Goal: Task Accomplishment & Management: Manage account settings

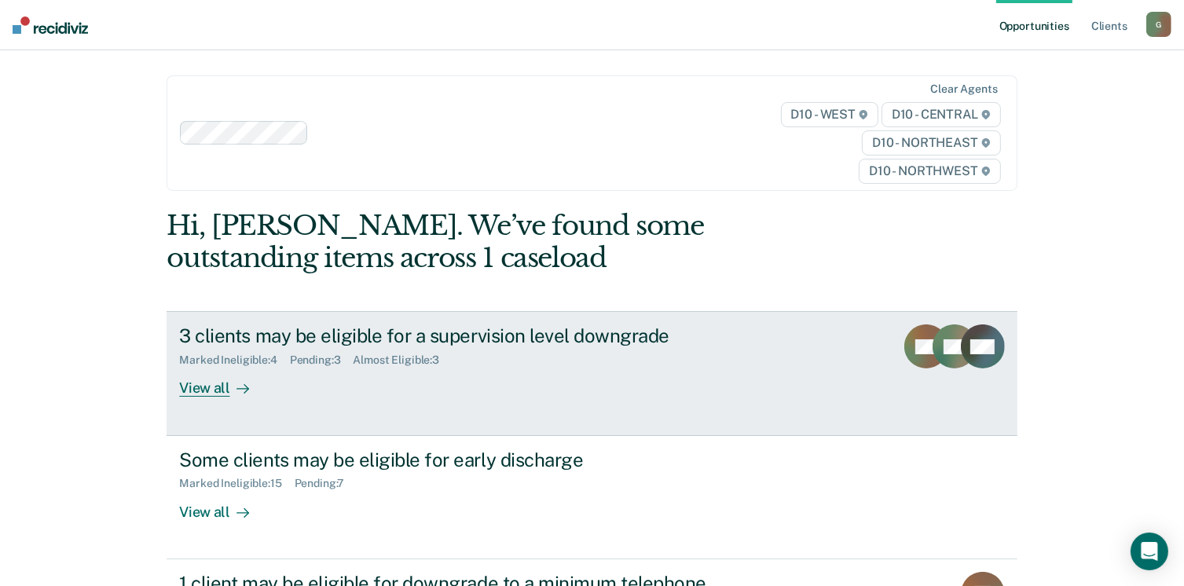
click at [206, 391] on div "View all" at bounding box center [223, 382] width 88 height 31
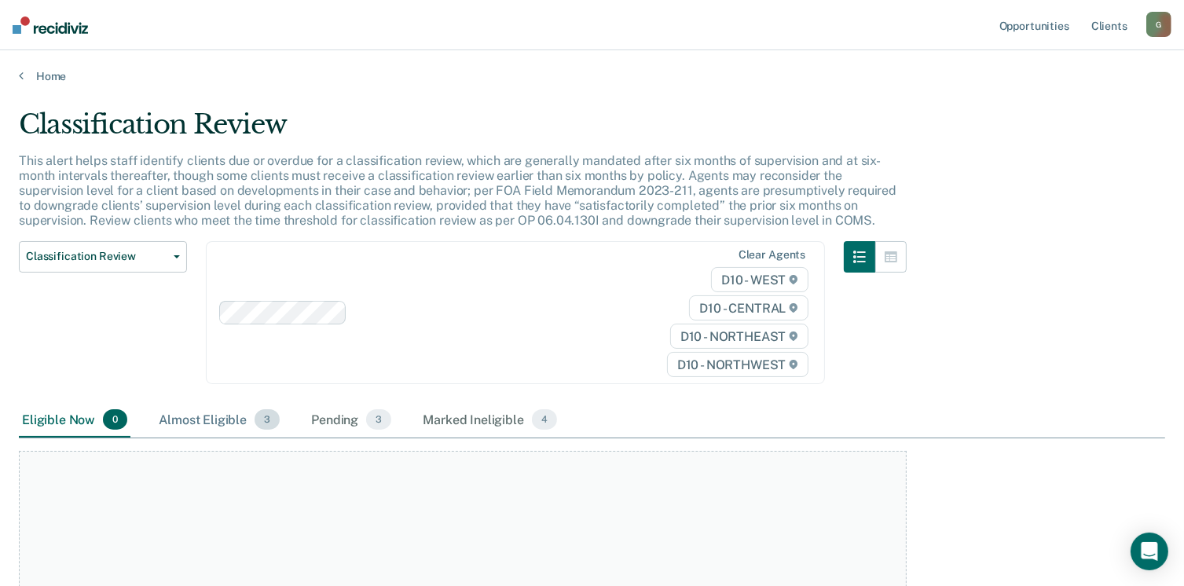
click at [207, 418] on div "Almost Eligible 3" at bounding box center [219, 420] width 127 height 35
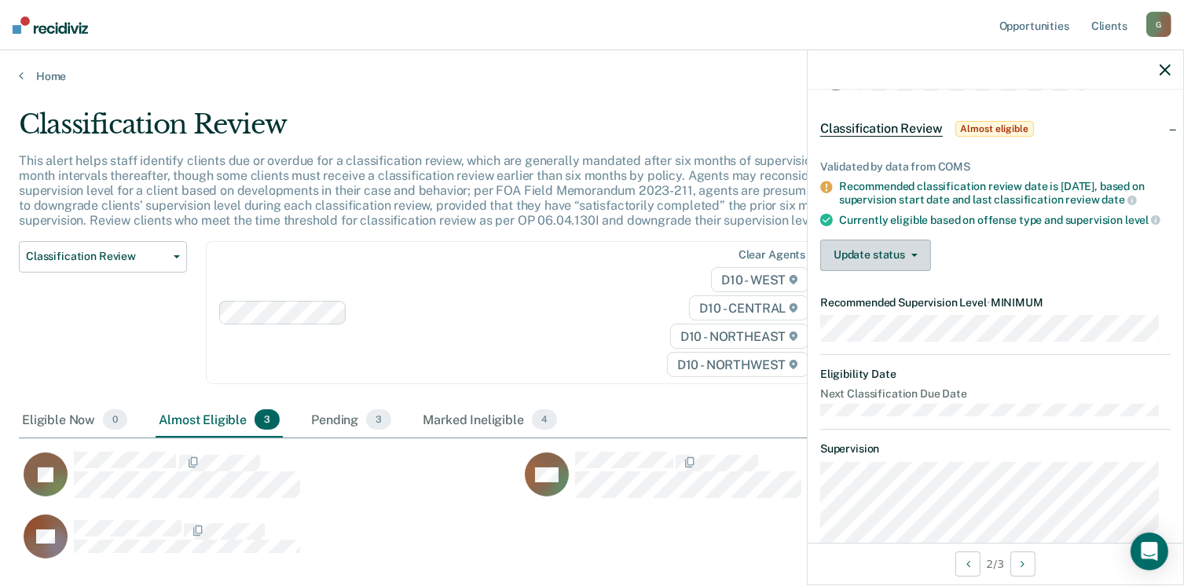
scroll to position [79, 0]
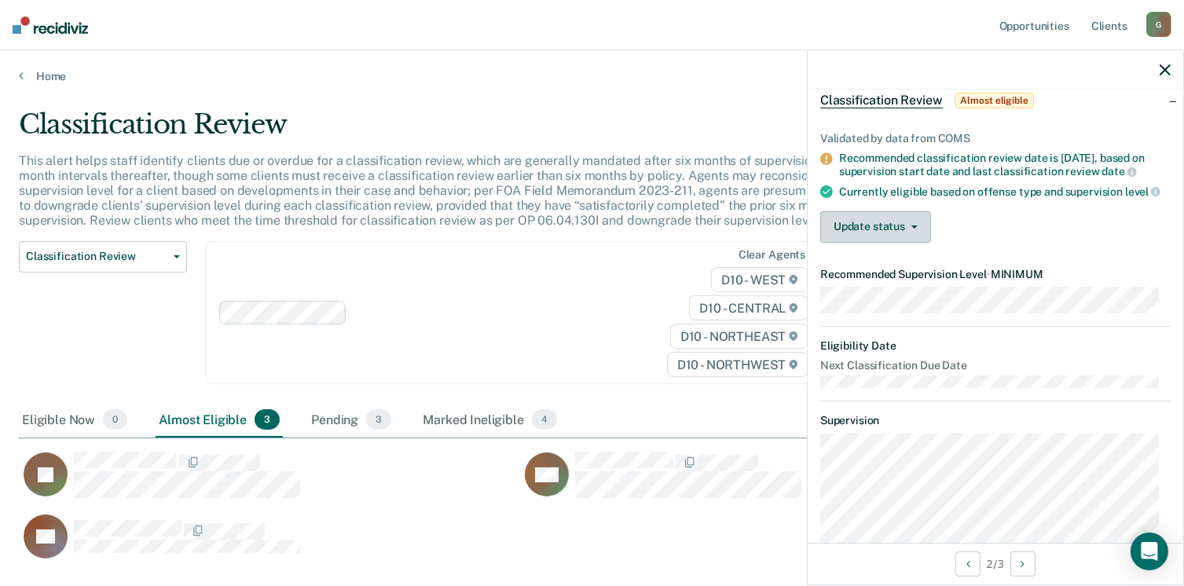
click at [877, 241] on button "Update status" at bounding box center [876, 226] width 111 height 31
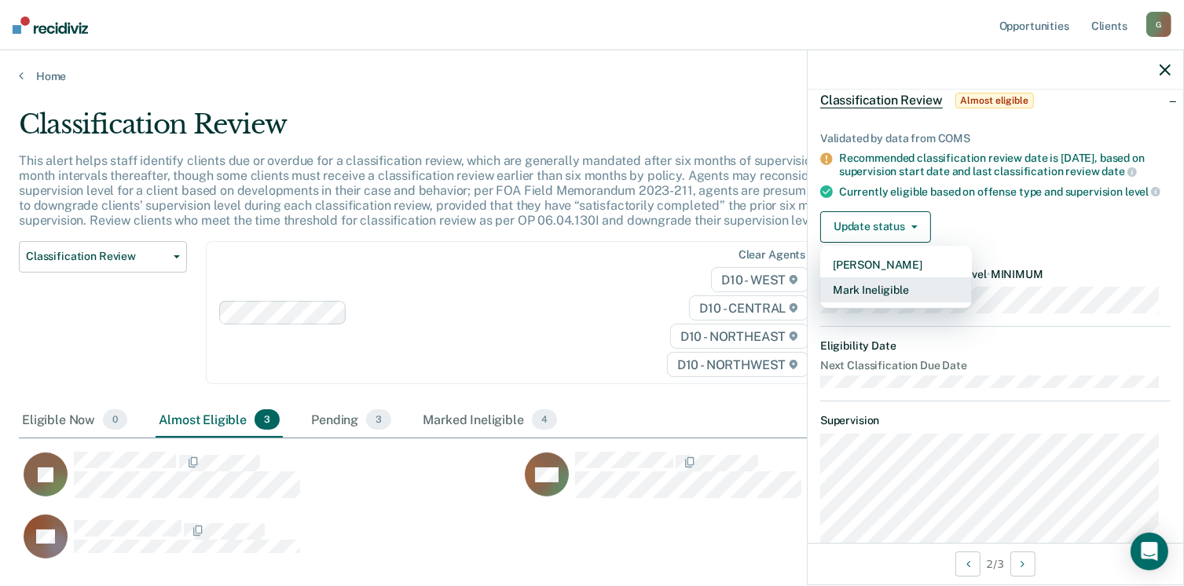
click at [875, 303] on button "Mark Ineligible" at bounding box center [897, 289] width 152 height 25
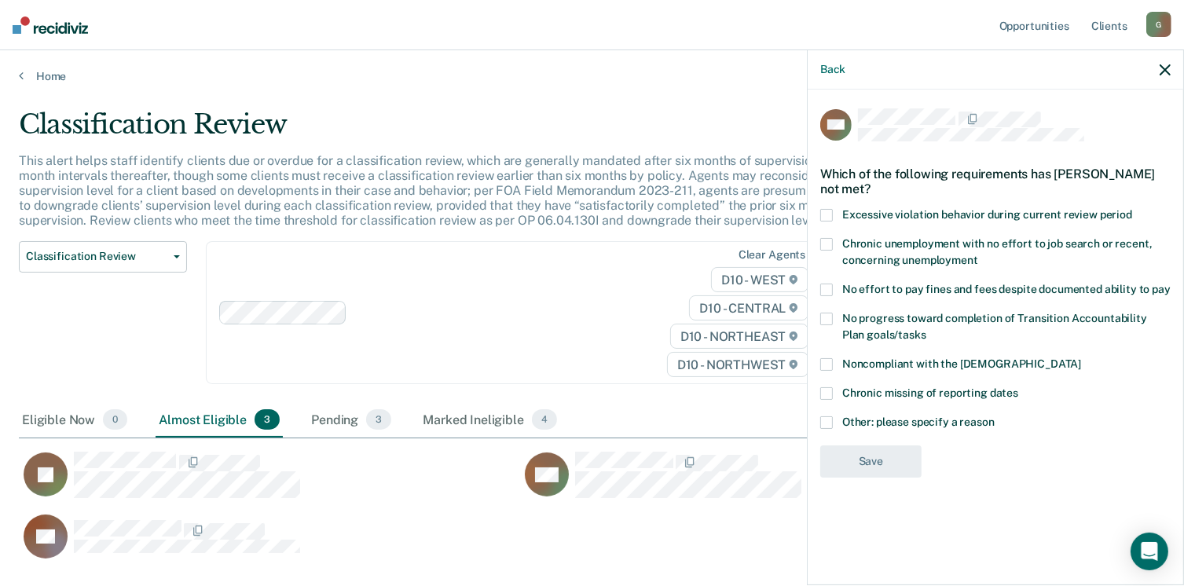
click at [831, 418] on span at bounding box center [827, 423] width 13 height 13
click at [995, 417] on input "Other: please specify a reason" at bounding box center [995, 417] width 0 height 0
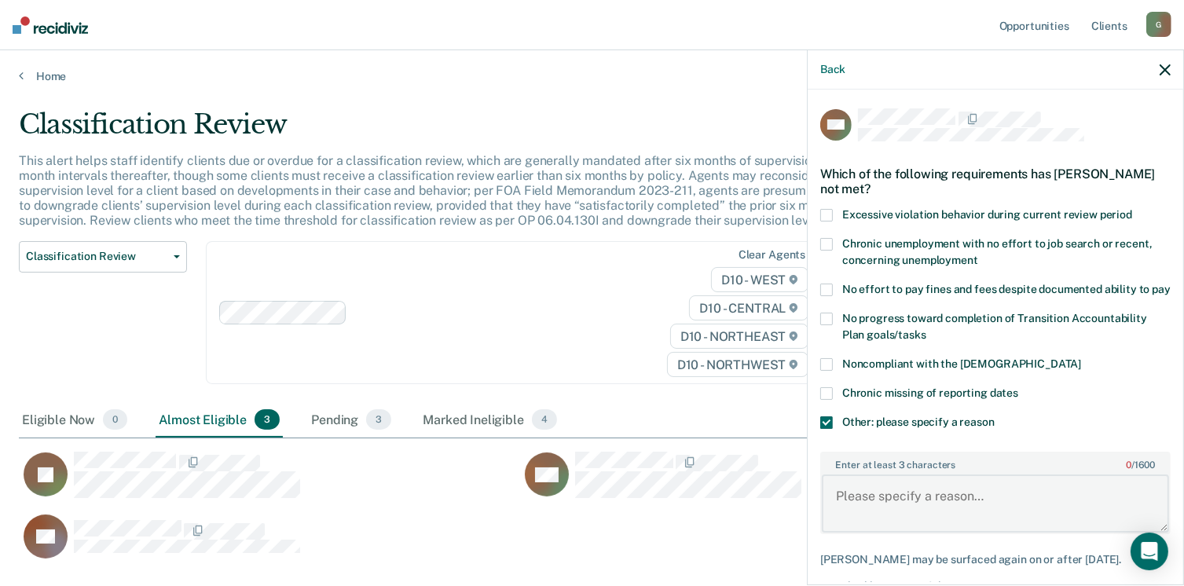
click at [890, 511] on textarea "Enter at least 3 characters 0 / 1600" at bounding box center [995, 504] width 347 height 58
type textarea "Pending violation"
click at [832, 371] on span at bounding box center [827, 364] width 13 height 13
click at [1081, 358] on input "Noncompliant with the [DEMOGRAPHIC_DATA]" at bounding box center [1081, 358] width 0 height 0
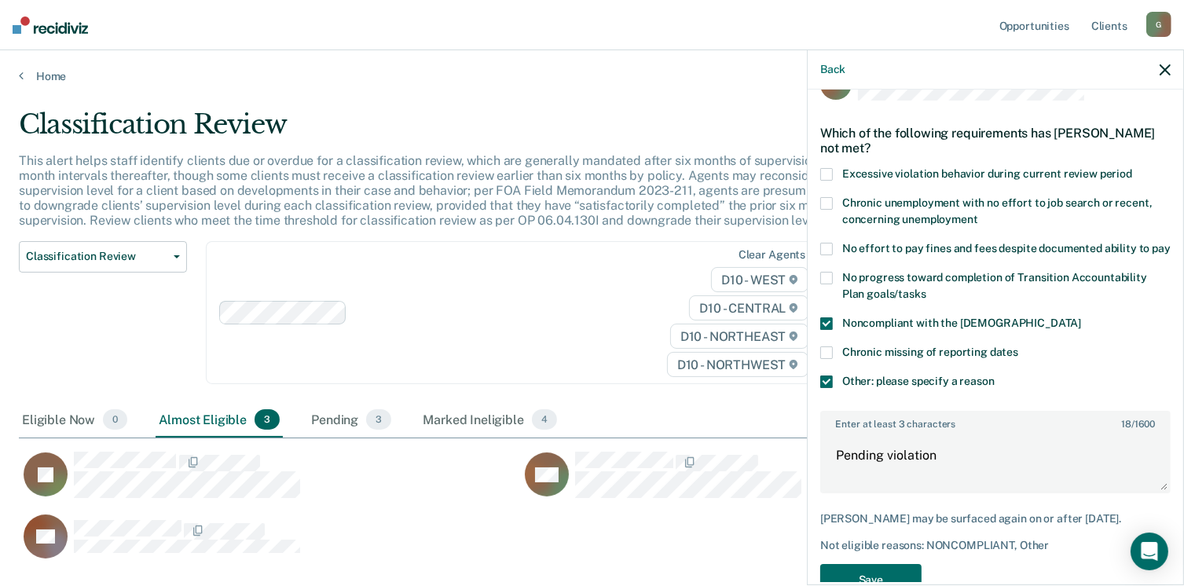
scroll to position [97, 0]
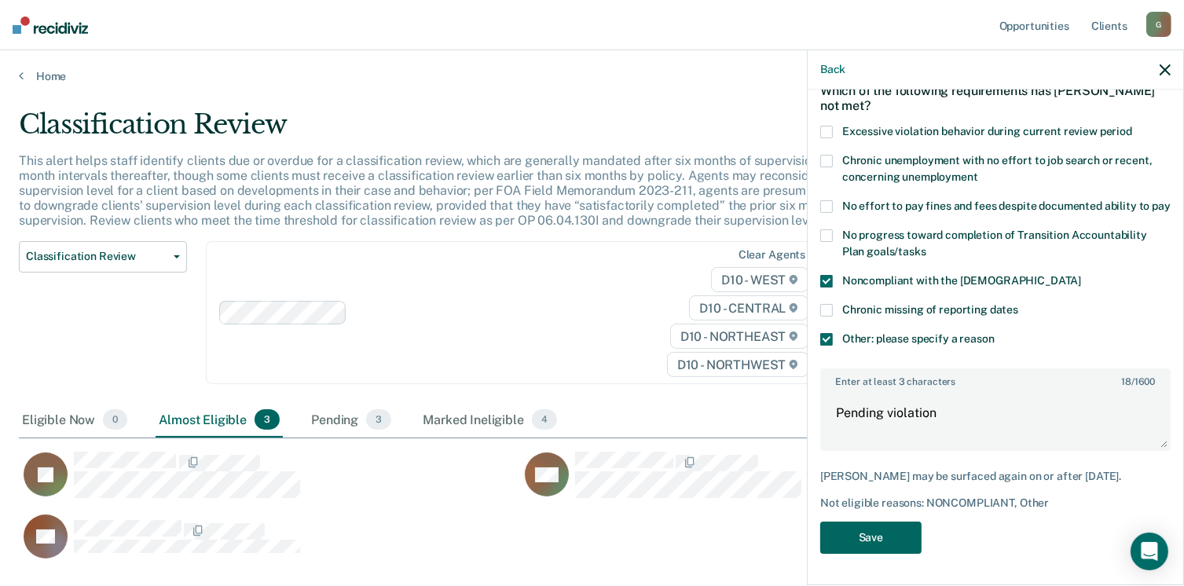
click at [884, 538] on button "Save" at bounding box center [871, 538] width 101 height 32
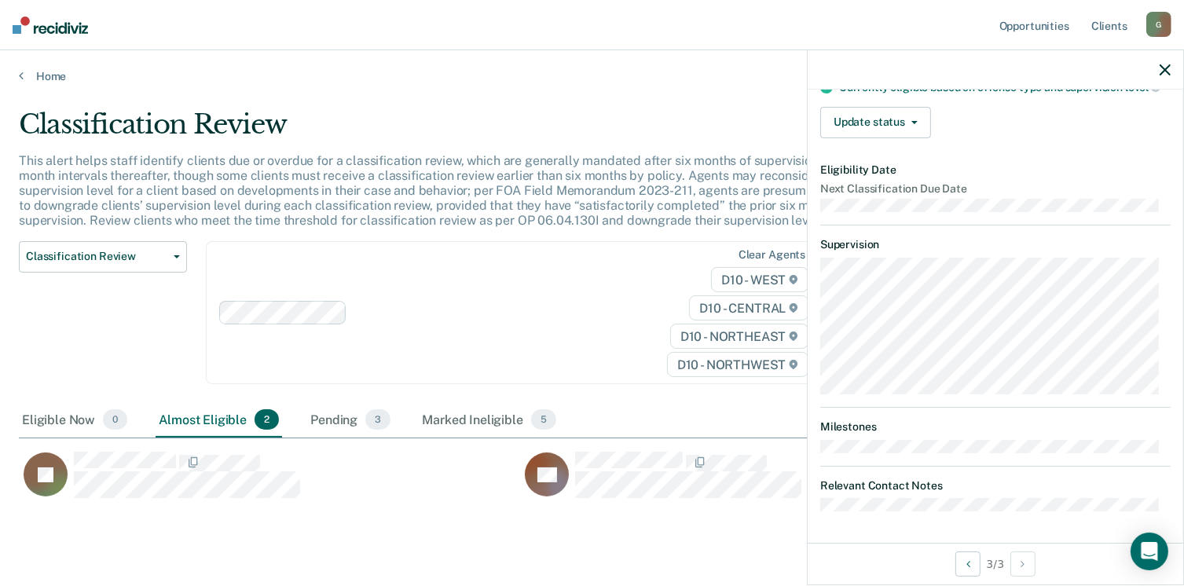
scroll to position [192, 0]
click at [861, 120] on button "Update status" at bounding box center [876, 122] width 111 height 31
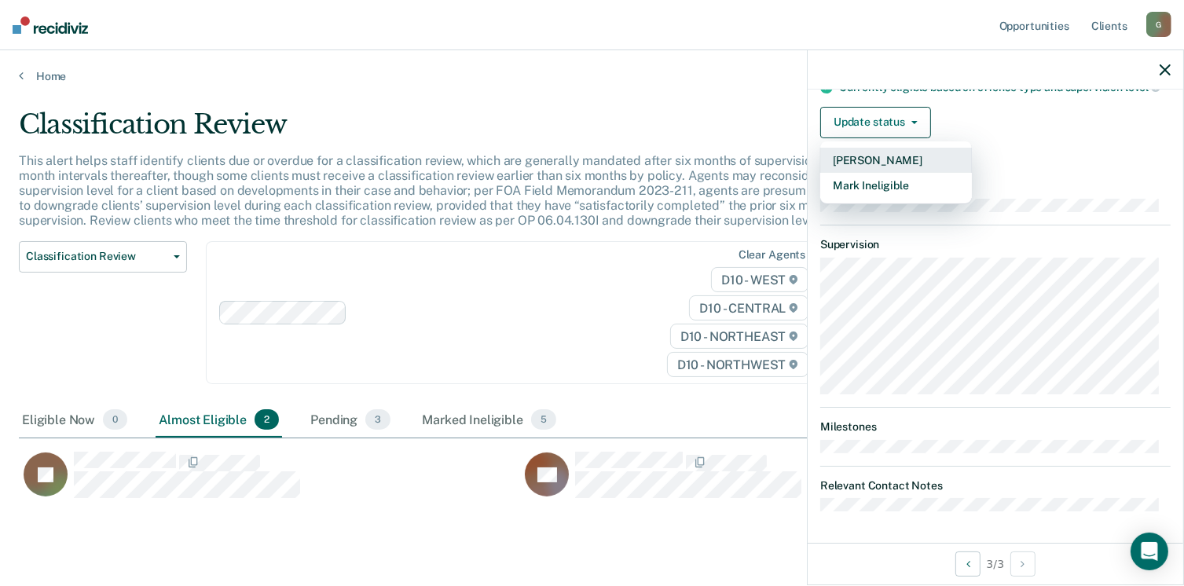
click at [870, 156] on button "[PERSON_NAME]" at bounding box center [897, 160] width 152 height 25
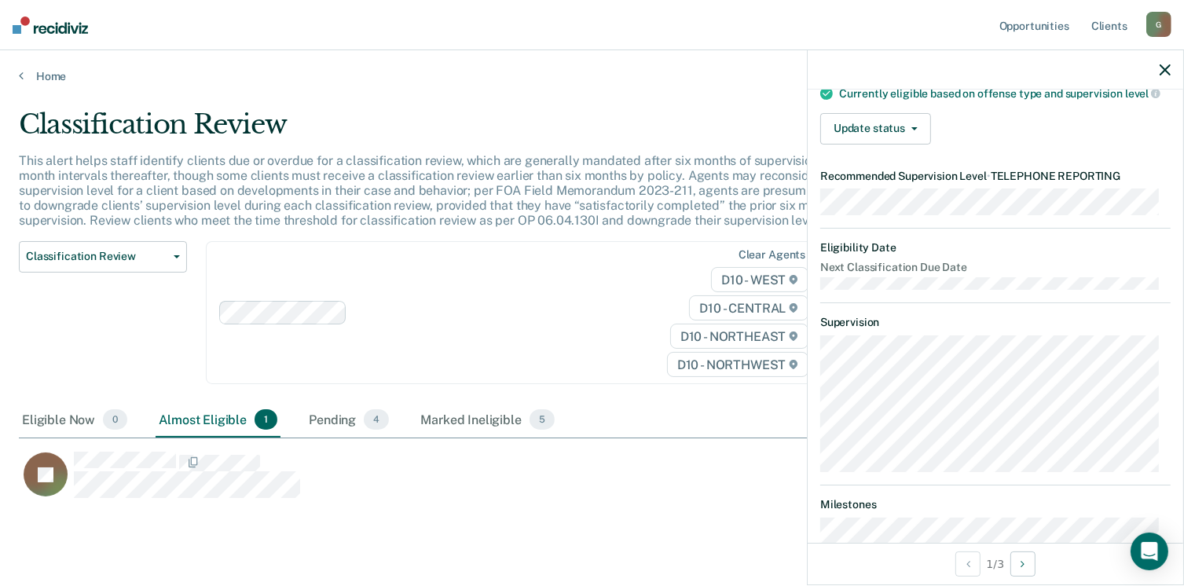
scroll to position [139, 0]
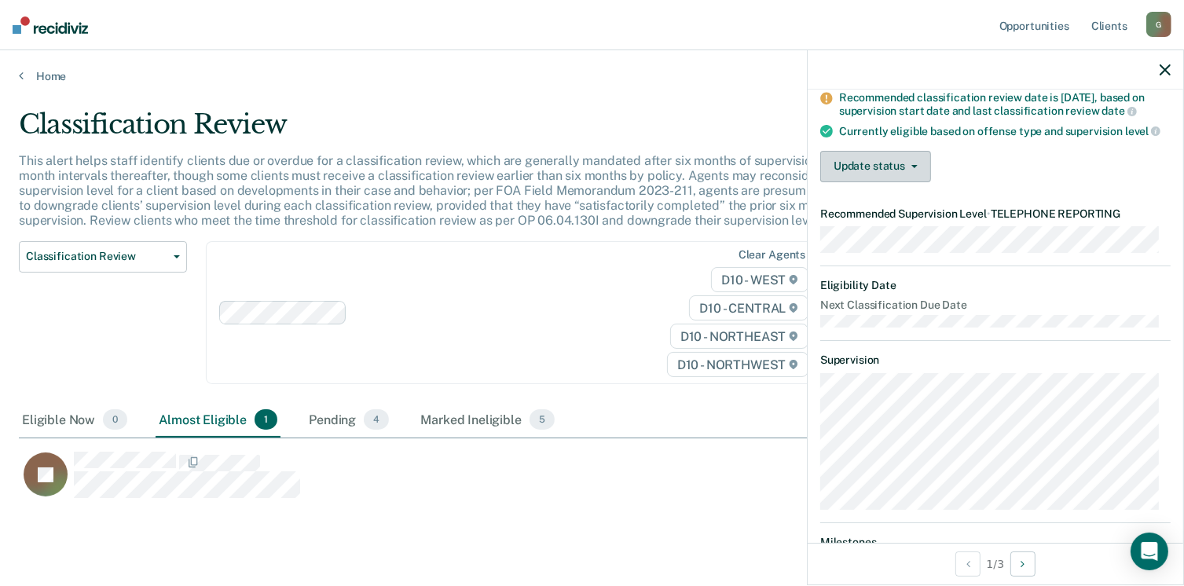
click at [912, 168] on icon "button" at bounding box center [915, 166] width 6 height 3
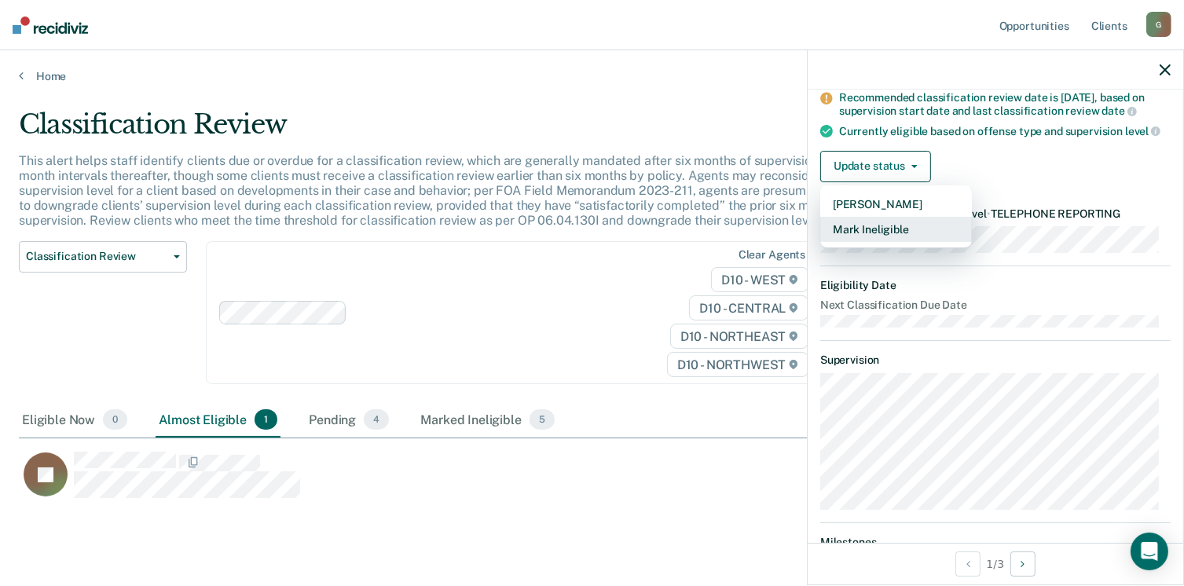
click at [887, 237] on button "Mark Ineligible" at bounding box center [897, 229] width 152 height 25
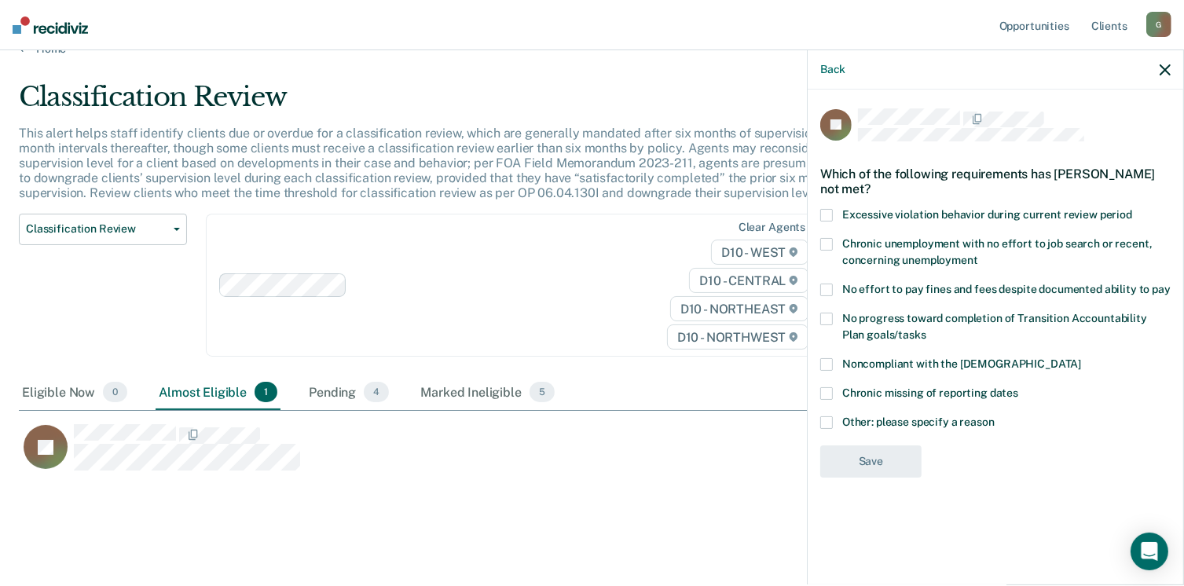
scroll to position [39, 0]
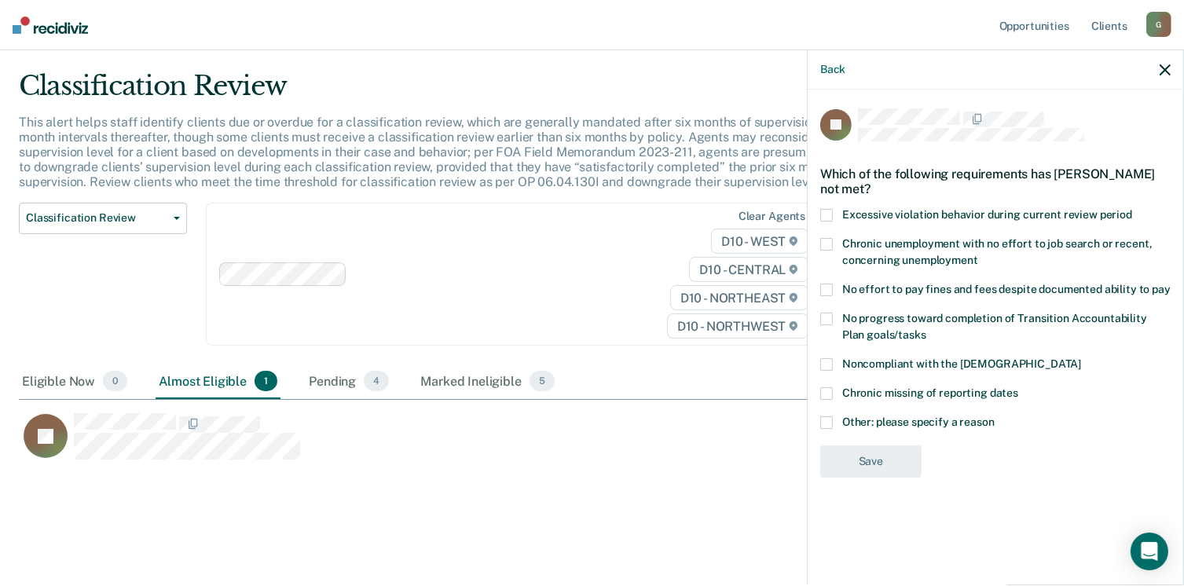
click at [836, 418] on label "Other: please specify a reason" at bounding box center [996, 425] width 351 height 17
click at [995, 417] on input "Other: please specify a reason" at bounding box center [995, 417] width 0 height 0
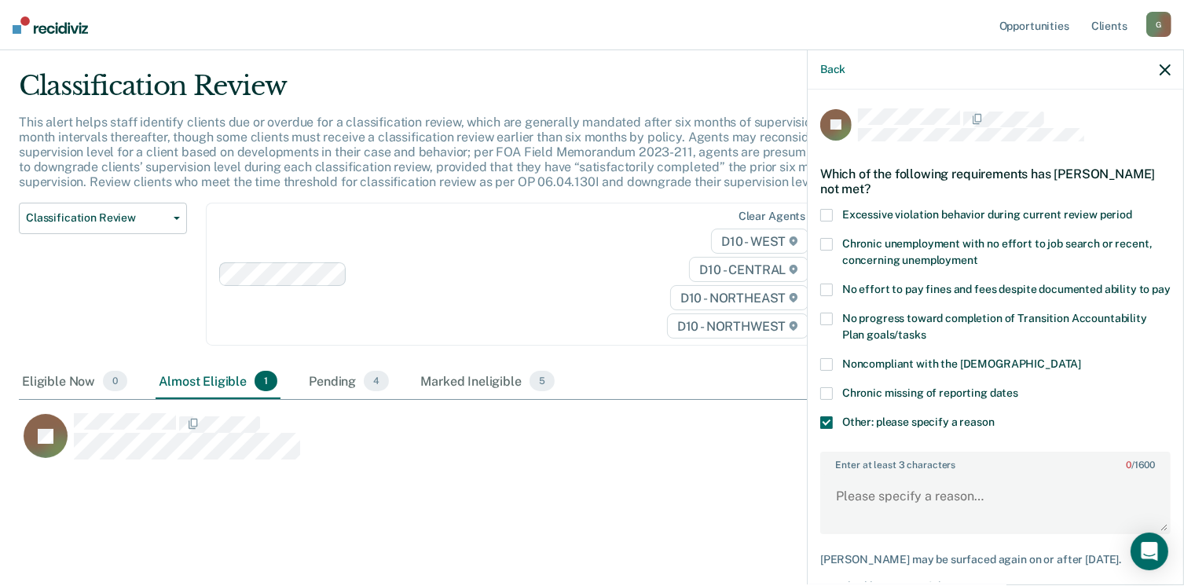
click at [832, 371] on span at bounding box center [827, 364] width 13 height 13
click at [1081, 358] on input "Noncompliant with the [DEMOGRAPHIC_DATA]" at bounding box center [1081, 358] width 0 height 0
click at [887, 511] on textarea "Enter at least 3 characters 0 / 1600" at bounding box center [995, 504] width 347 height 58
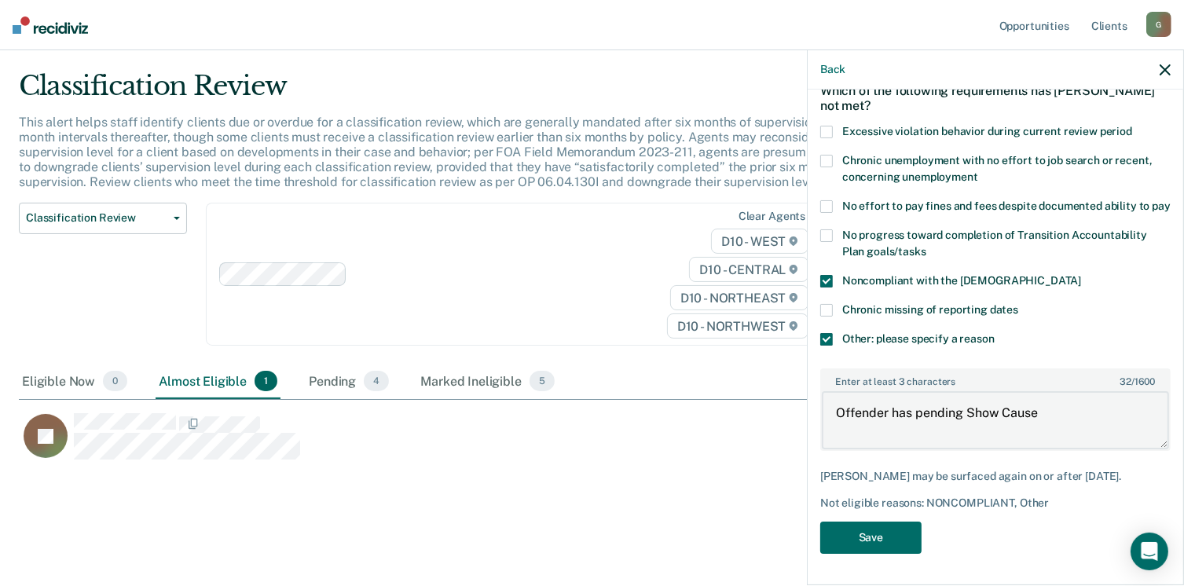
scroll to position [97, 0]
type textarea "Offender has pending Show Cause"
click at [901, 540] on button "Save" at bounding box center [871, 538] width 101 height 32
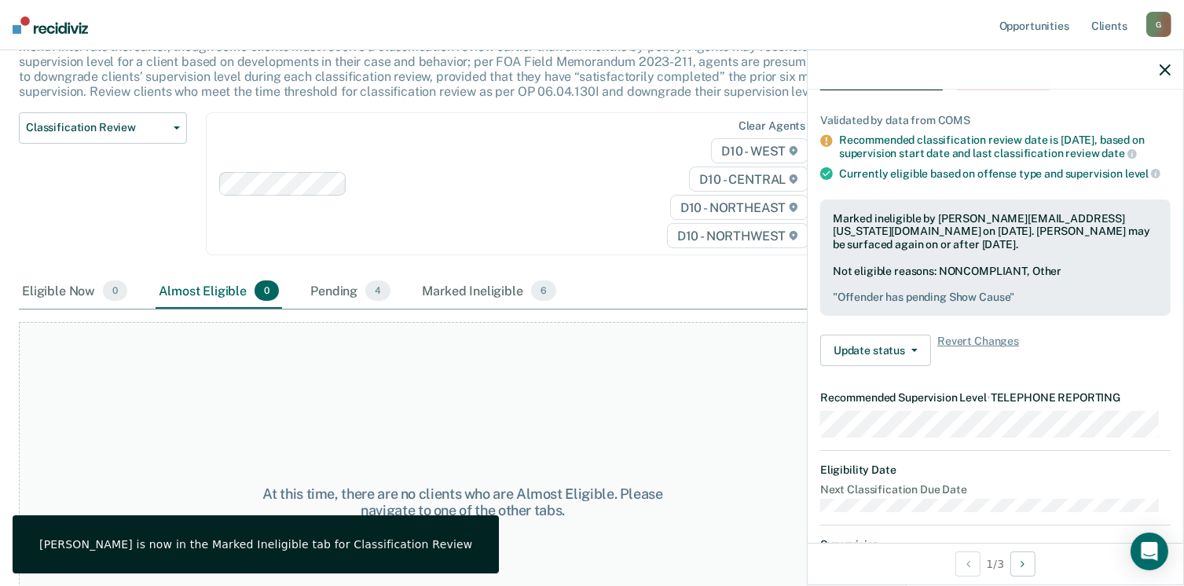
scroll to position [0, 0]
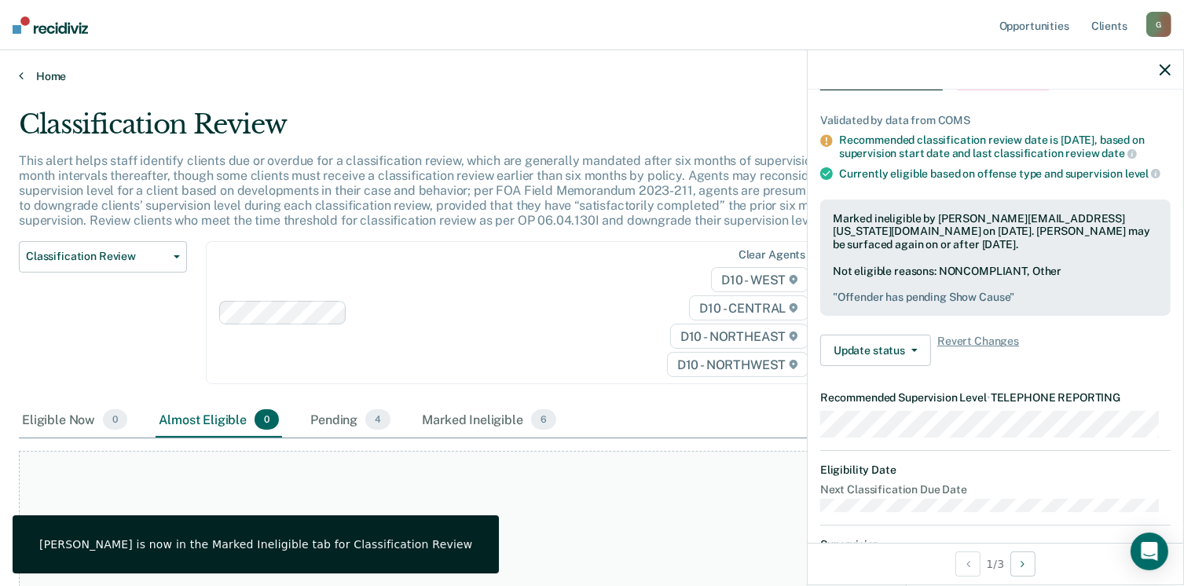
click at [22, 72] on icon at bounding box center [21, 75] width 5 height 13
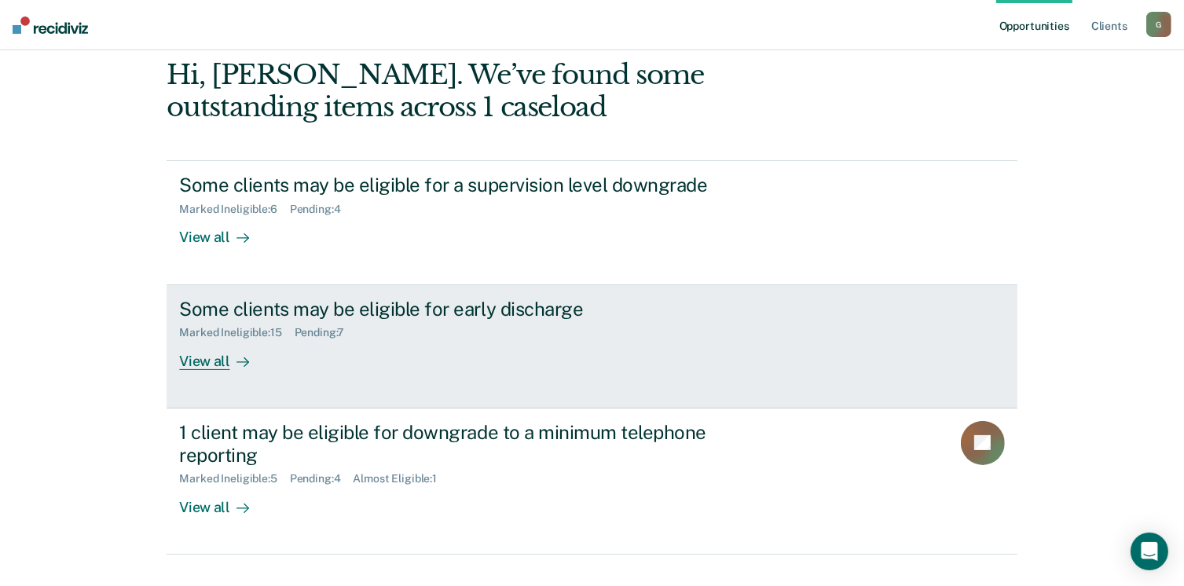
scroll to position [157, 0]
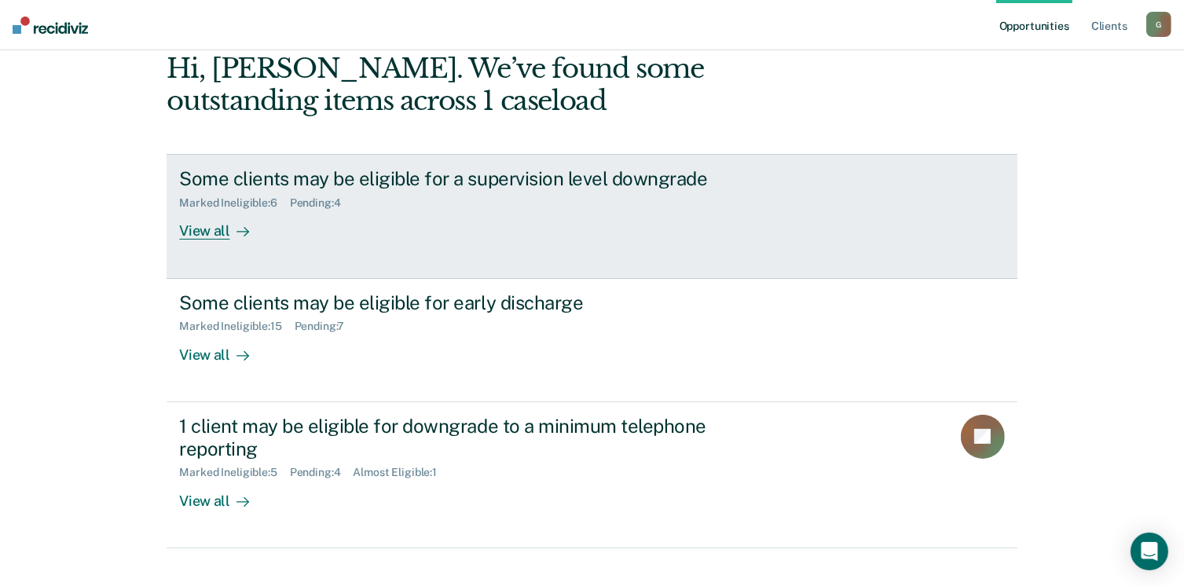
click at [206, 230] on div "View all" at bounding box center [223, 225] width 88 height 31
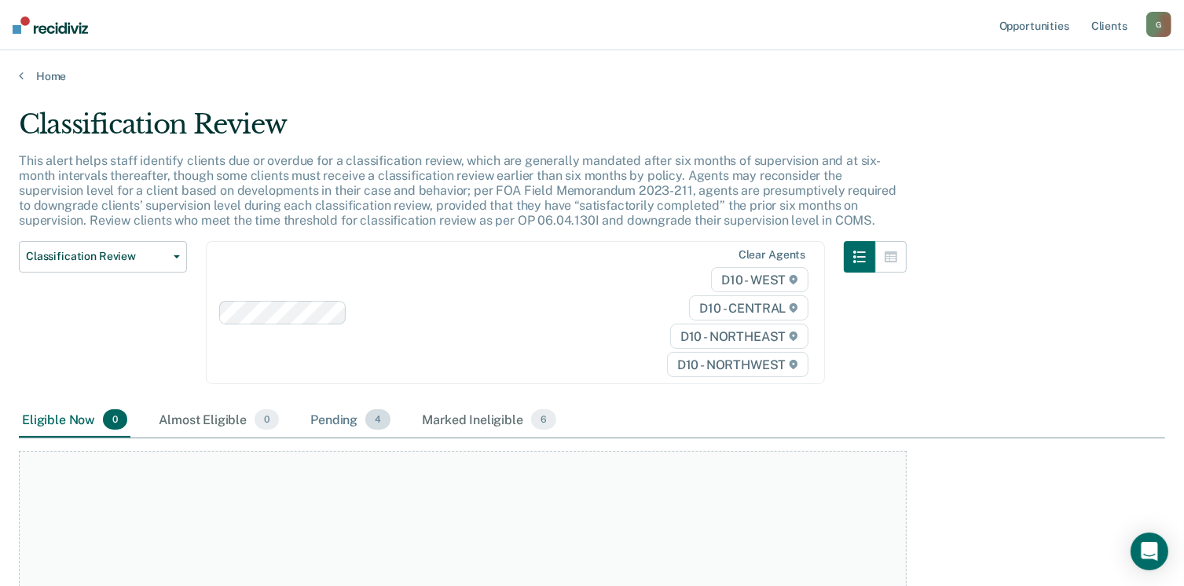
click at [343, 419] on div "Pending 4" at bounding box center [350, 420] width 86 height 35
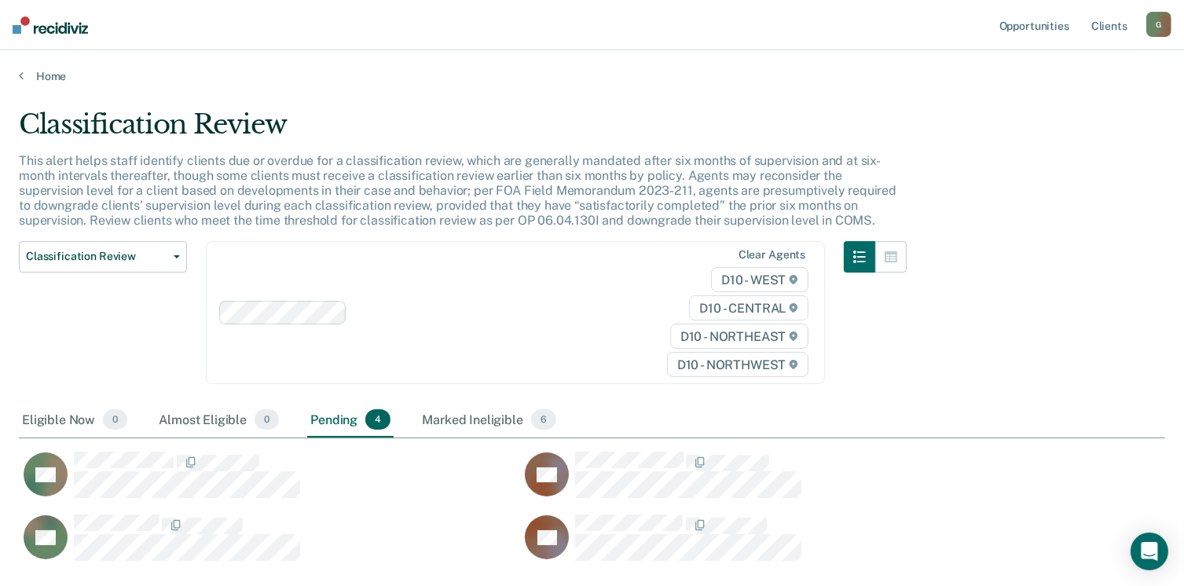
scroll to position [450, 1135]
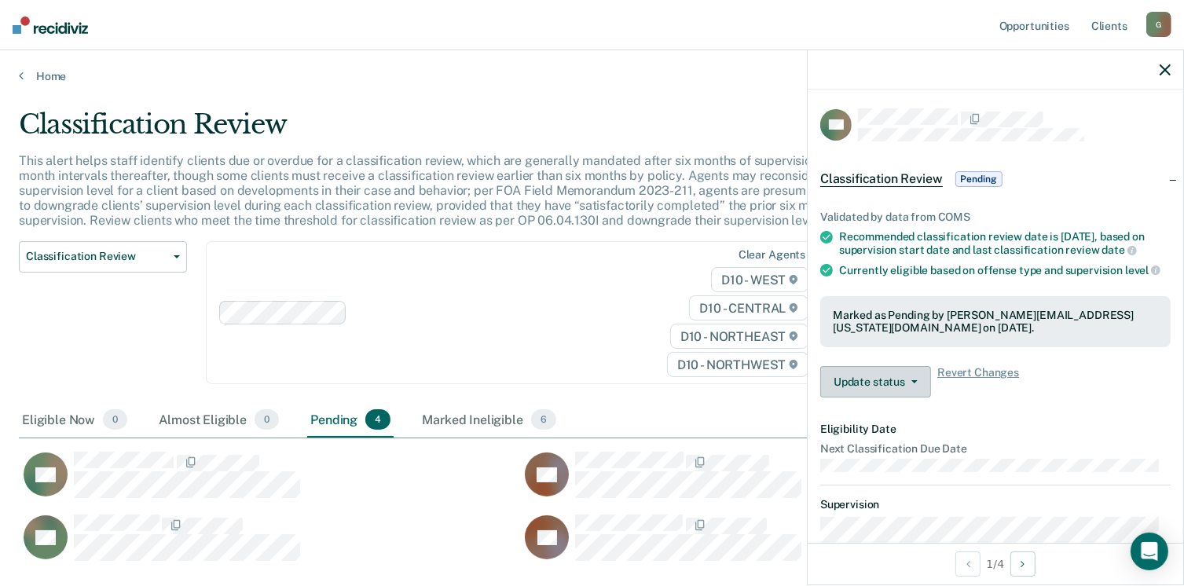
click at [850, 391] on button "Update status" at bounding box center [876, 381] width 111 height 31
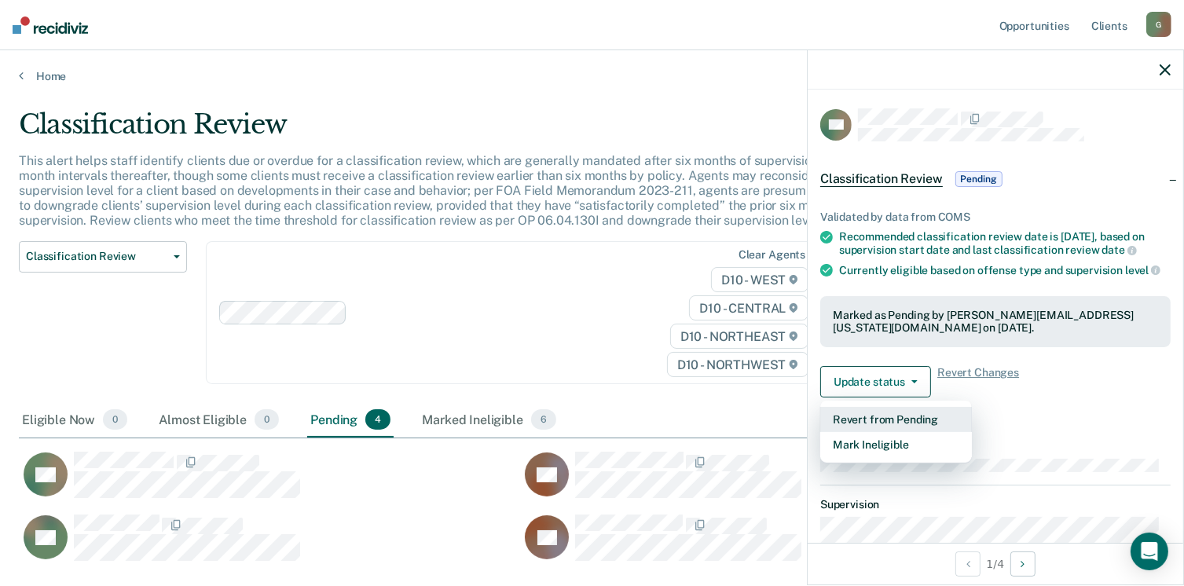
click at [858, 425] on button "Revert from Pending" at bounding box center [897, 419] width 152 height 25
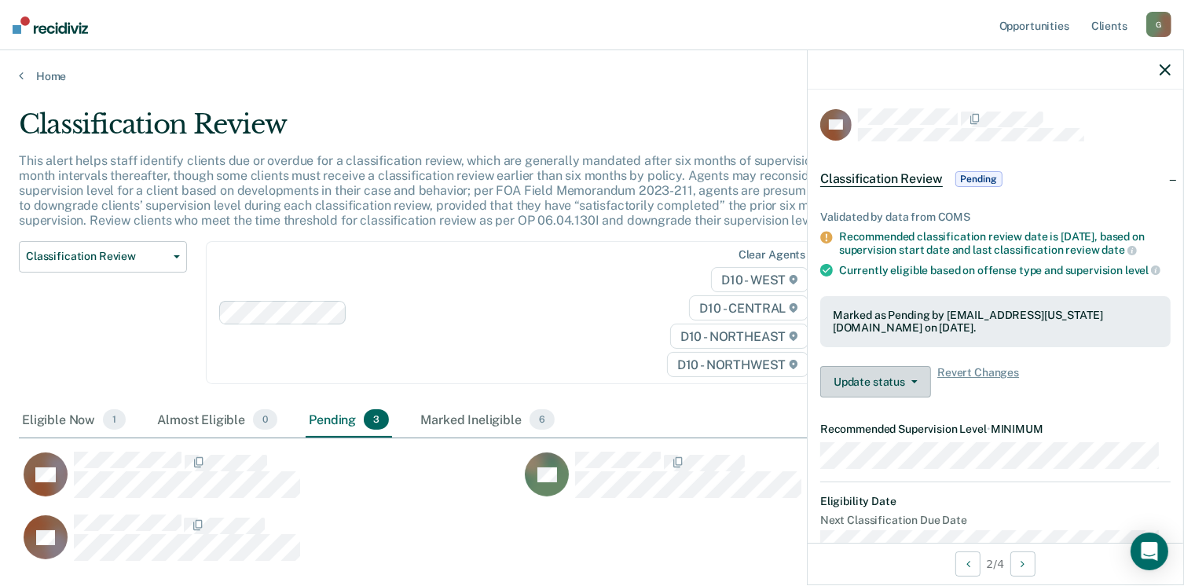
click at [876, 394] on button "Update status" at bounding box center [876, 381] width 111 height 31
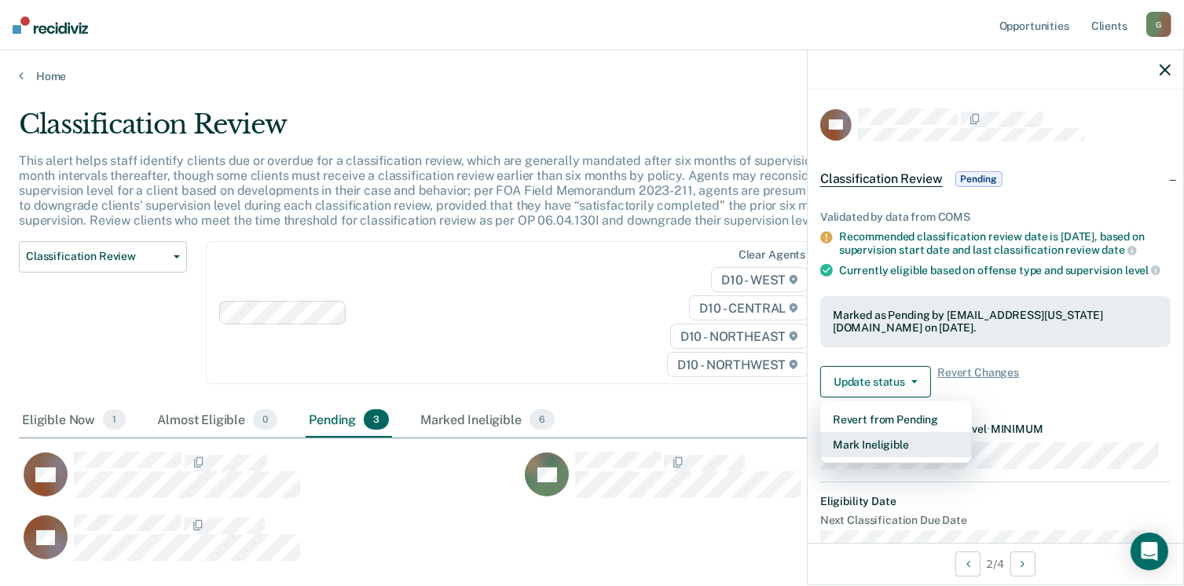
click at [868, 453] on button "Mark Ineligible" at bounding box center [897, 444] width 152 height 25
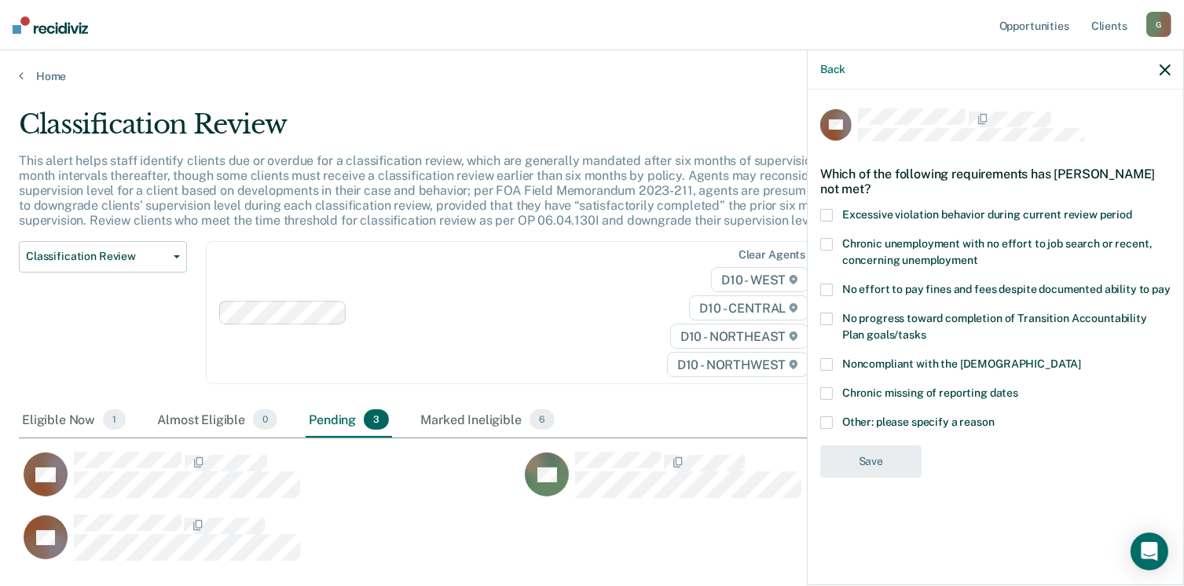
click at [830, 418] on span at bounding box center [827, 423] width 13 height 13
click at [995, 417] on input "Other: please specify a reason" at bounding box center [995, 417] width 0 height 0
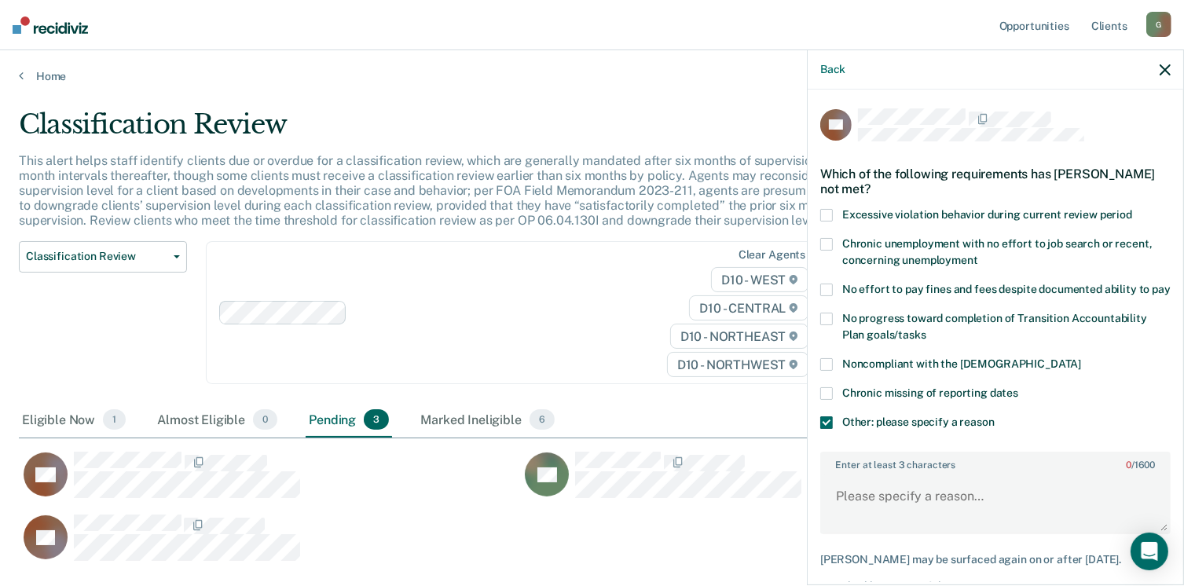
click at [828, 371] on span at bounding box center [827, 364] width 13 height 13
click at [1081, 358] on input "Noncompliant with the [DEMOGRAPHIC_DATA]" at bounding box center [1081, 358] width 0 height 0
click at [874, 506] on textarea "Enter at least 3 characters 0 / 1600" at bounding box center [995, 504] width 347 height 58
click at [865, 532] on textarea "Offender non compliant with completing conditions" at bounding box center [995, 504] width 347 height 58
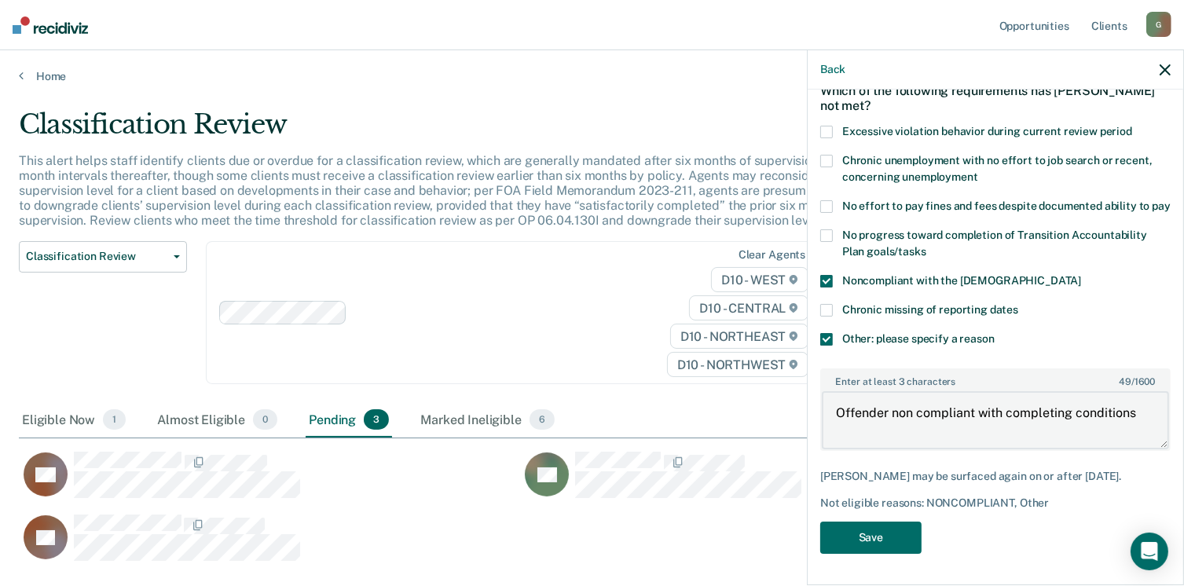
scroll to position [97, 0]
type textarea "Offender non compliant with completing conditions"
click at [894, 542] on button "Save" at bounding box center [871, 538] width 101 height 32
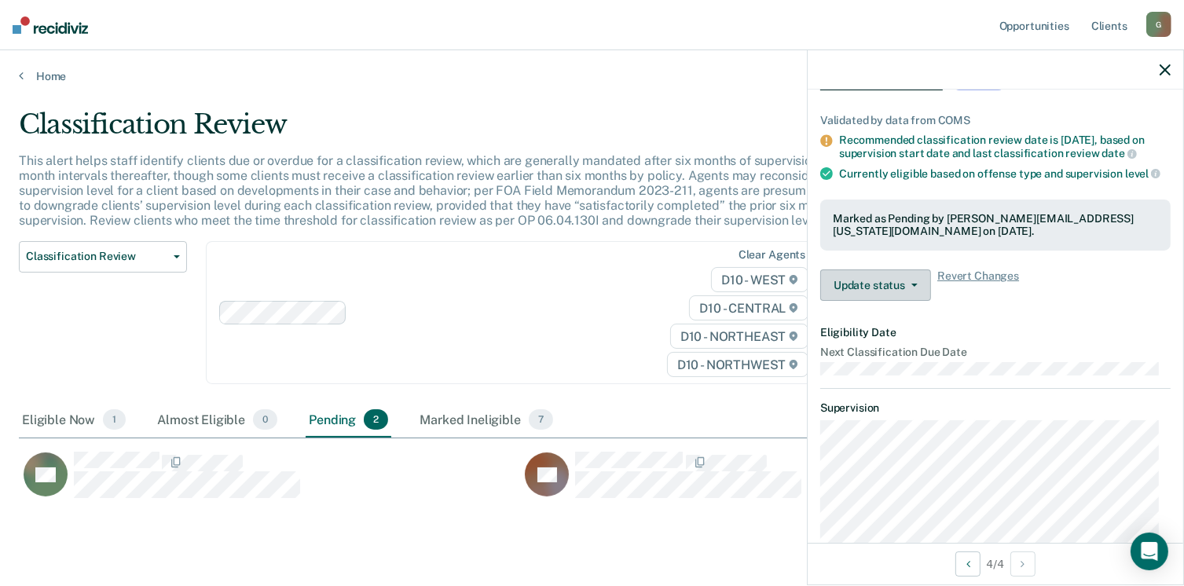
click at [877, 300] on button "Update status" at bounding box center [876, 285] width 111 height 31
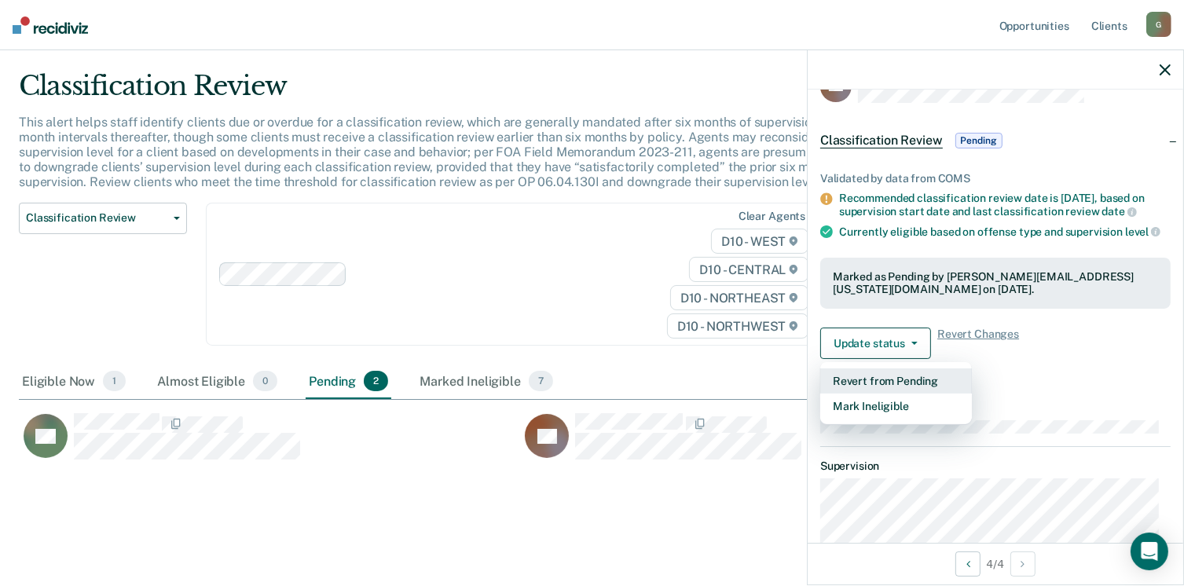
scroll to position [0, 0]
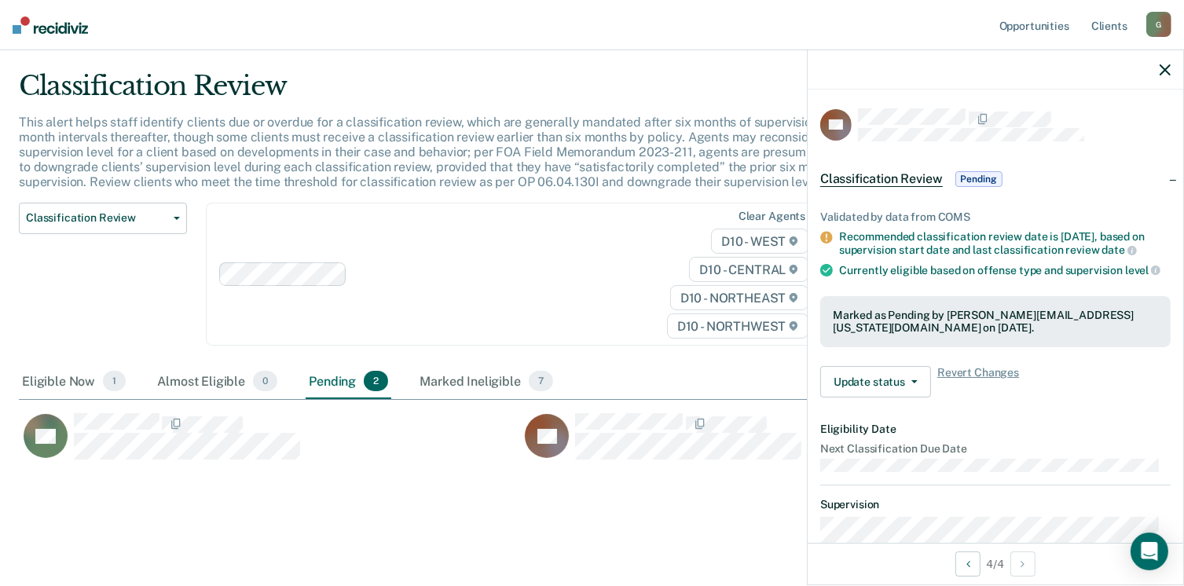
click at [1019, 369] on div "Validated by data from COMS Recommended classification review date is [DATE], b…" at bounding box center [996, 297] width 376 height 225
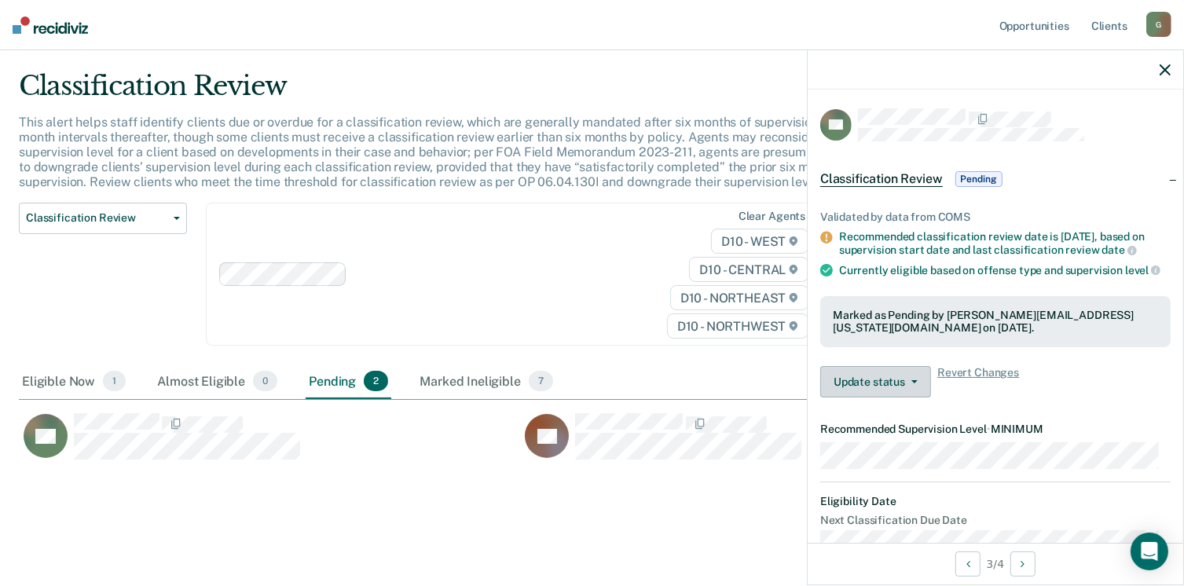
click at [875, 398] on button "Update status" at bounding box center [876, 381] width 111 height 31
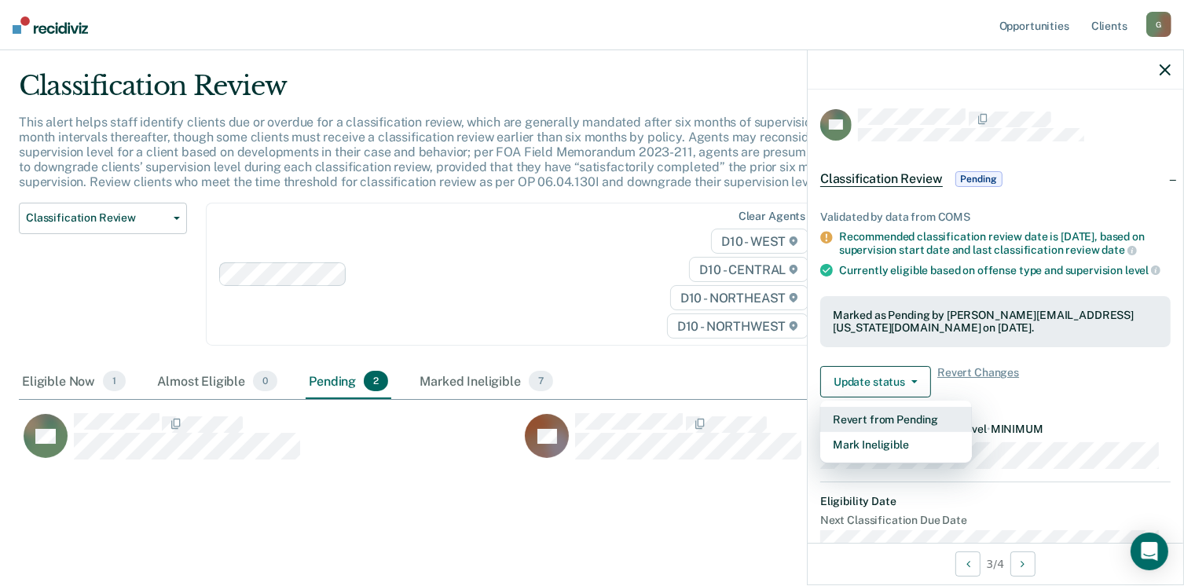
click at [889, 432] on button "Revert from Pending" at bounding box center [897, 419] width 152 height 25
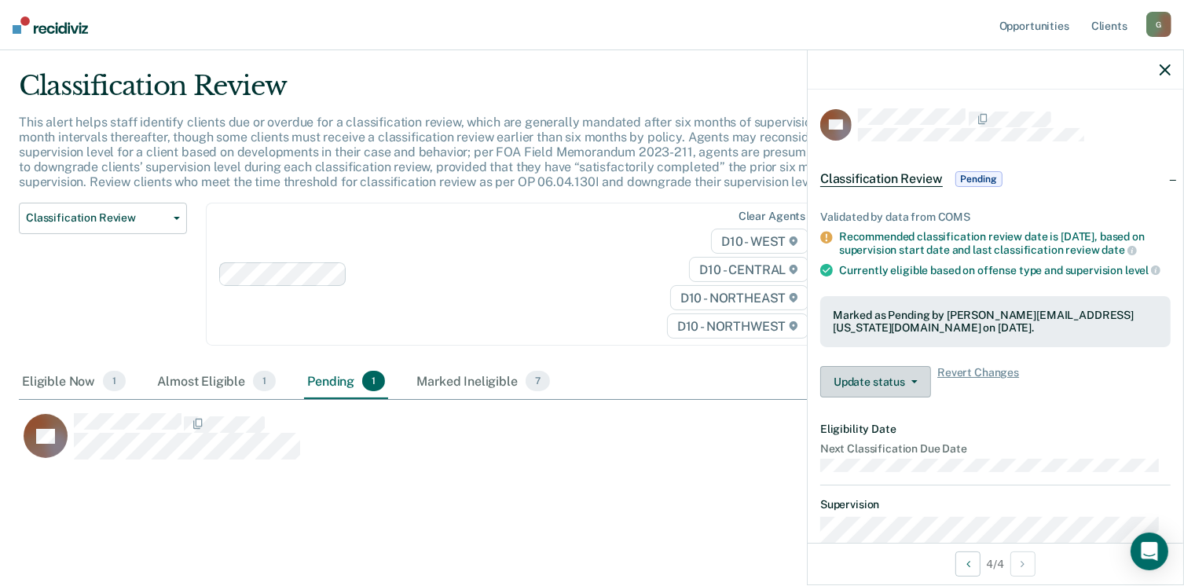
click at [875, 392] on button "Update status" at bounding box center [876, 381] width 111 height 31
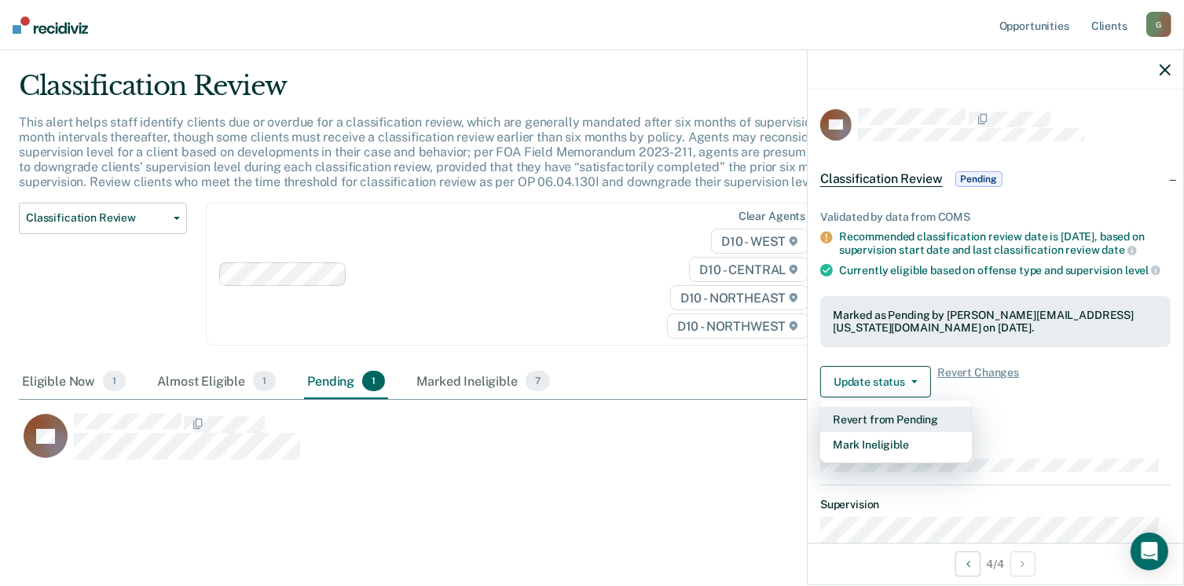
click at [879, 428] on button "Revert from Pending" at bounding box center [897, 419] width 152 height 25
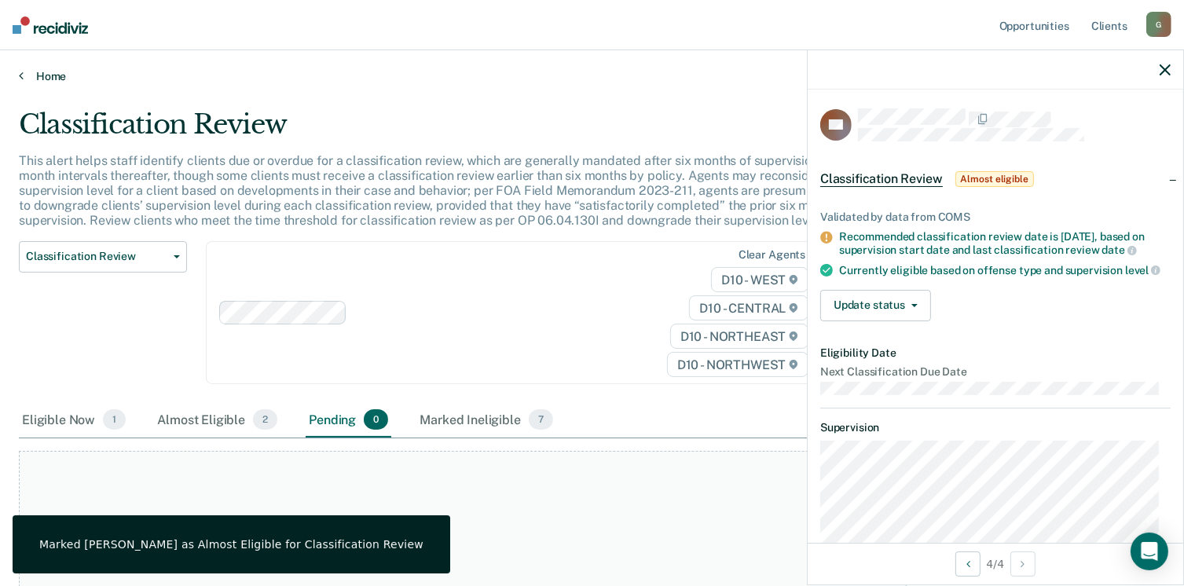
click at [22, 73] on icon at bounding box center [21, 75] width 5 height 13
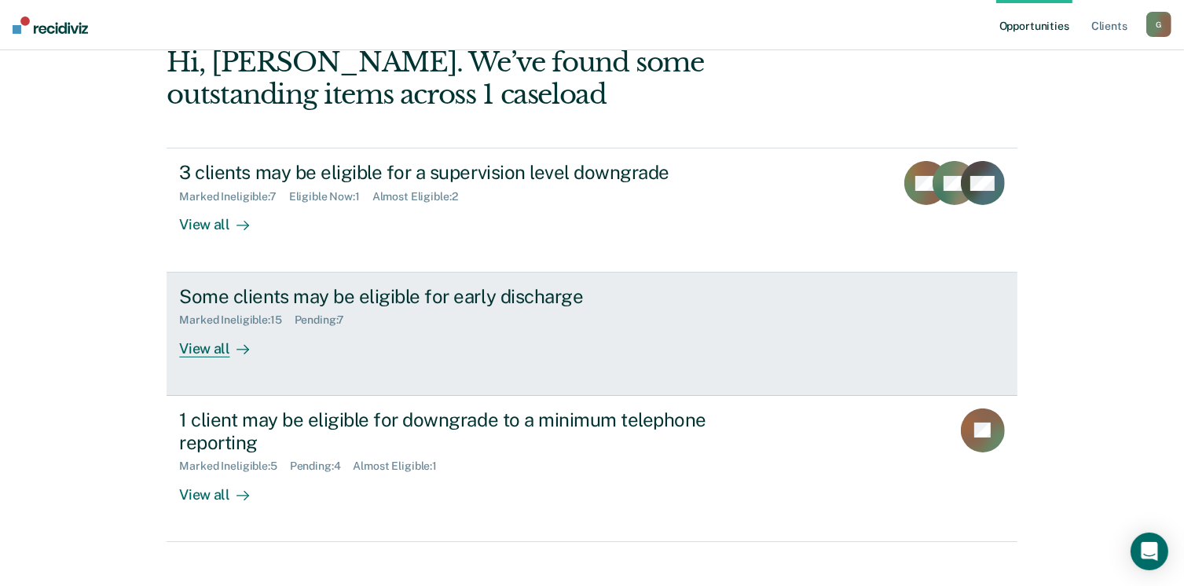
scroll to position [214, 0]
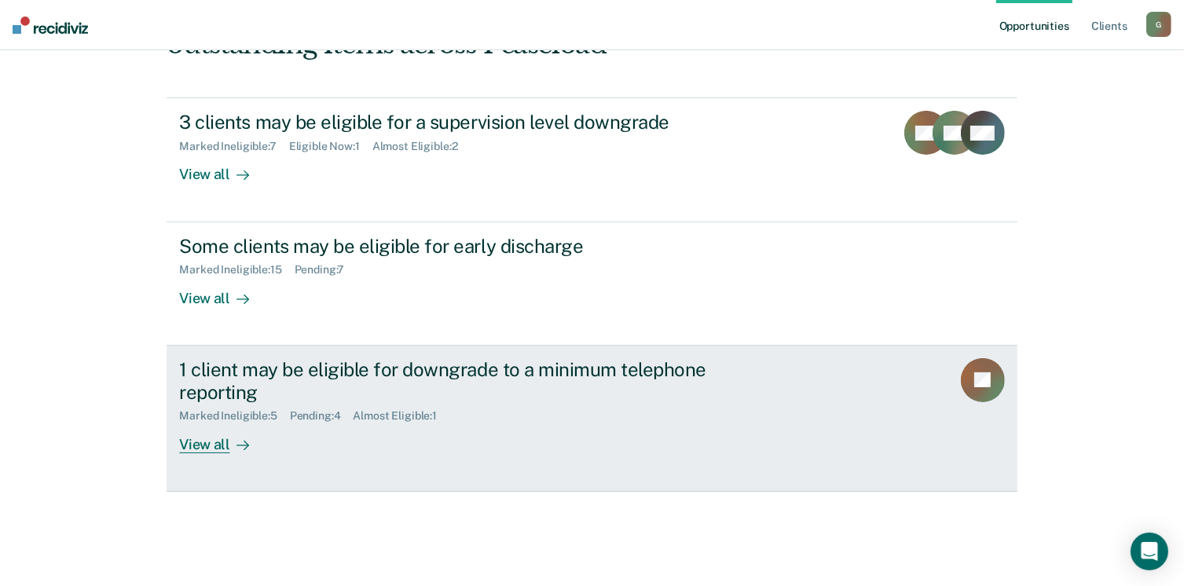
click at [207, 371] on div "1 client may be eligible for downgrade to a minimum telephone reporting" at bounding box center [455, 381] width 552 height 46
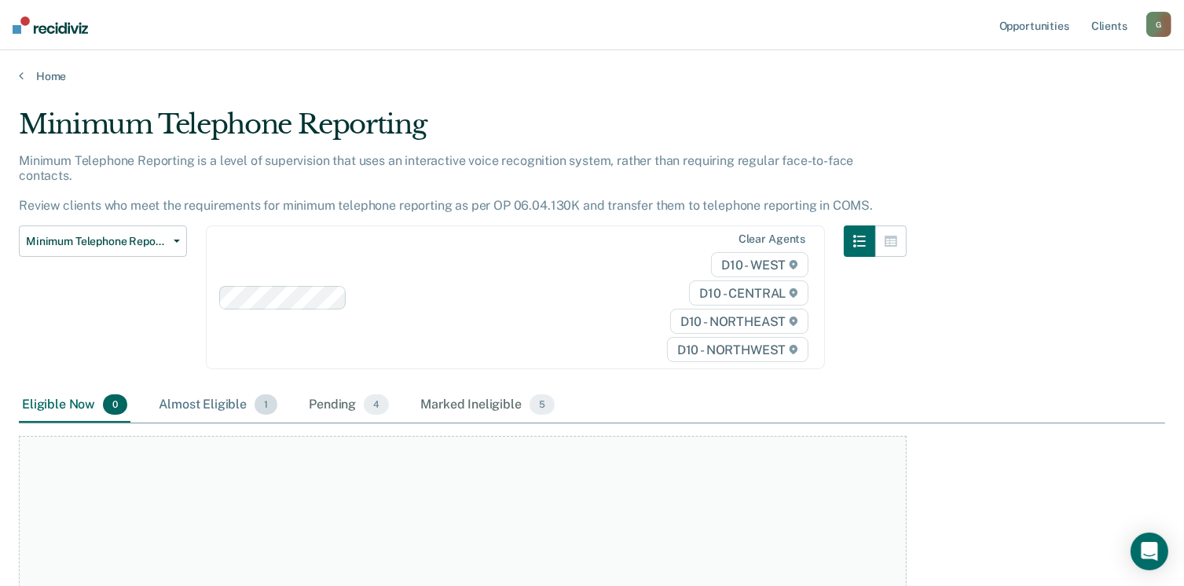
click at [226, 390] on div "Almost Eligible 1" at bounding box center [218, 405] width 125 height 35
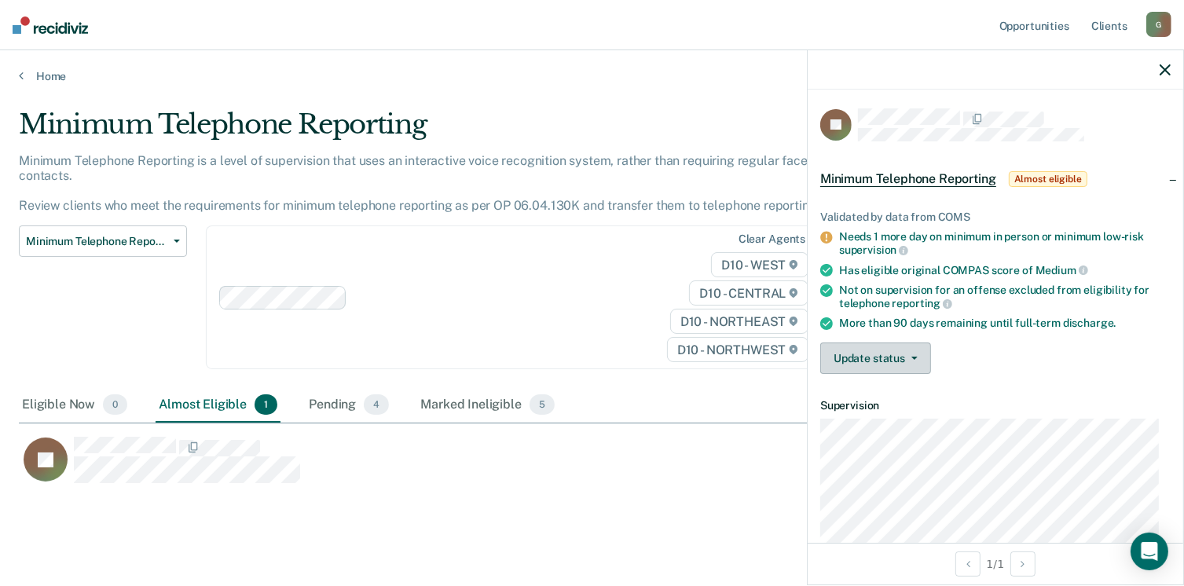
click at [893, 358] on button "Update status" at bounding box center [876, 358] width 111 height 31
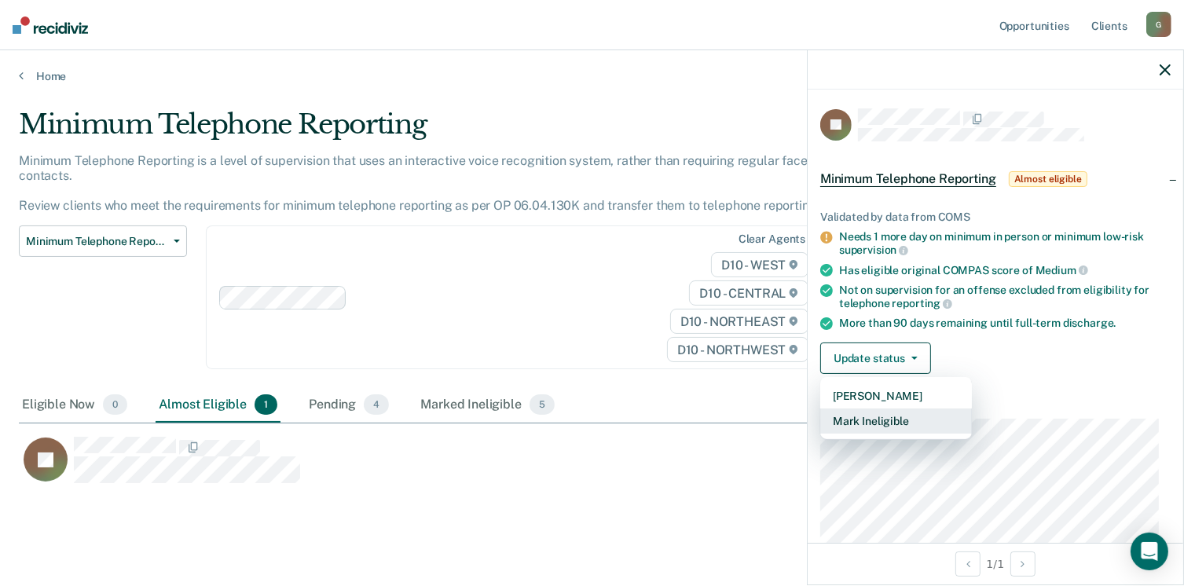
click at [897, 417] on button "Mark Ineligible" at bounding box center [897, 421] width 152 height 25
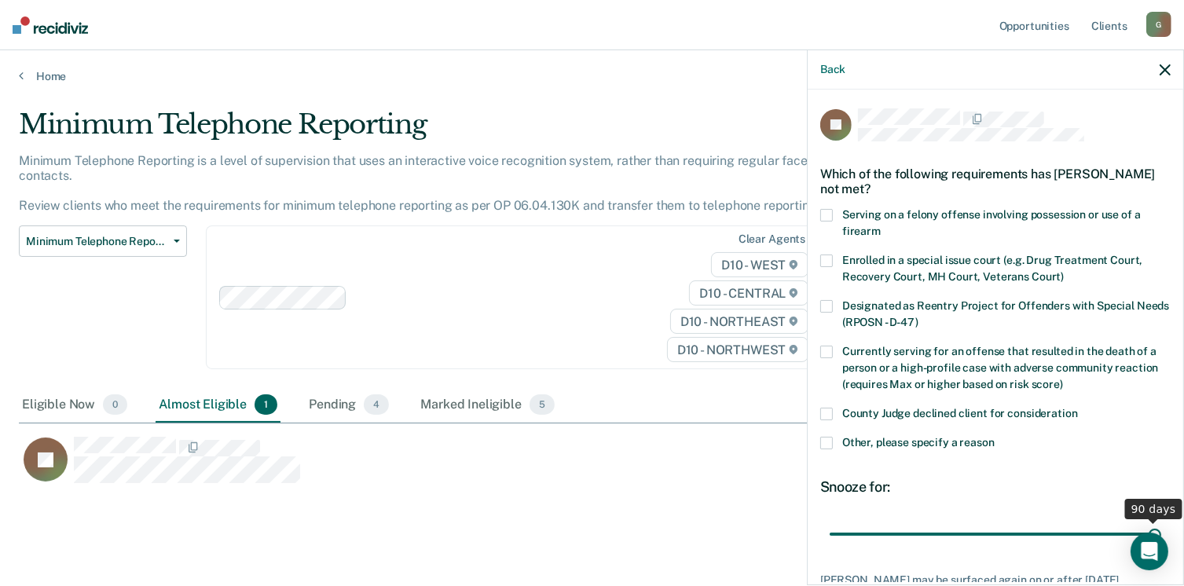
drag, startPoint x: 930, startPoint y: 534, endPoint x: 1201, endPoint y: 534, distance: 271.2
type input "90"
click at [1162, 534] on input "range" at bounding box center [996, 535] width 332 height 28
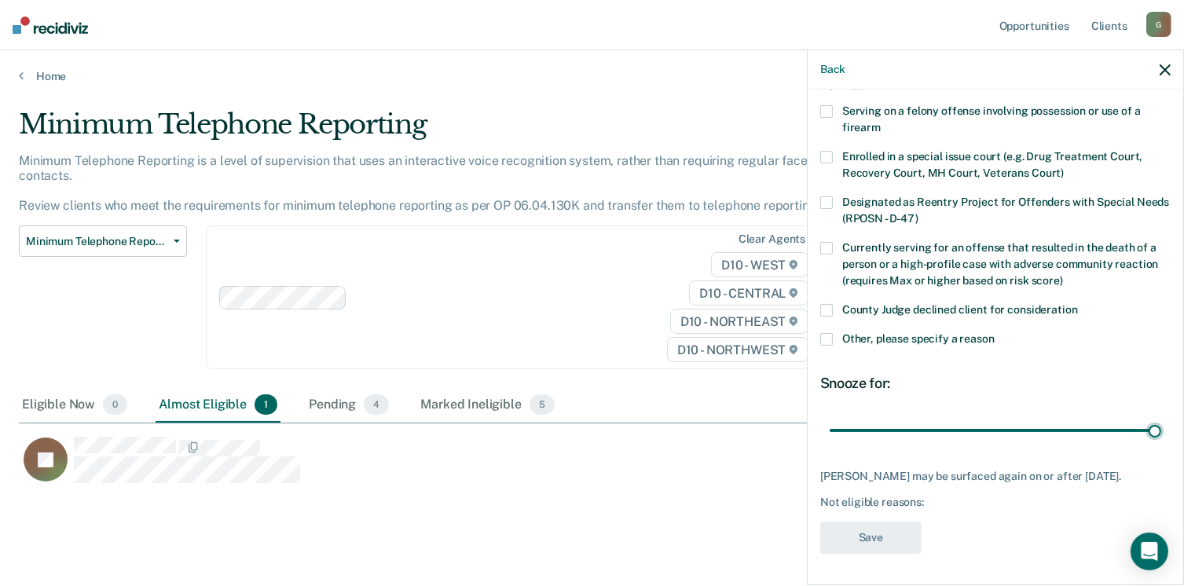
scroll to position [115, 0]
click at [831, 333] on span at bounding box center [827, 339] width 13 height 13
click at [995, 333] on input "Other, please specify a reason" at bounding box center [995, 333] width 0 height 0
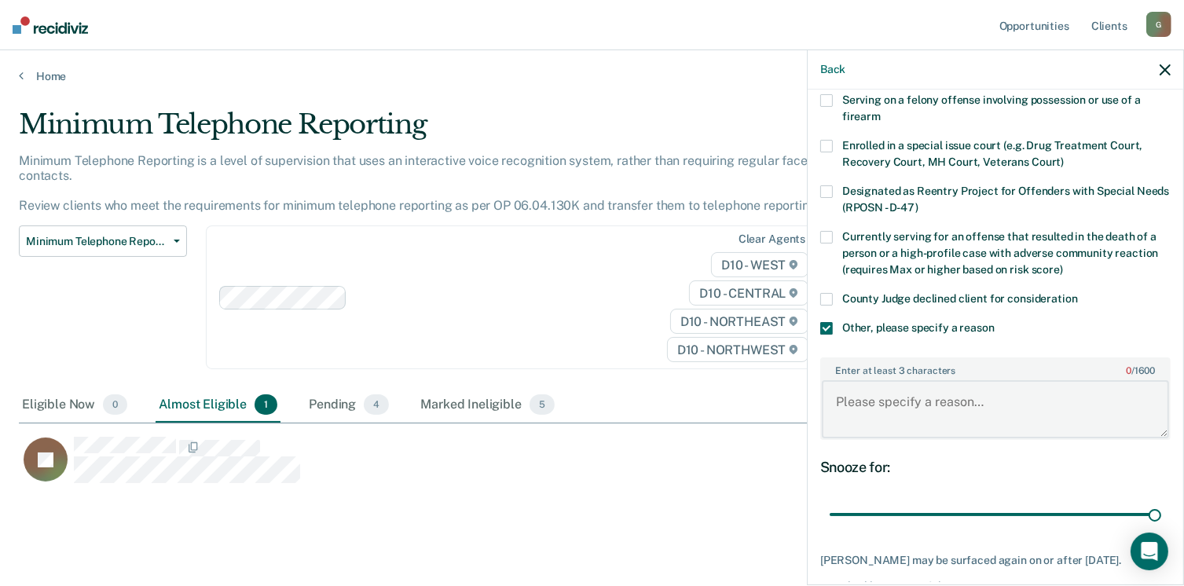
click at [854, 411] on textarea "Enter at least 3 characters 0 / 1600" at bounding box center [995, 409] width 347 height 58
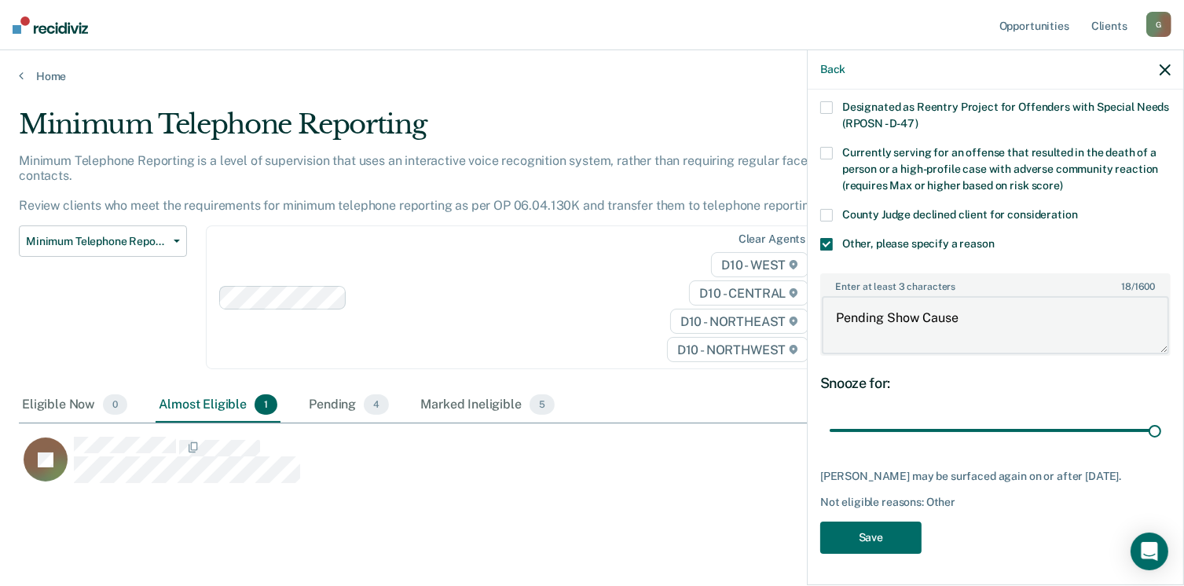
scroll to position [208, 0]
type textarea "Pending Show Cause"
click at [843, 534] on button "Save" at bounding box center [871, 538] width 101 height 32
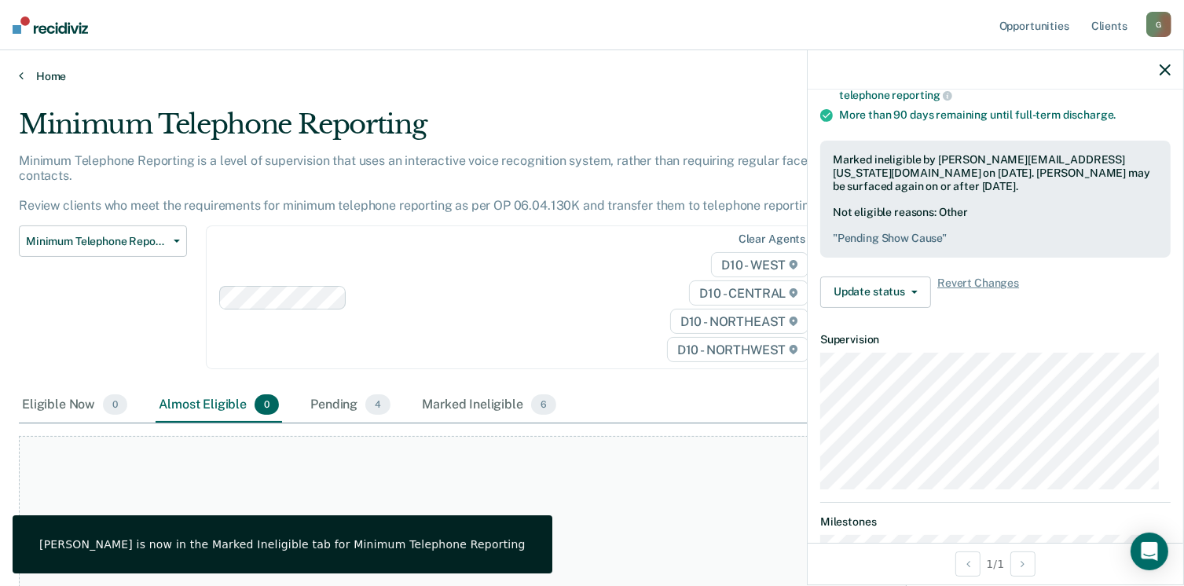
click at [24, 79] on link "Home" at bounding box center [592, 76] width 1147 height 14
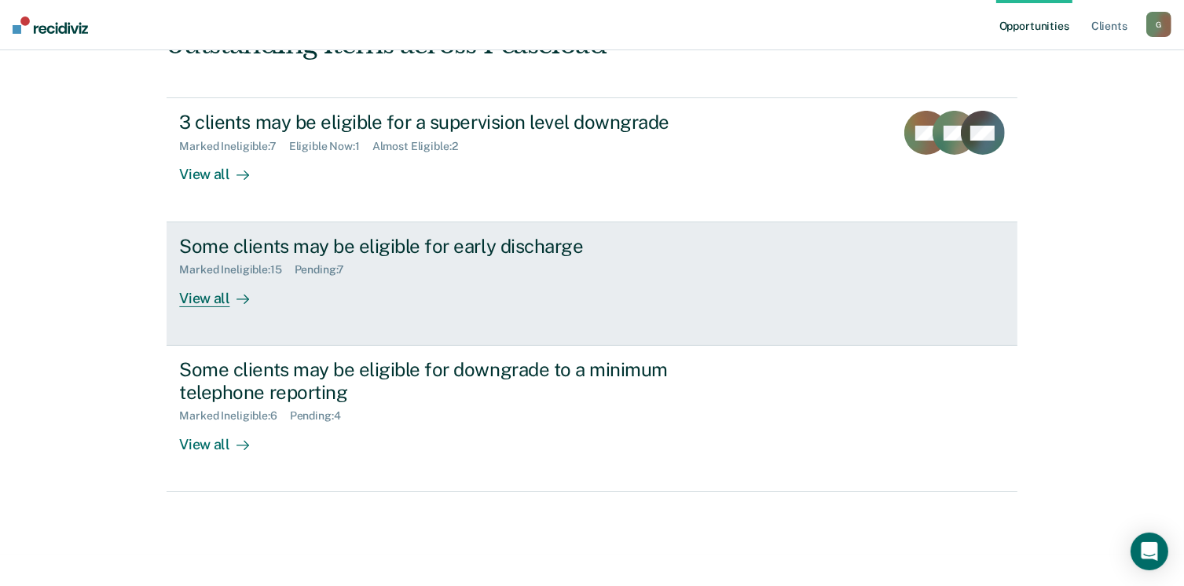
scroll to position [214, 0]
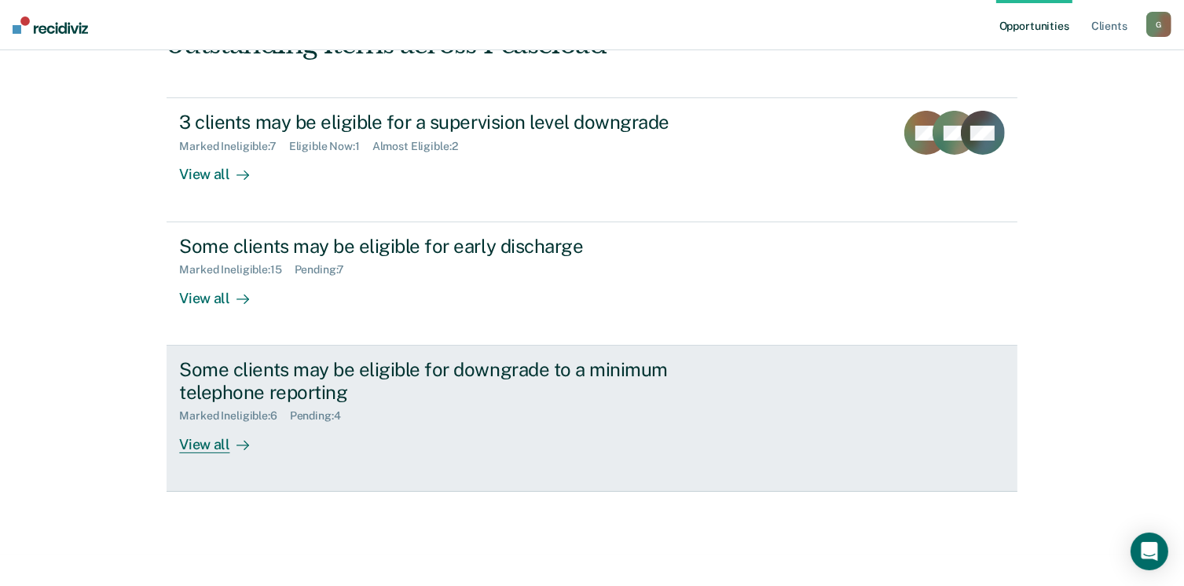
click at [196, 442] on div "View all" at bounding box center [223, 438] width 88 height 31
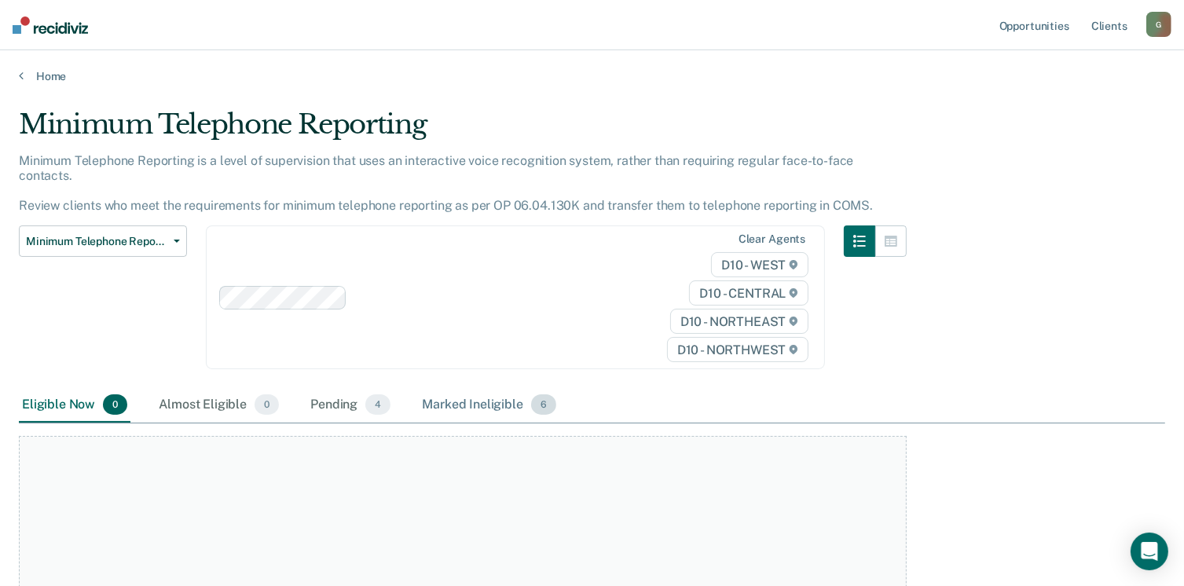
click at [487, 388] on div "Marked Ineligible 6" at bounding box center [489, 405] width 141 height 35
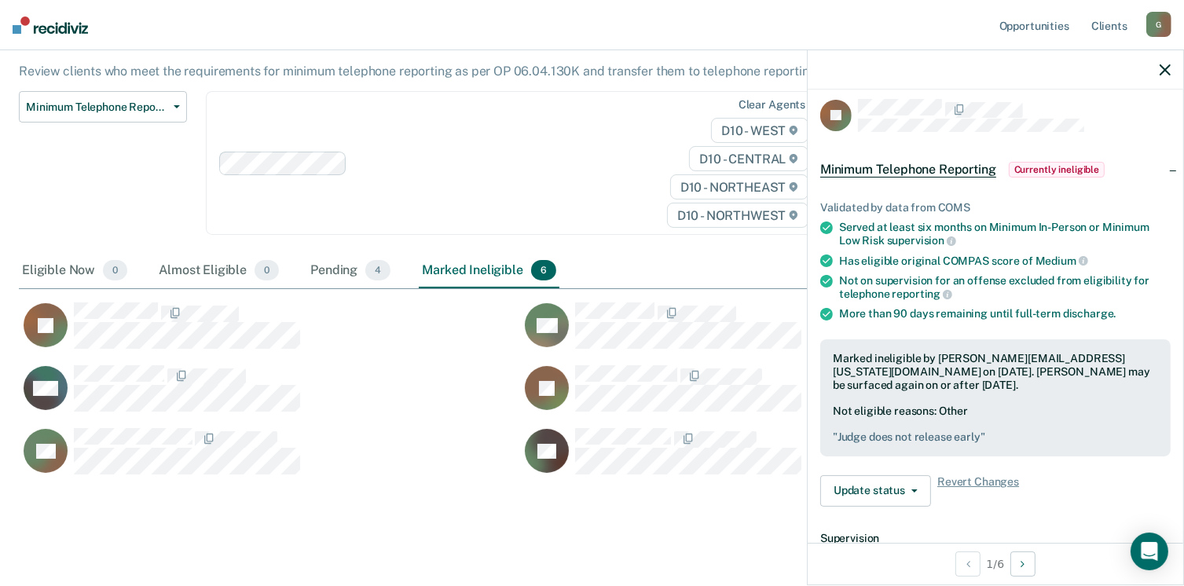
scroll to position [1, 0]
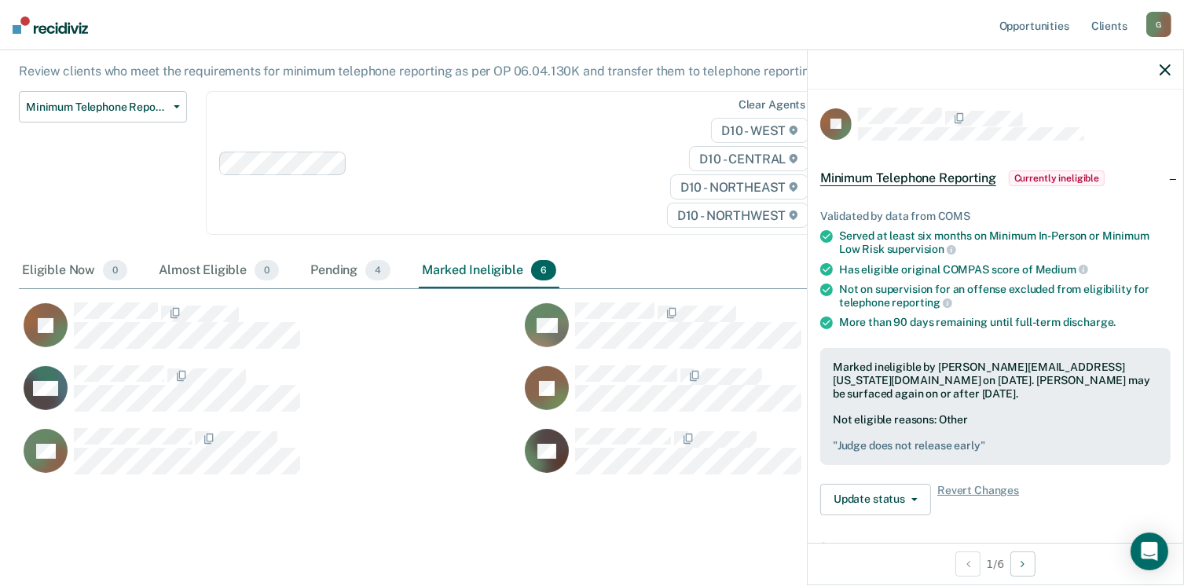
click at [859, 450] on div "Marked ineligible by [PERSON_NAME][EMAIL_ADDRESS][US_STATE][DOMAIN_NAME] on [DA…" at bounding box center [996, 406] width 351 height 117
click at [878, 499] on button "Update status" at bounding box center [876, 499] width 111 height 31
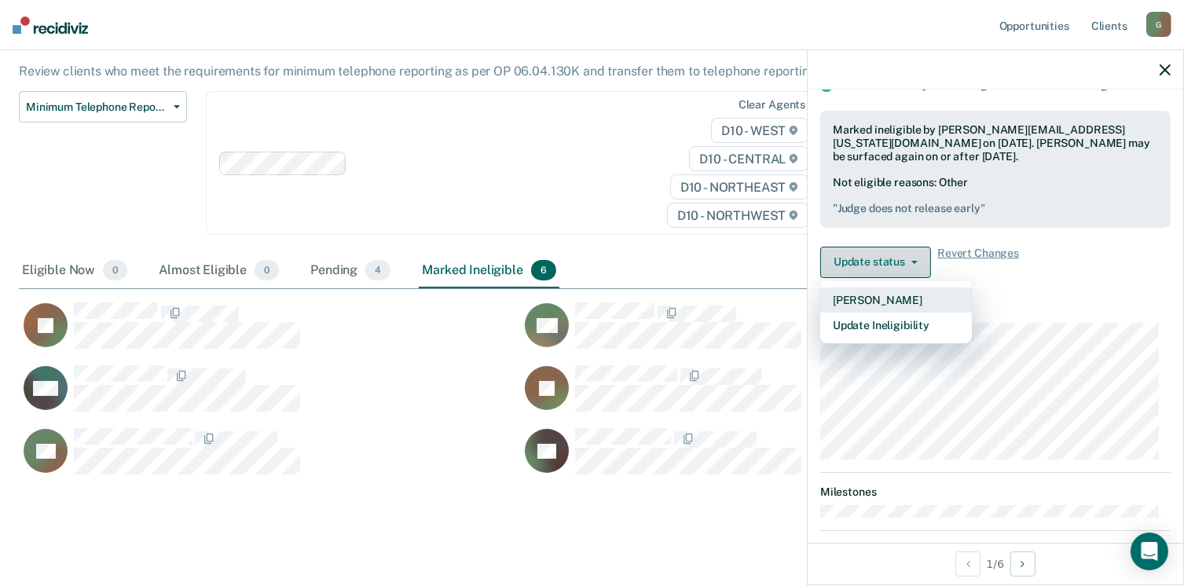
scroll to position [239, 0]
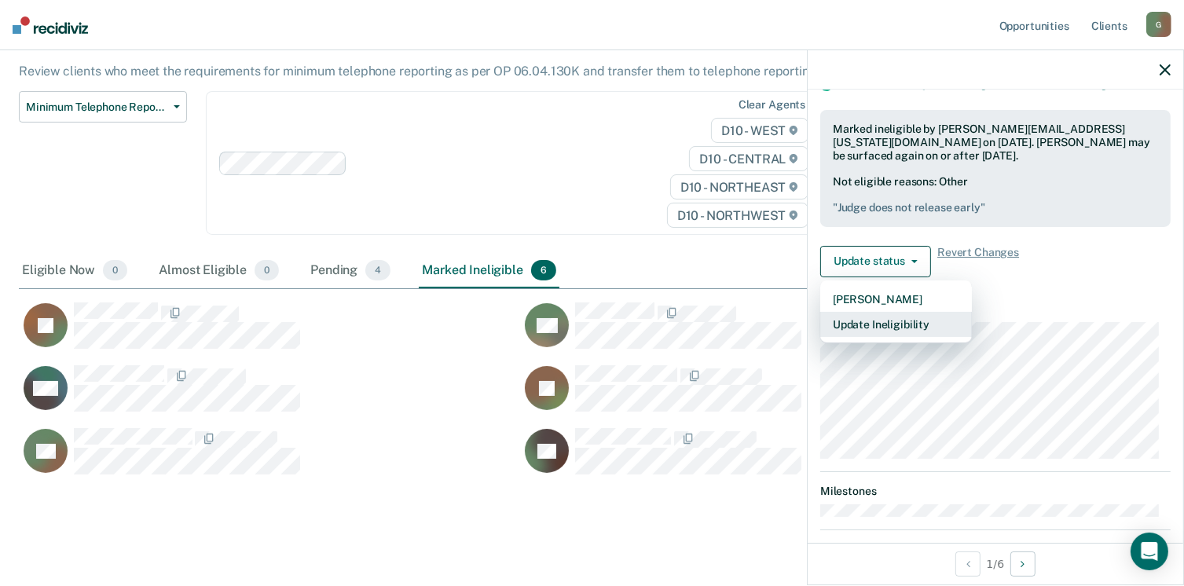
click at [859, 325] on button "Update Ineligibility" at bounding box center [897, 324] width 152 height 25
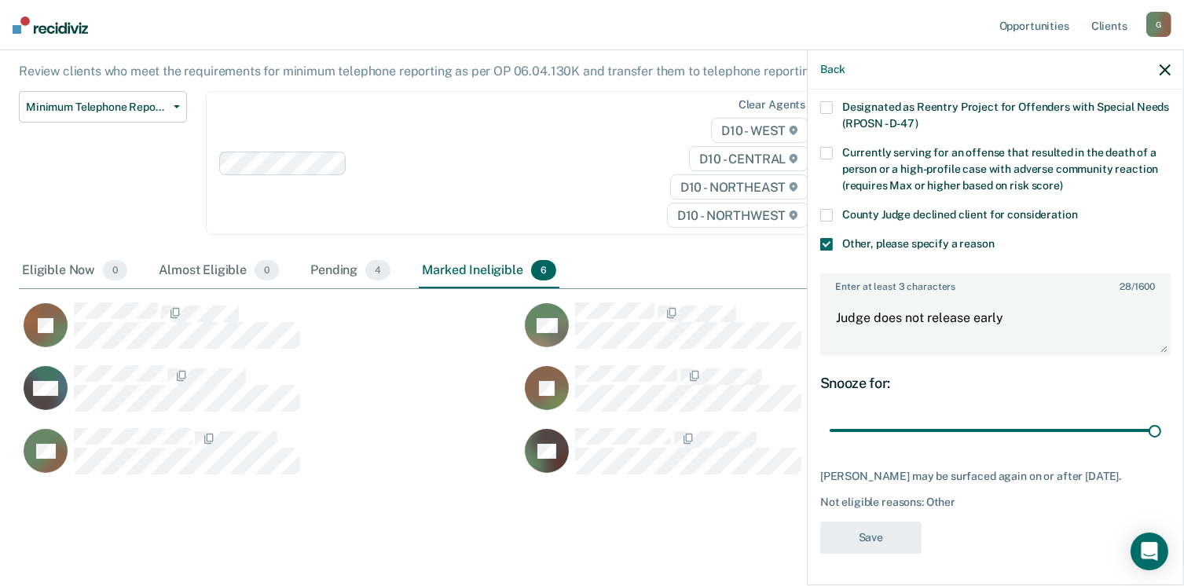
scroll to position [195, 0]
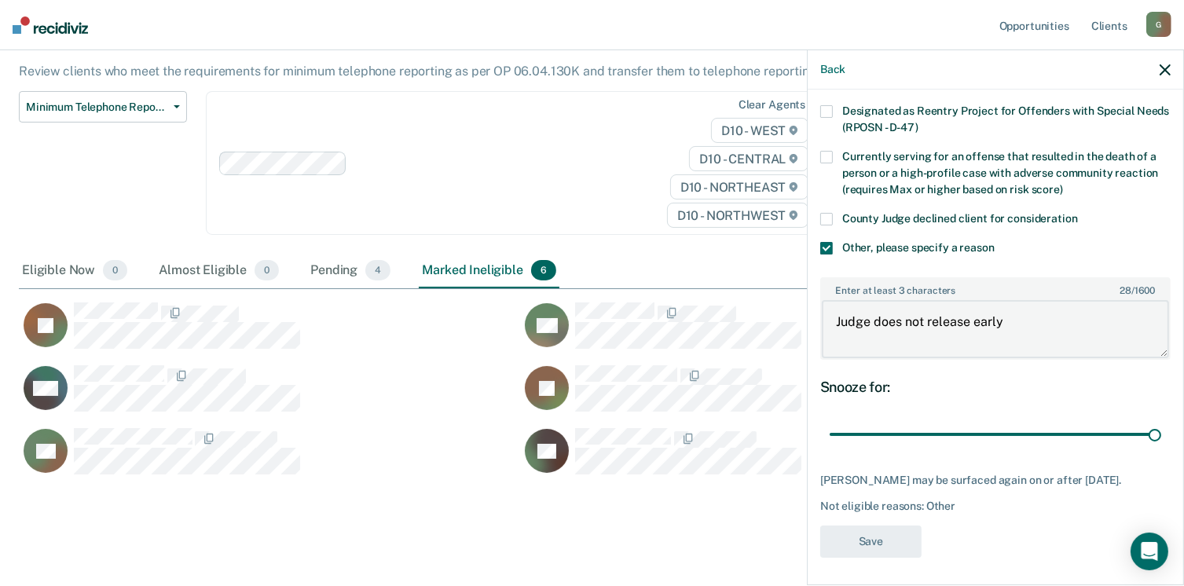
click at [1021, 321] on textarea "Judge does not release early" at bounding box center [995, 329] width 347 height 58
type textarea "Judge does not release early,"
click at [883, 538] on button "Save" at bounding box center [871, 542] width 101 height 32
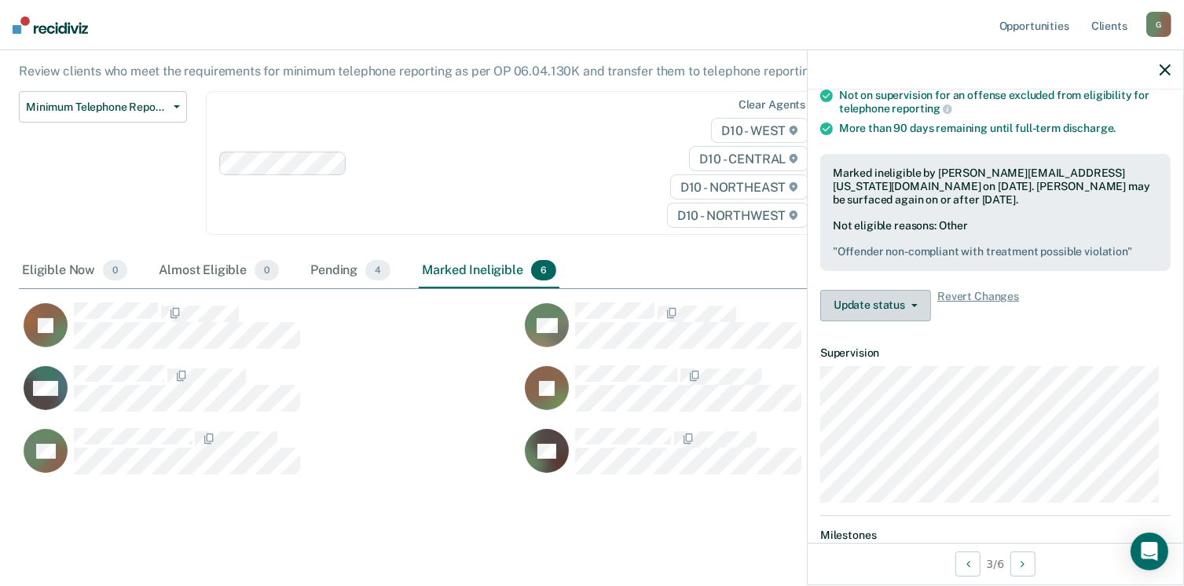
click at [874, 305] on button "Update status" at bounding box center [876, 305] width 111 height 31
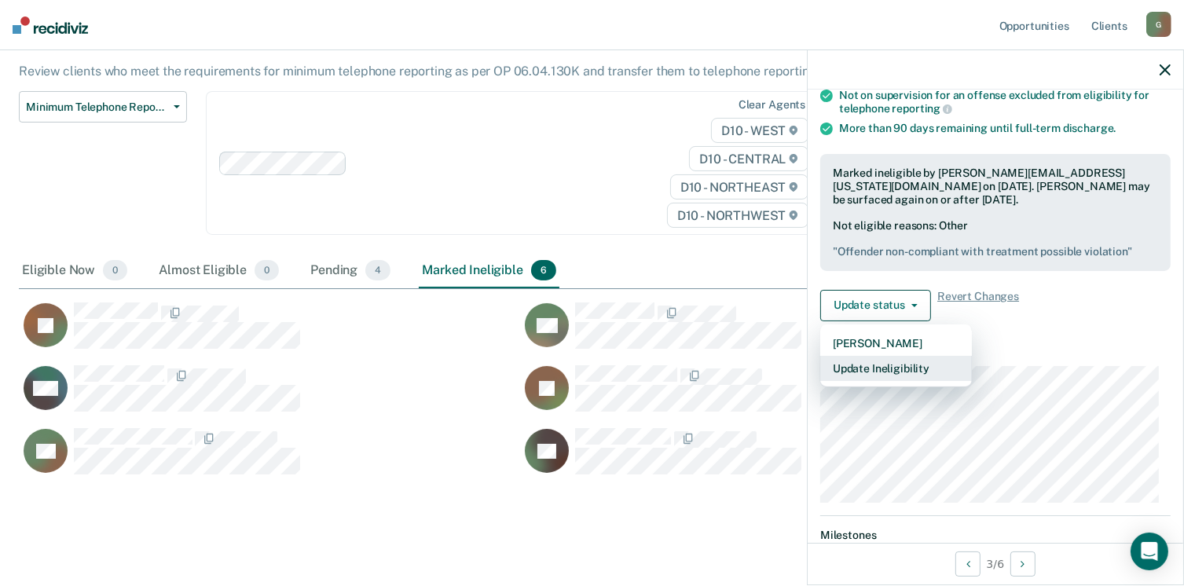
click at [892, 362] on button "Update Ineligibility" at bounding box center [897, 368] width 152 height 25
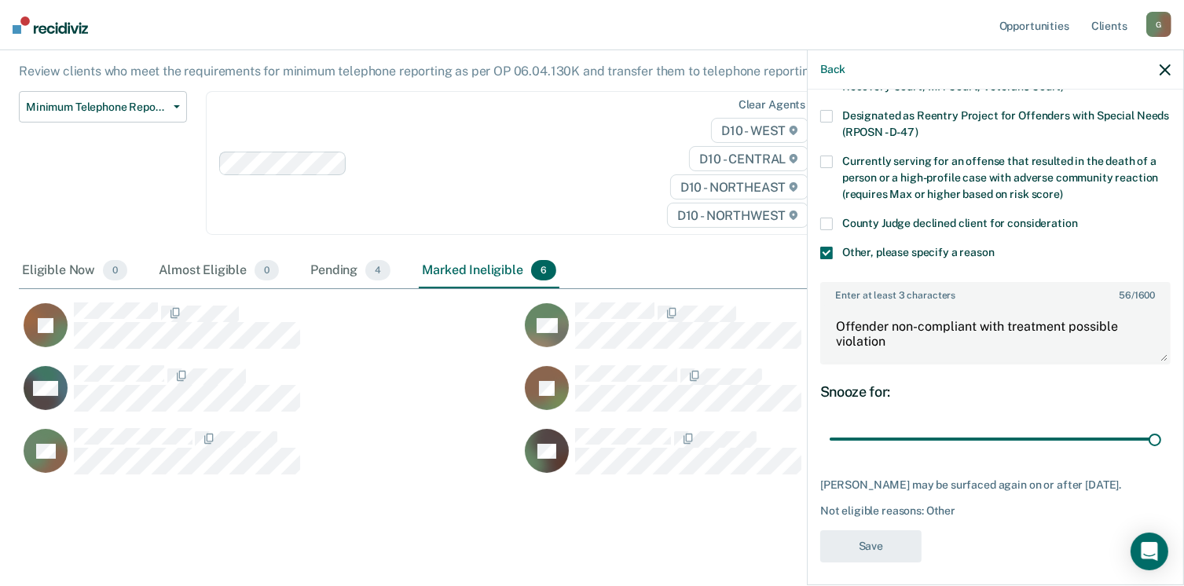
scroll to position [208, 0]
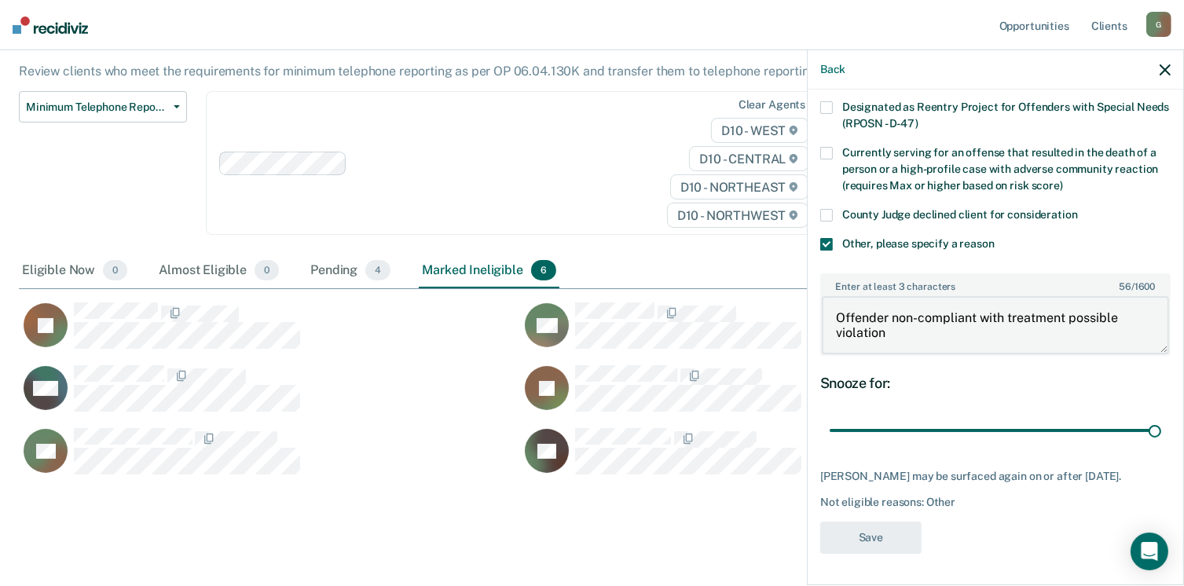
drag, startPoint x: 844, startPoint y: 305, endPoint x: 878, endPoint y: 310, distance: 34.1
click at [878, 310] on textarea "Offender non-compliant with treatment possible violation" at bounding box center [995, 325] width 347 height 58
drag, startPoint x: 1116, startPoint y: 306, endPoint x: 899, endPoint y: 338, distance: 219.3
click at [899, 338] on textarea "Offender non-compliant with treatment possible violation" at bounding box center [995, 325] width 347 height 58
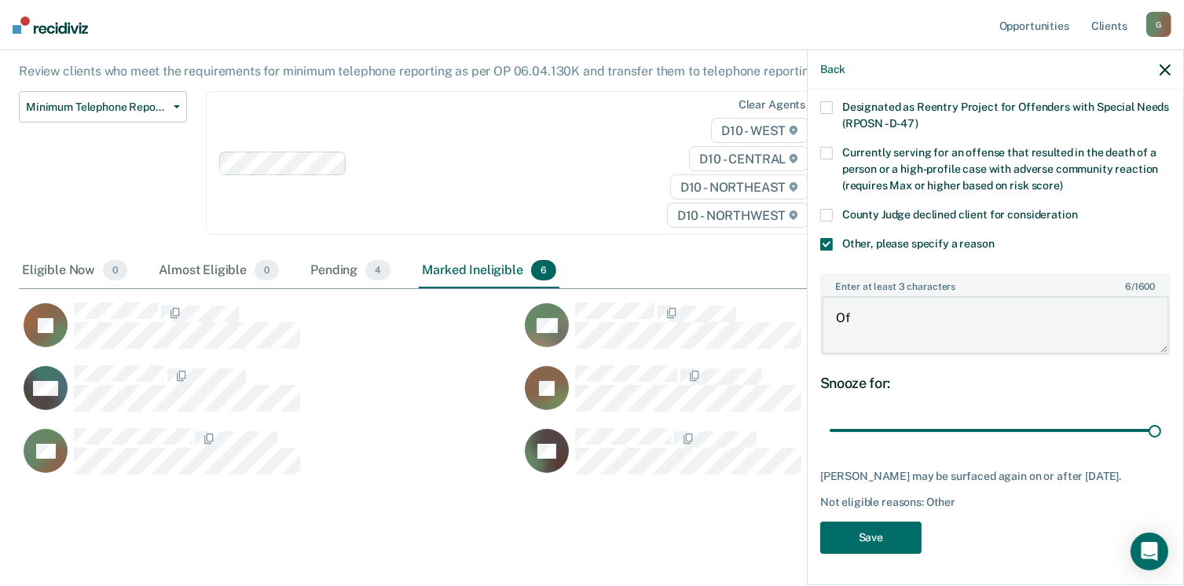
type textarea "O"
type textarea "Pending violation"
drag, startPoint x: 873, startPoint y: 547, endPoint x: 864, endPoint y: 543, distance: 10.2
click at [871, 548] on button "Save" at bounding box center [871, 538] width 101 height 32
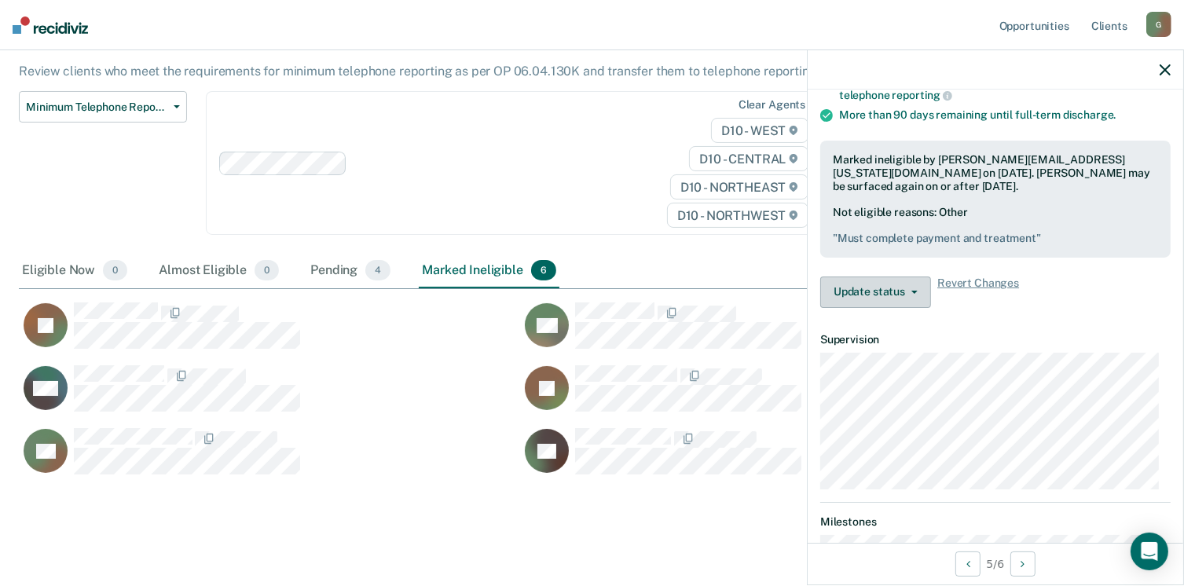
click at [854, 293] on button "Update status" at bounding box center [876, 292] width 111 height 31
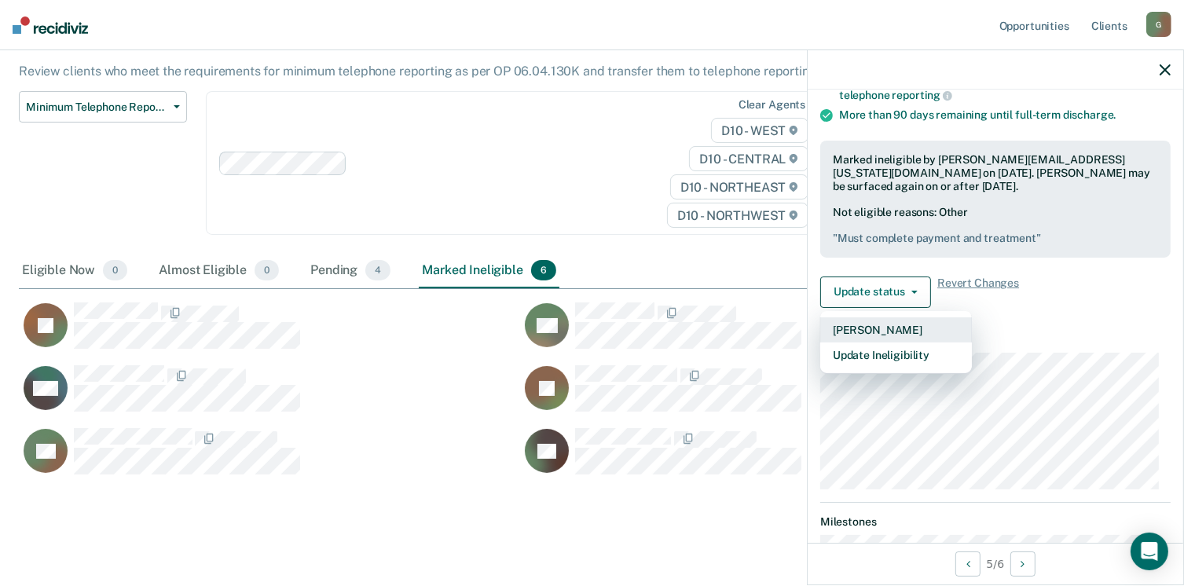
click at [861, 326] on button "[PERSON_NAME]" at bounding box center [897, 330] width 152 height 25
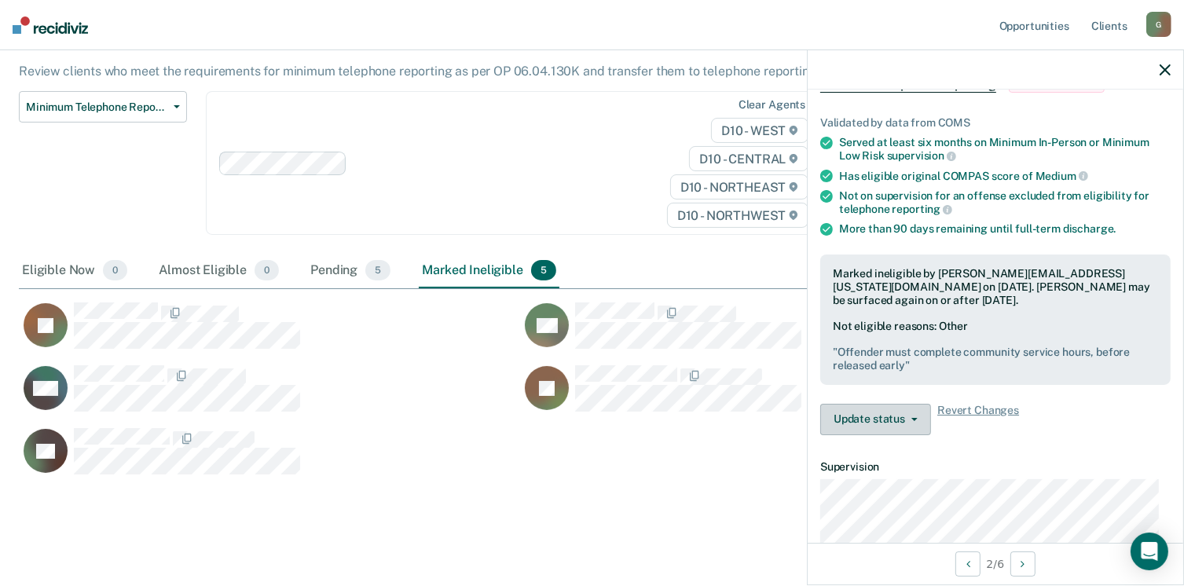
scroll to position [93, 0]
click at [877, 413] on button "Update status" at bounding box center [876, 421] width 111 height 31
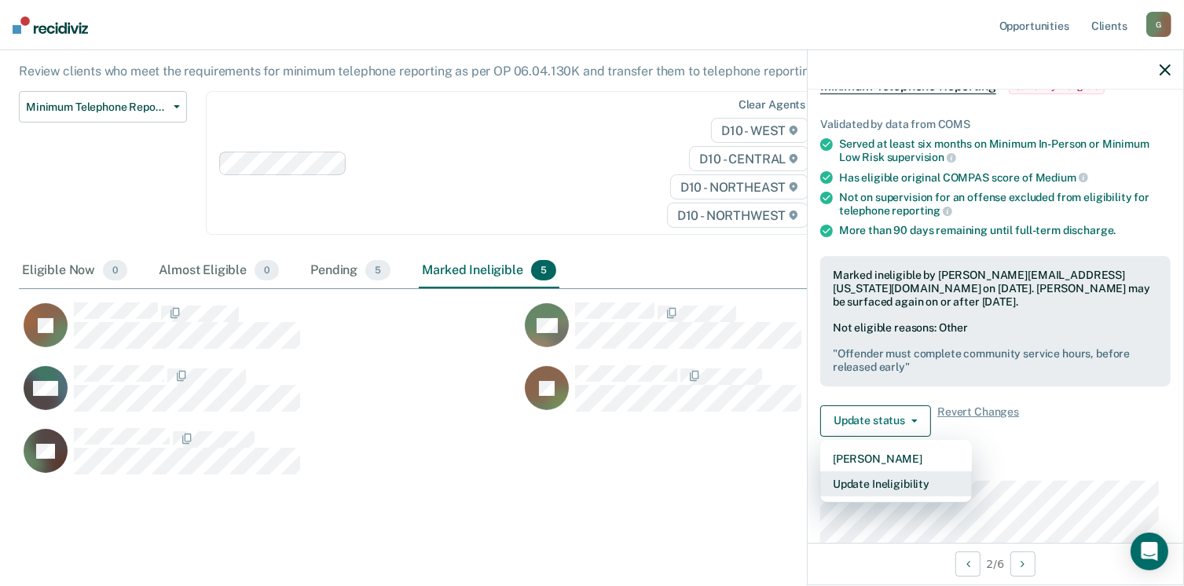
click at [883, 483] on button "Update Ineligibility" at bounding box center [897, 484] width 152 height 25
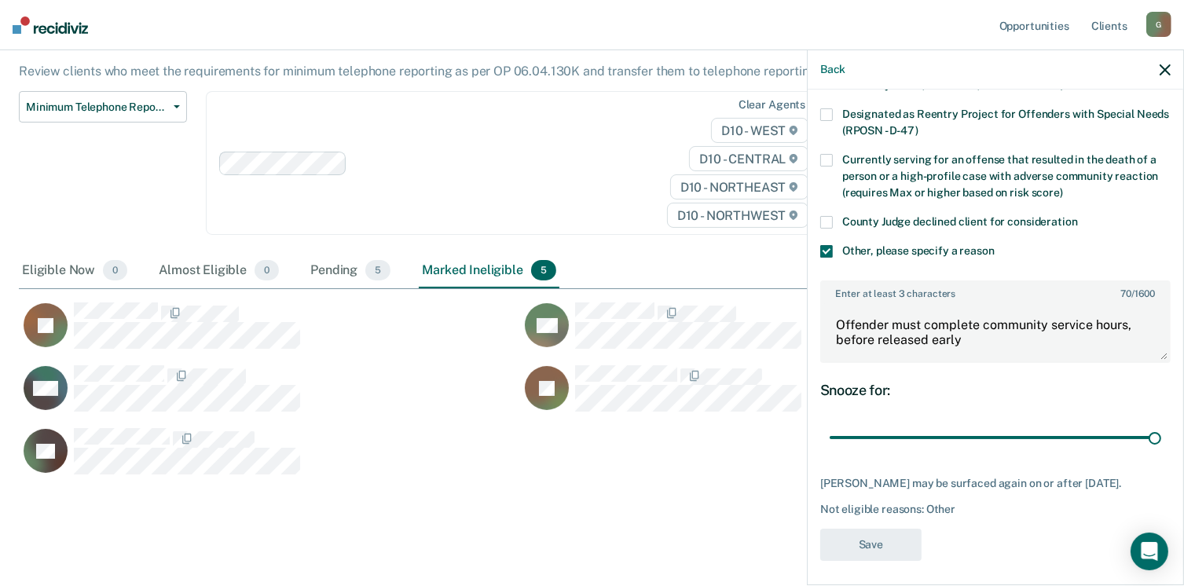
scroll to position [195, 0]
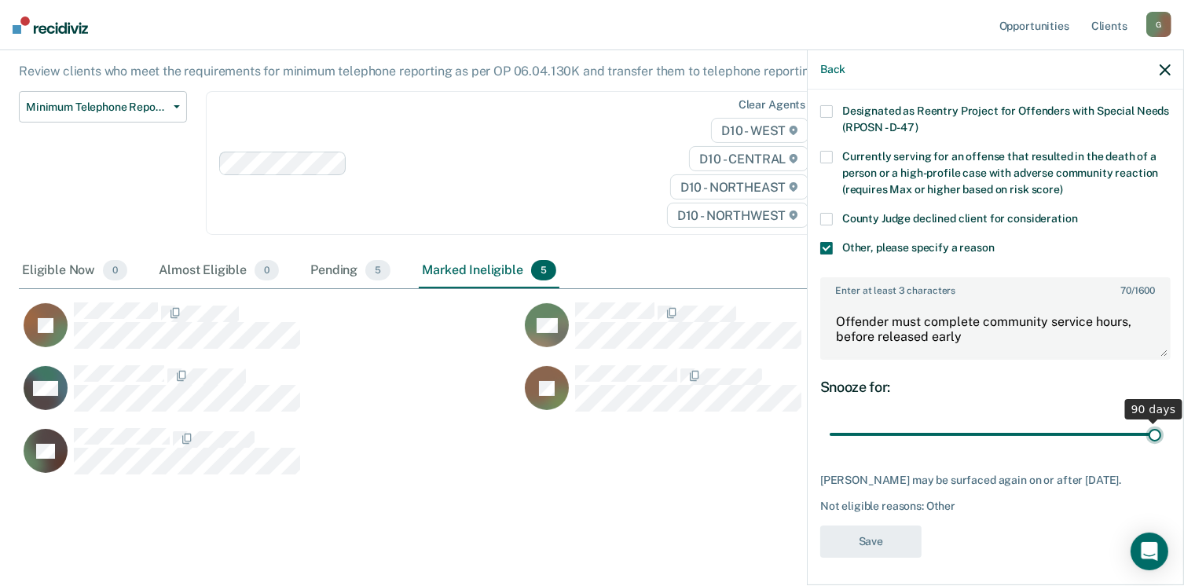
click at [1140, 431] on input "range" at bounding box center [996, 435] width 332 height 28
click at [959, 342] on textarea "Offender must complete community service hours, before released early" at bounding box center [995, 329] width 347 height 58
type textarea "Offender must complete community service hours, before released early."
click at [883, 531] on button "Save" at bounding box center [871, 542] width 101 height 32
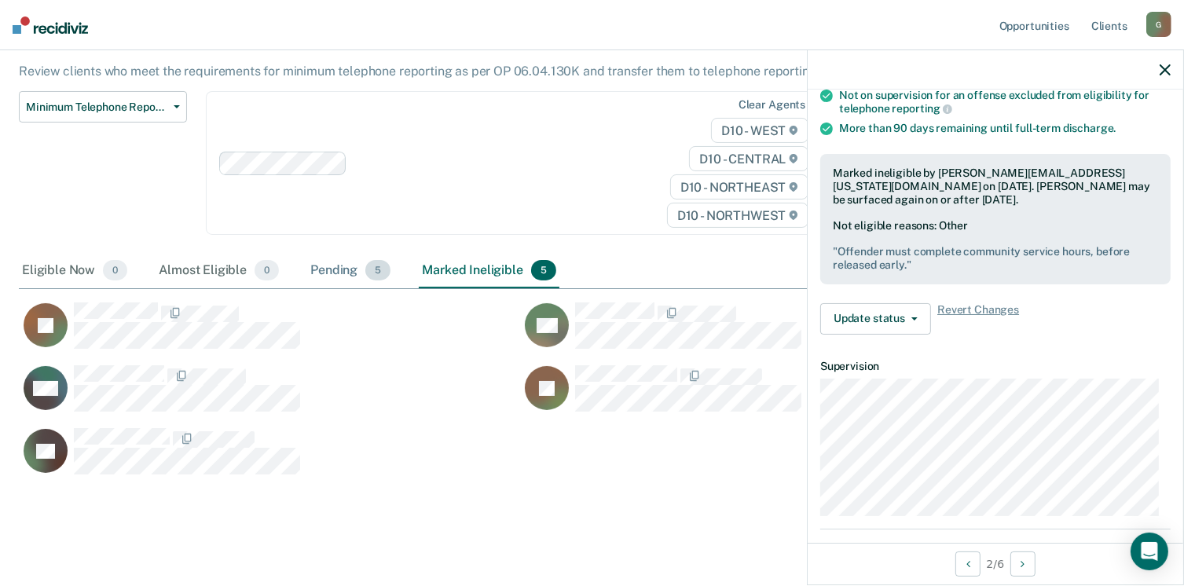
click at [336, 254] on div "Pending 5" at bounding box center [350, 271] width 86 height 35
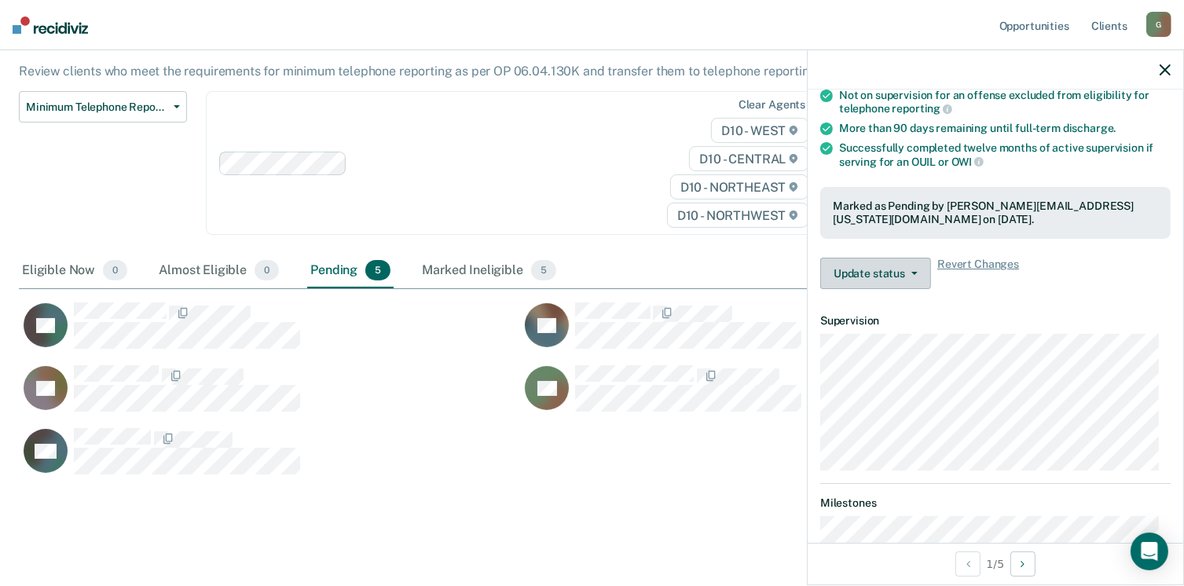
click at [893, 273] on button "Update status" at bounding box center [876, 273] width 111 height 31
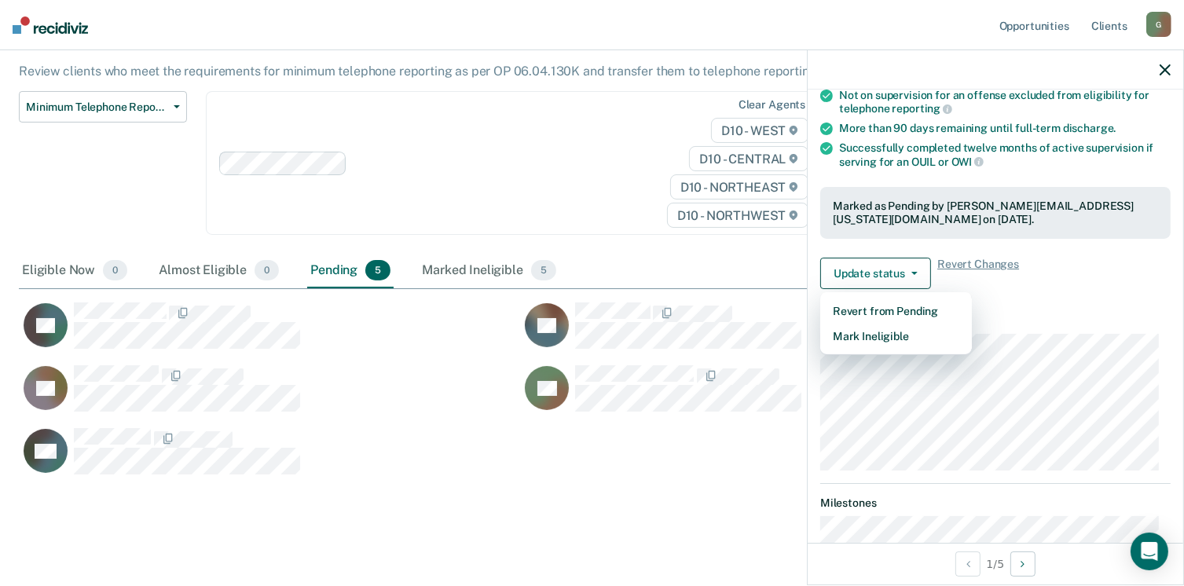
click at [607, 479] on div "Minimum Telephone Reporting Minimum Telephone Reporting is a level of supervisi…" at bounding box center [592, 255] width 1147 height 562
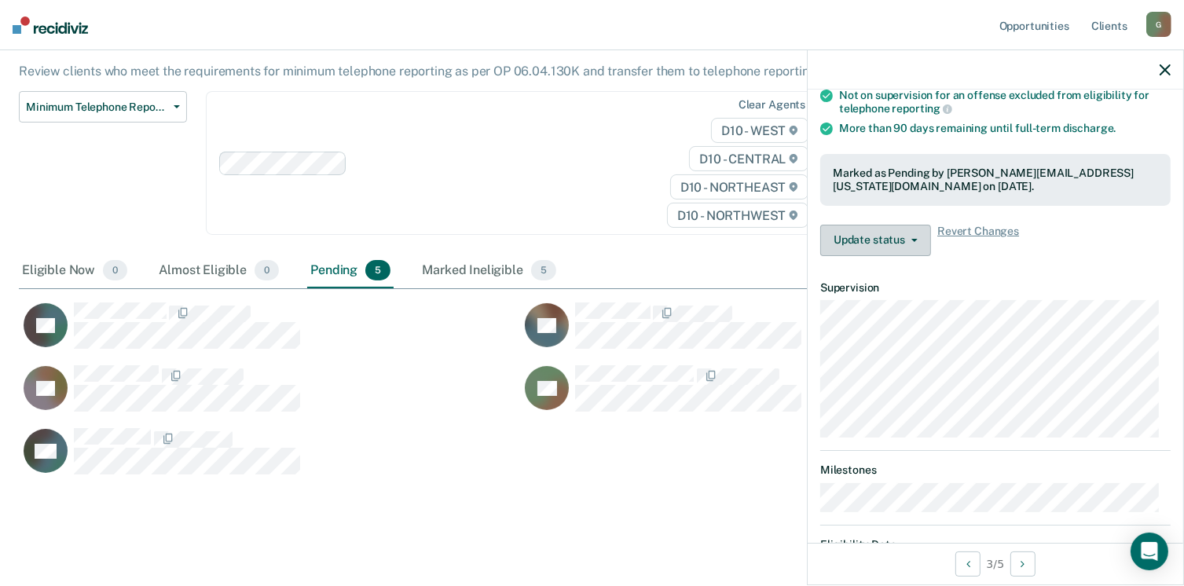
click at [880, 243] on button "Update status" at bounding box center [876, 240] width 111 height 31
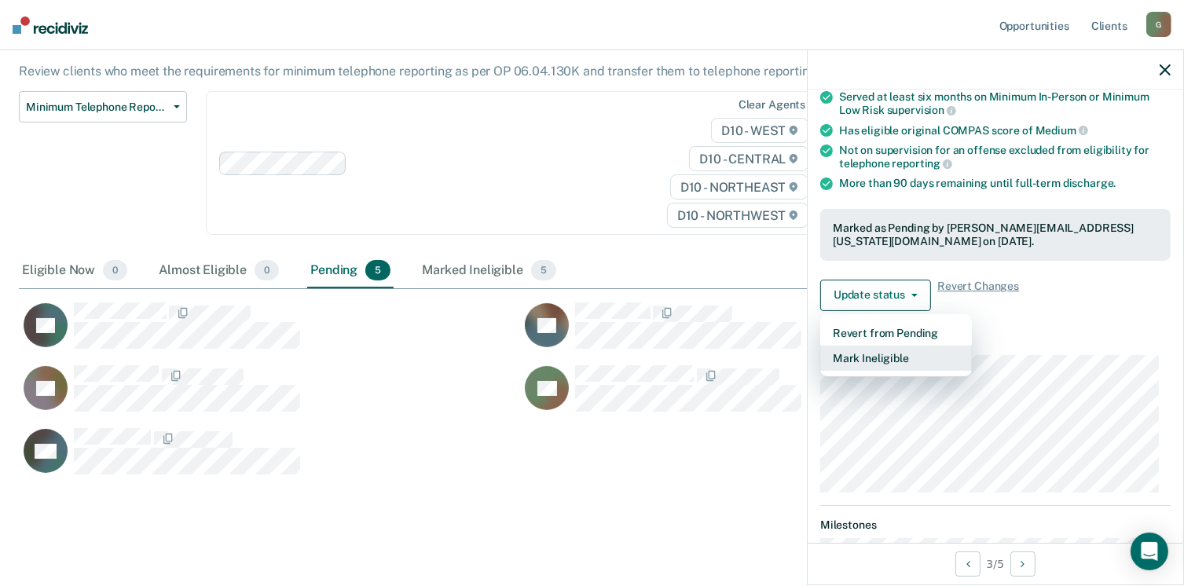
scroll to position [116, 0]
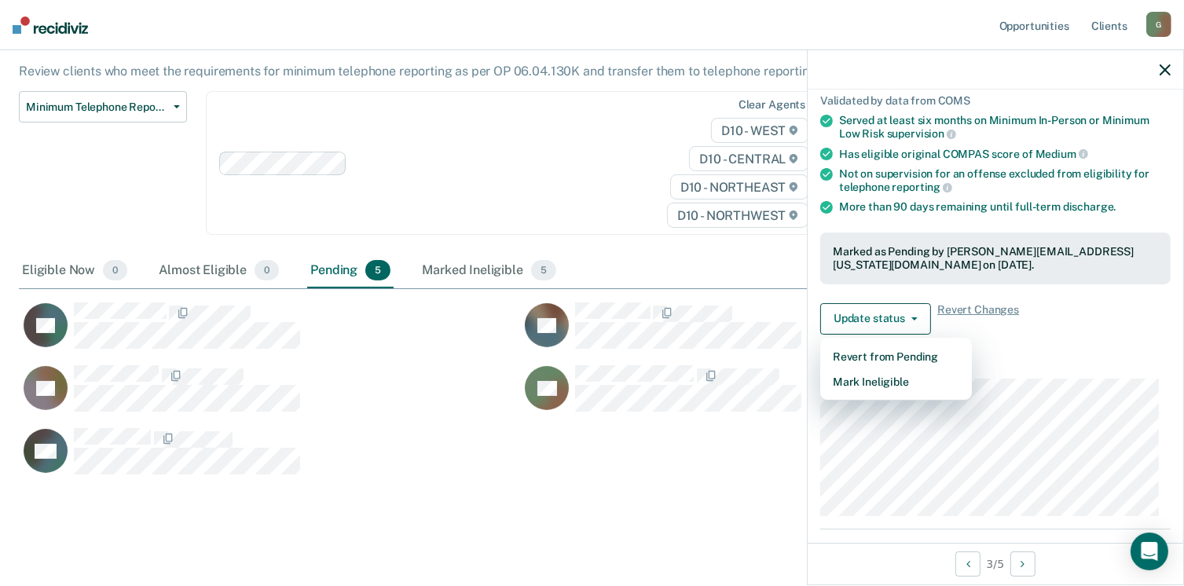
click at [473, 493] on div "Minimum Telephone Reporting Minimum Telephone Reporting is a level of supervisi…" at bounding box center [592, 255] width 1147 height 562
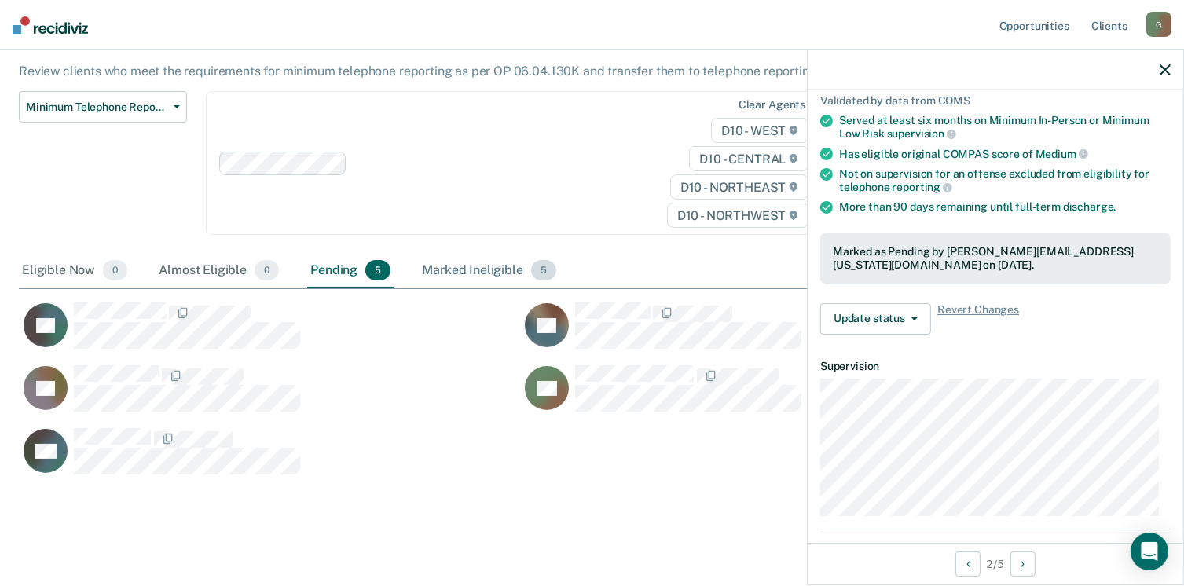
click at [494, 255] on div "Marked Ineligible 5" at bounding box center [489, 271] width 141 height 35
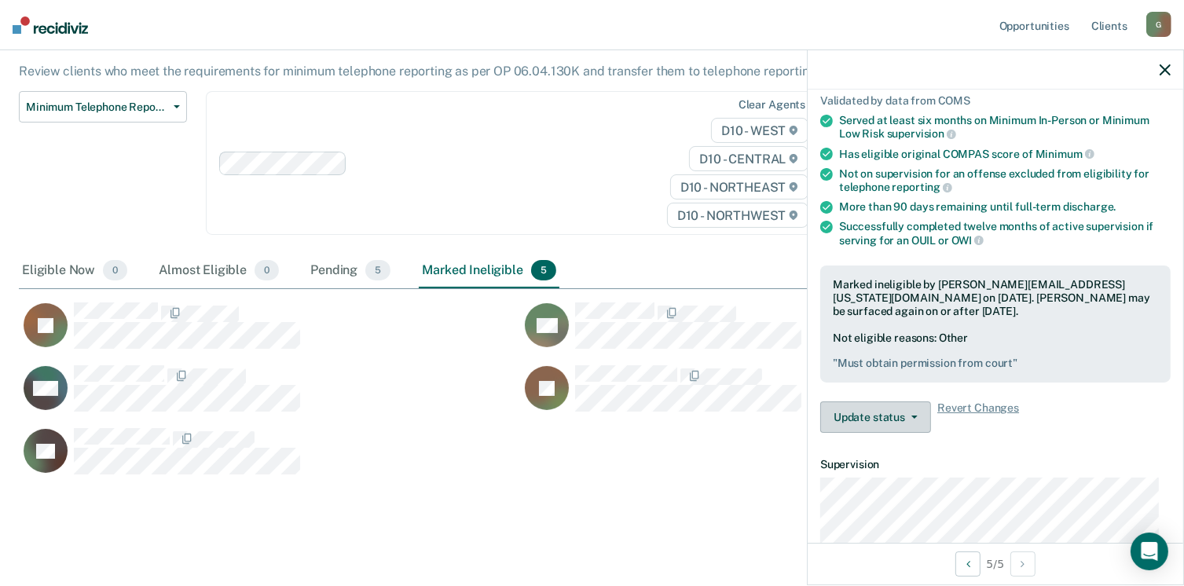
click at [868, 413] on button "Update status" at bounding box center [876, 417] width 111 height 31
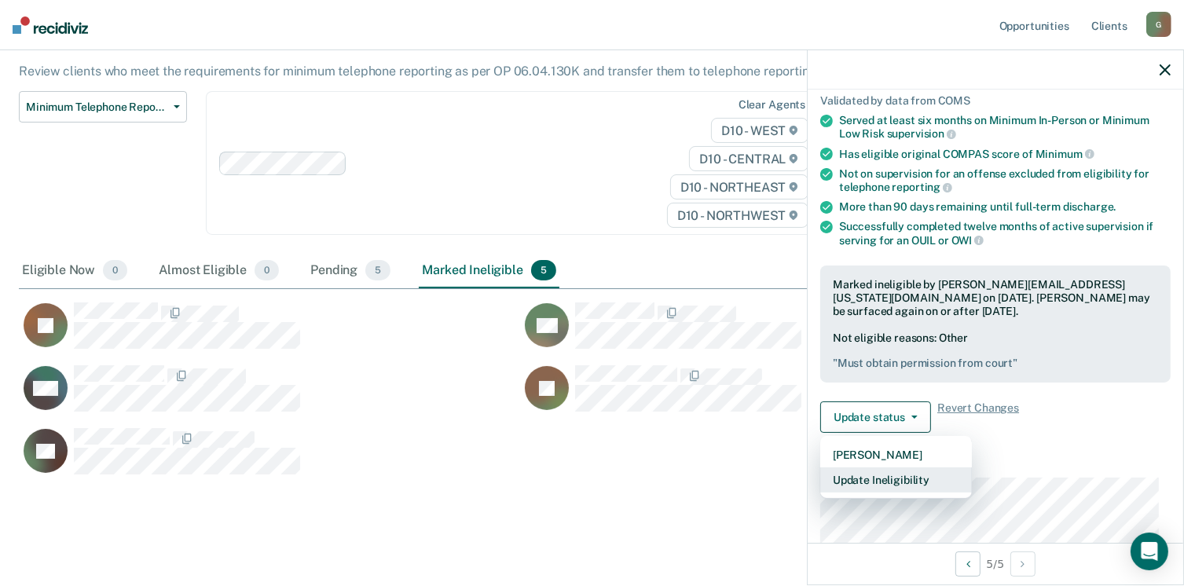
click at [889, 479] on button "Update Ineligibility" at bounding box center [897, 480] width 152 height 25
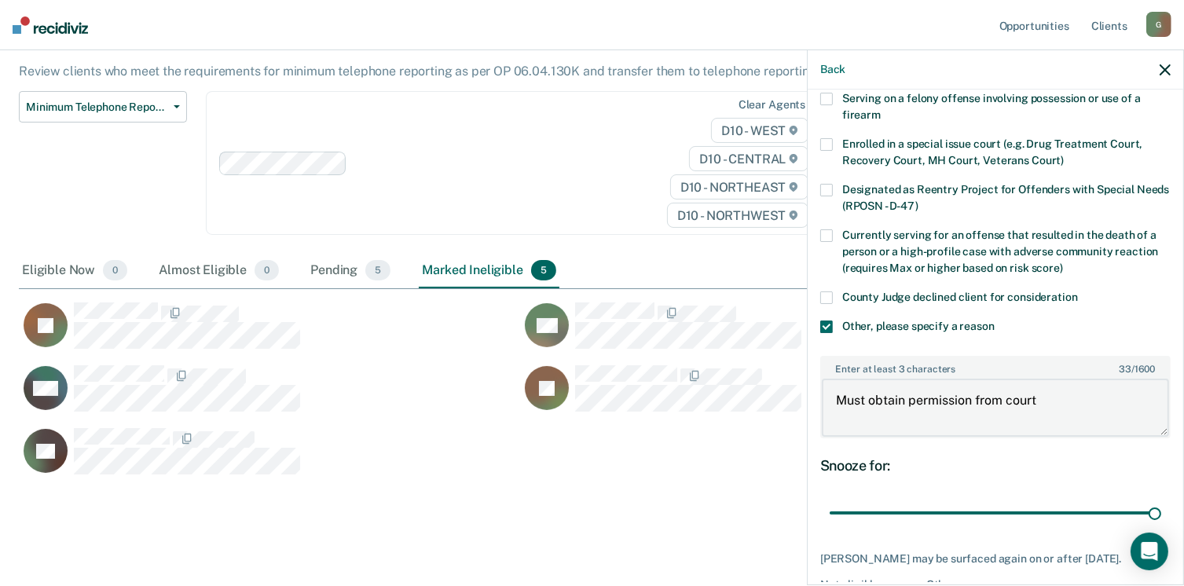
click at [1046, 405] on textarea "Must obtain permission from court" at bounding box center [995, 408] width 347 height 58
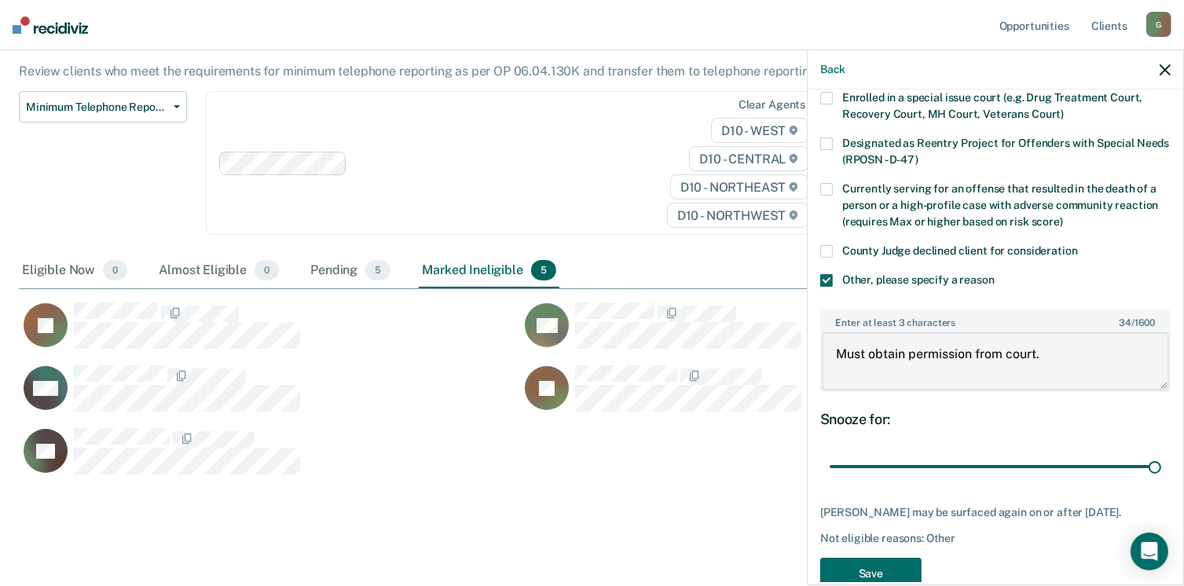
scroll to position [208, 0]
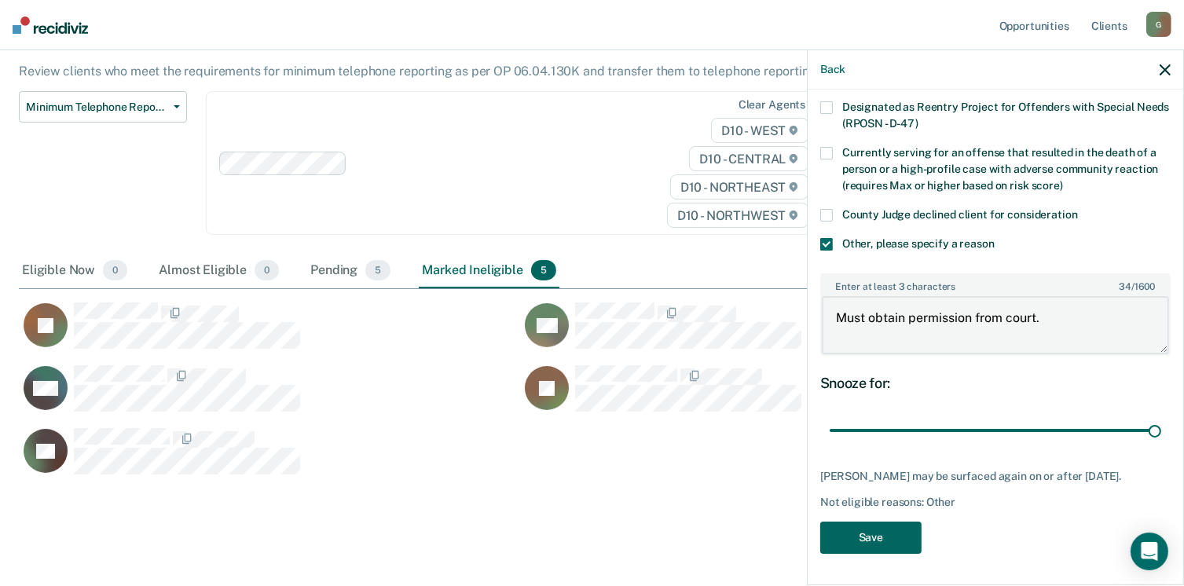
type textarea "Must obtain permission from court."
click at [886, 541] on button "Save" at bounding box center [871, 538] width 101 height 32
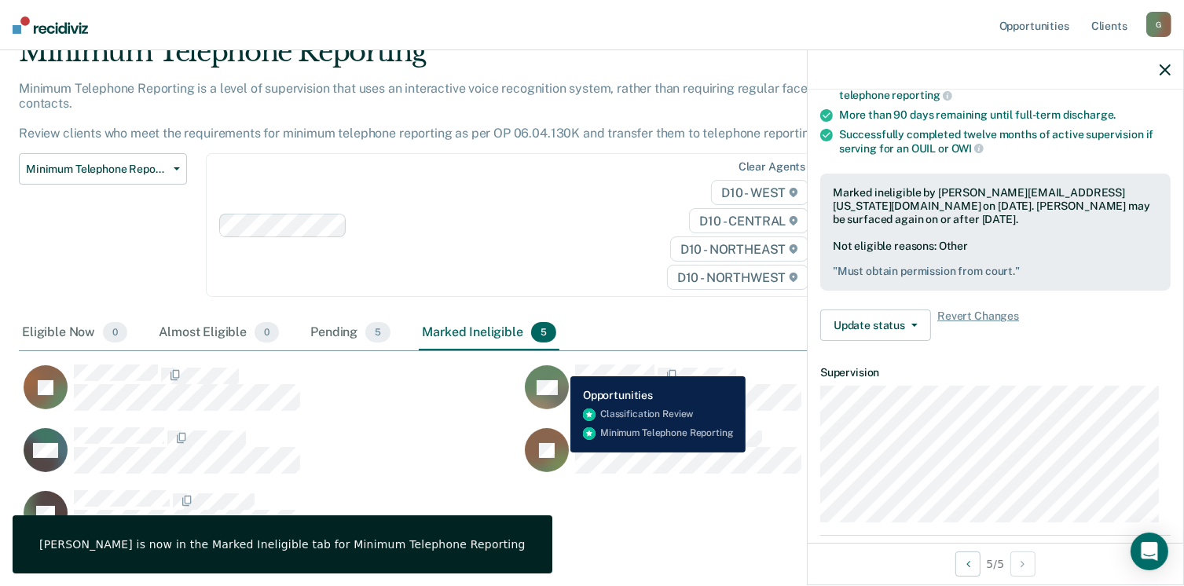
scroll to position [0, 0]
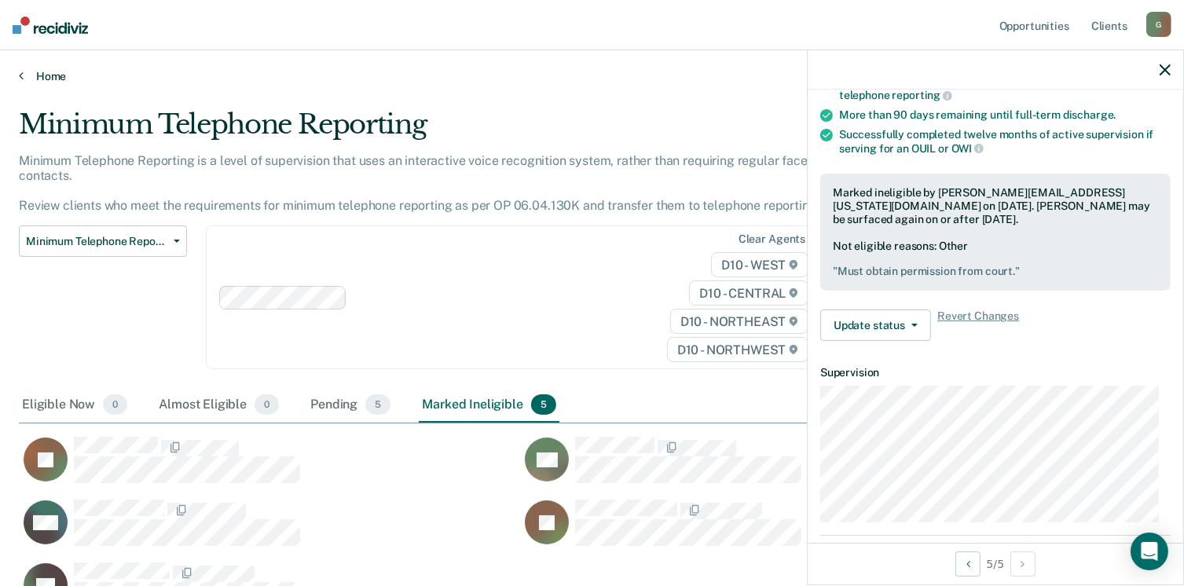
click at [20, 74] on icon at bounding box center [21, 75] width 5 height 13
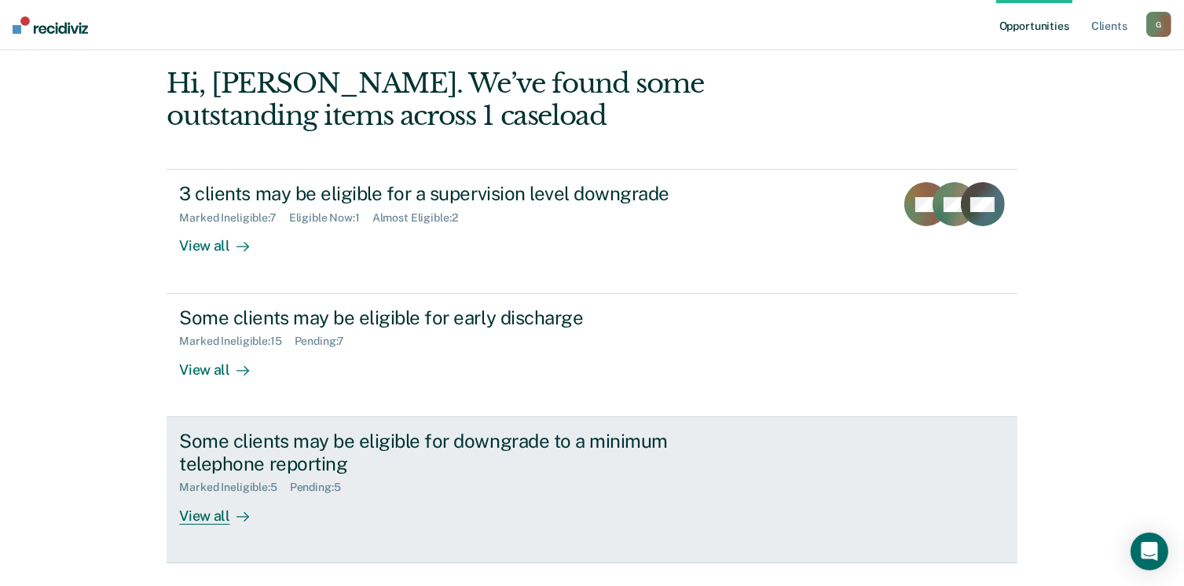
scroll to position [157, 0]
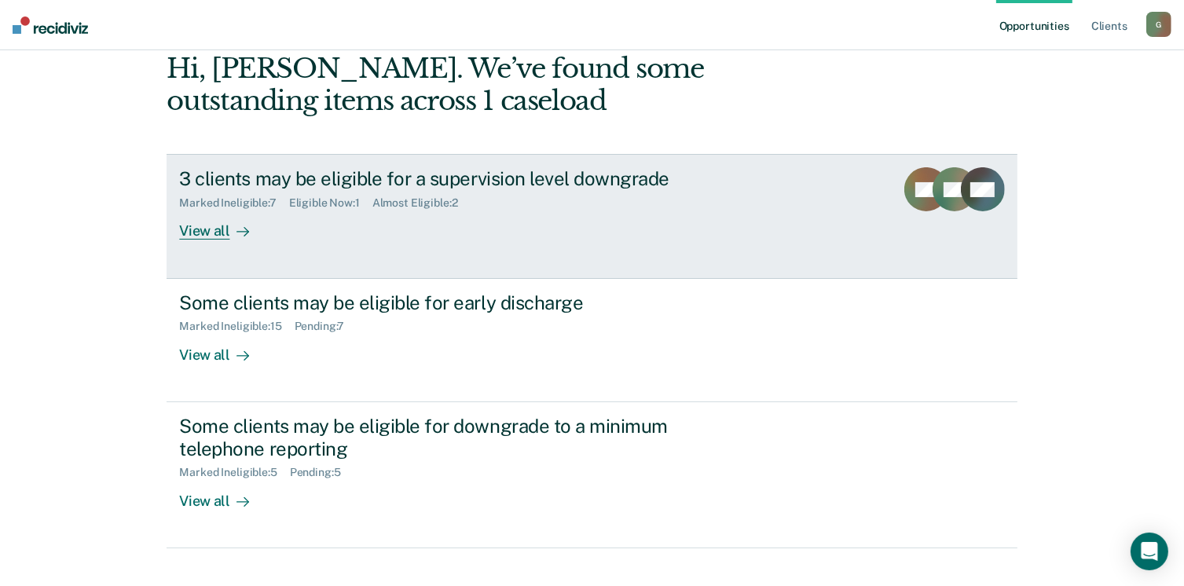
click at [212, 232] on div "View all" at bounding box center [223, 225] width 88 height 31
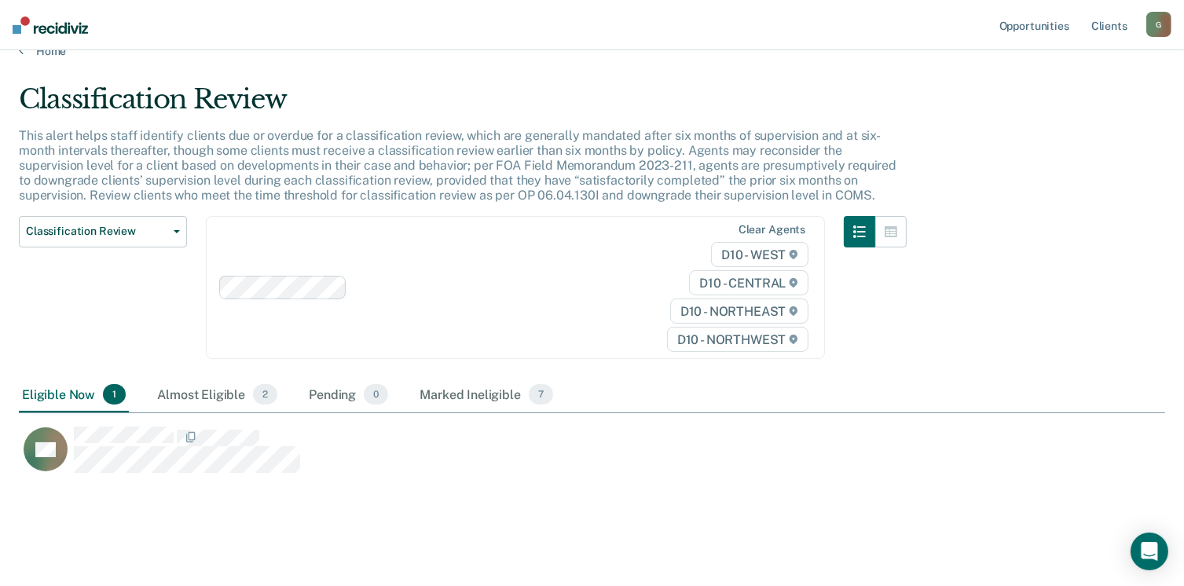
scroll to position [39, 0]
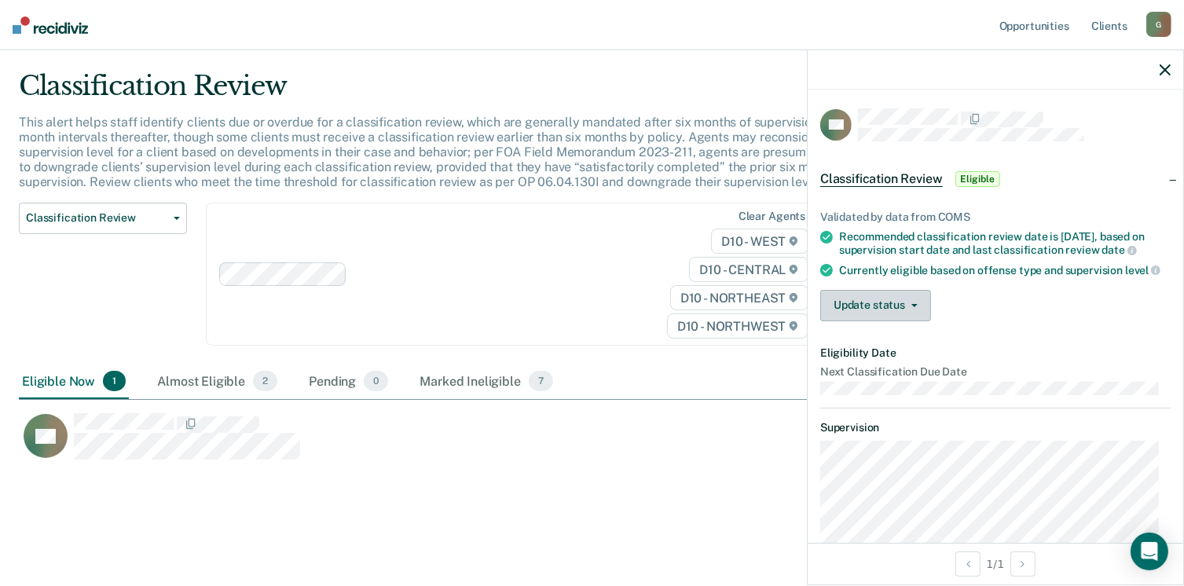
click at [857, 314] on button "Update status" at bounding box center [876, 305] width 111 height 31
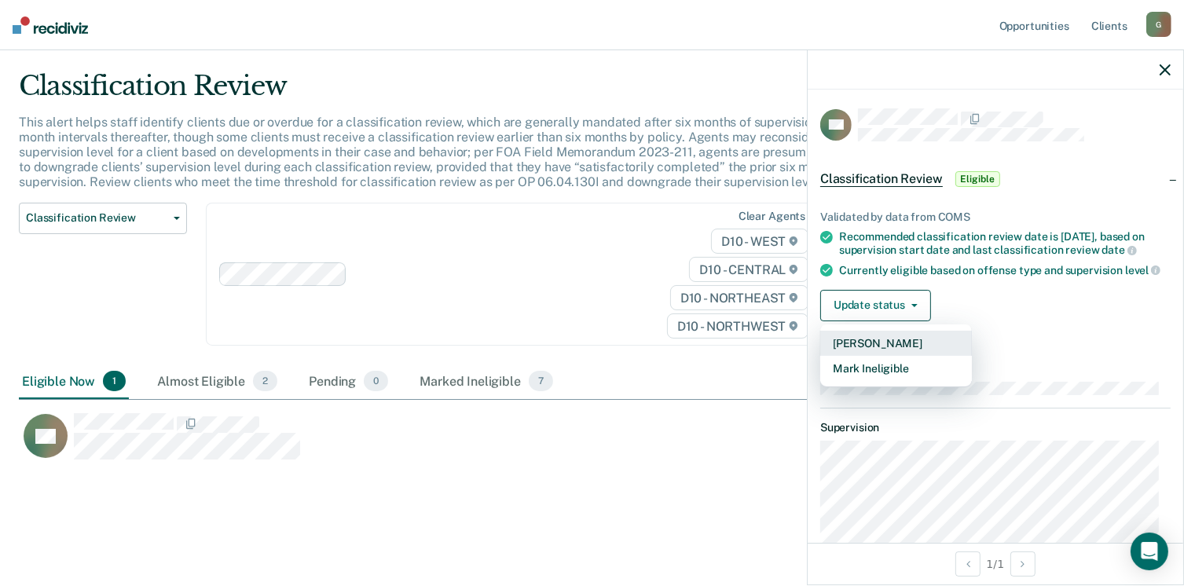
click at [861, 352] on button "[PERSON_NAME]" at bounding box center [897, 343] width 152 height 25
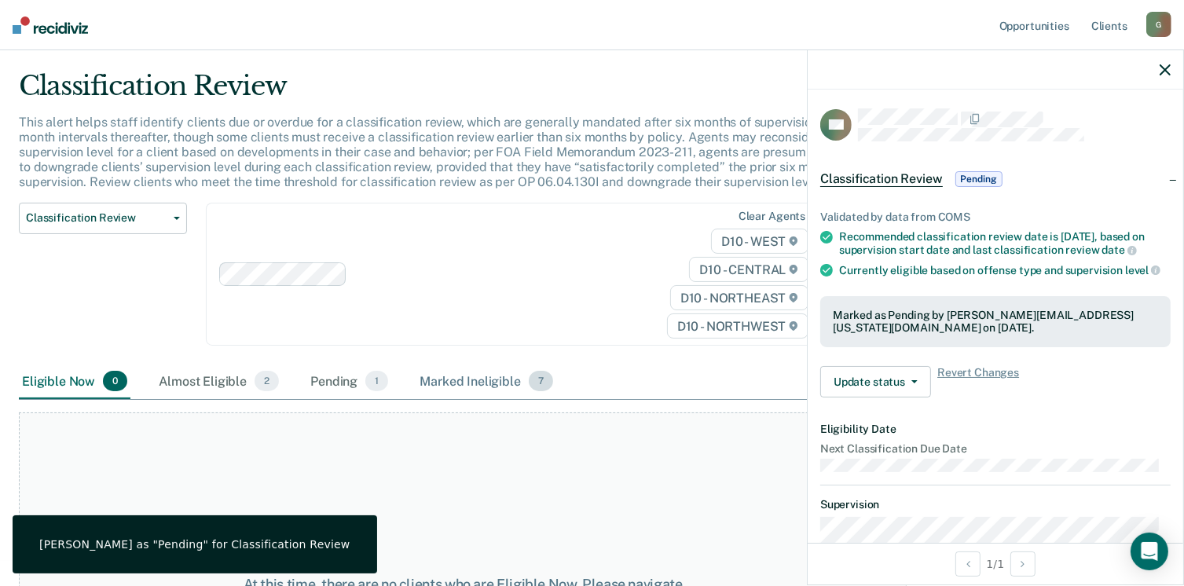
click at [461, 383] on div "Marked Ineligible 7" at bounding box center [487, 382] width 140 height 35
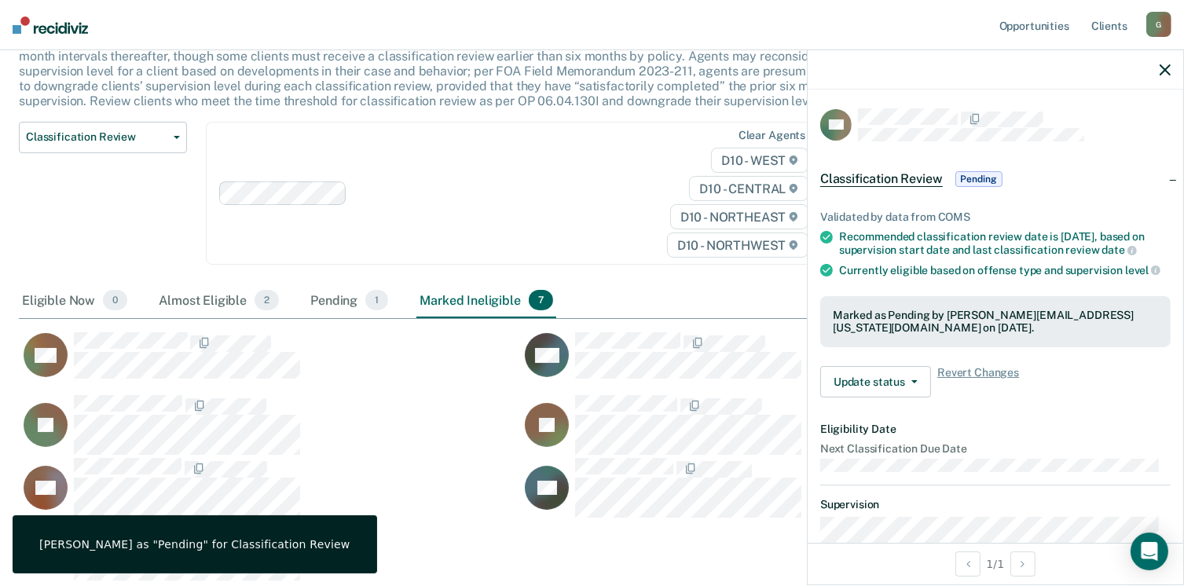
scroll to position [157, 0]
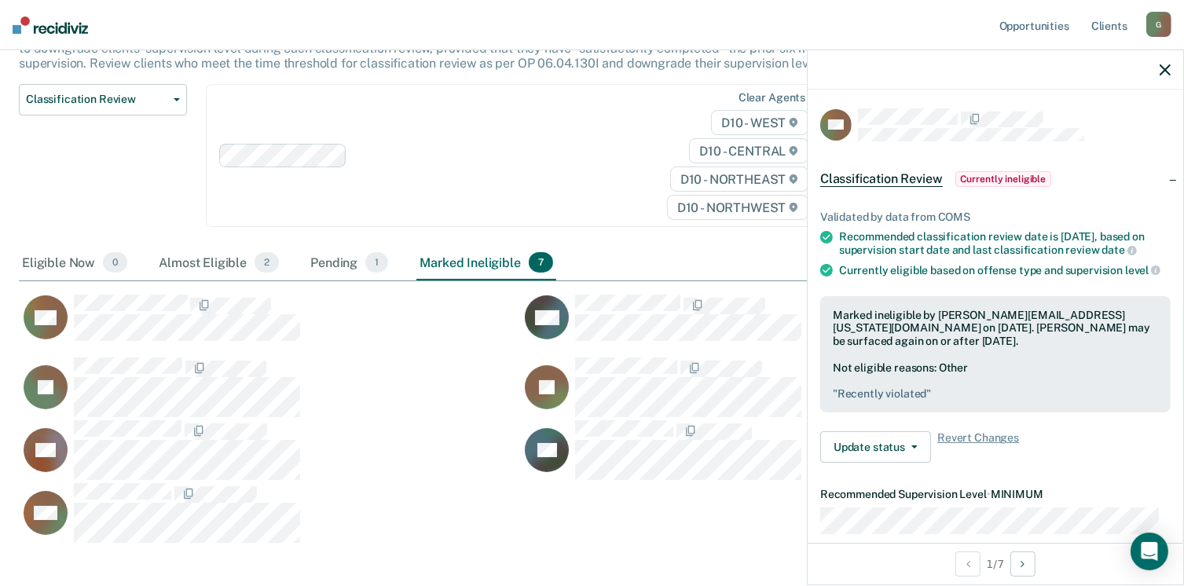
click at [870, 378] on div "Not eligible reasons: Other " Recently violated "" at bounding box center [995, 381] width 325 height 39
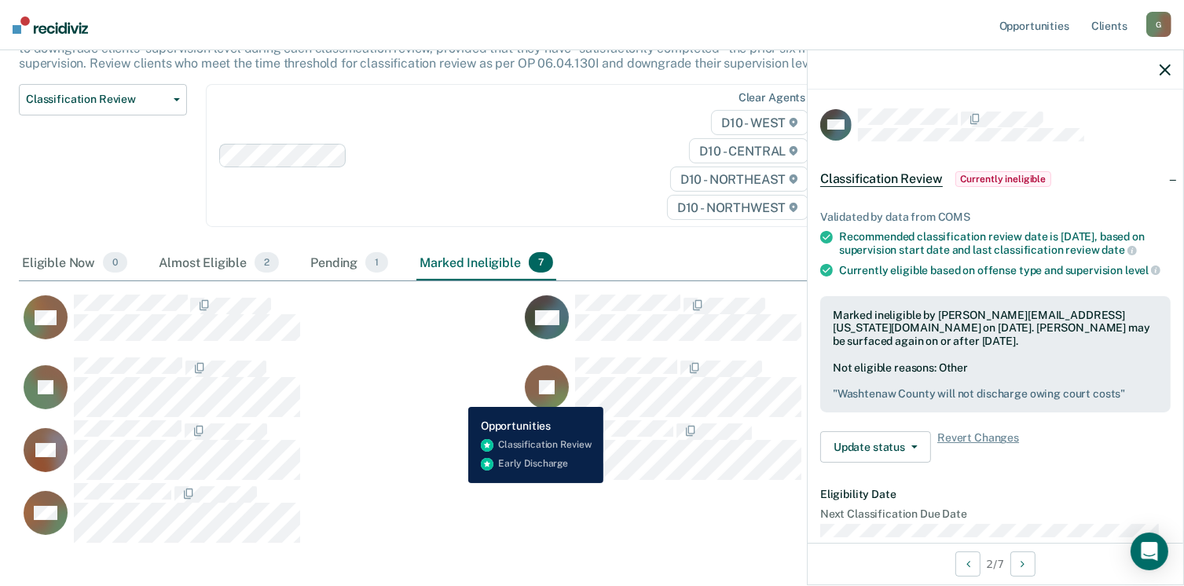
click at [457, 395] on div "DJ" at bounding box center [260, 387] width 483 height 61
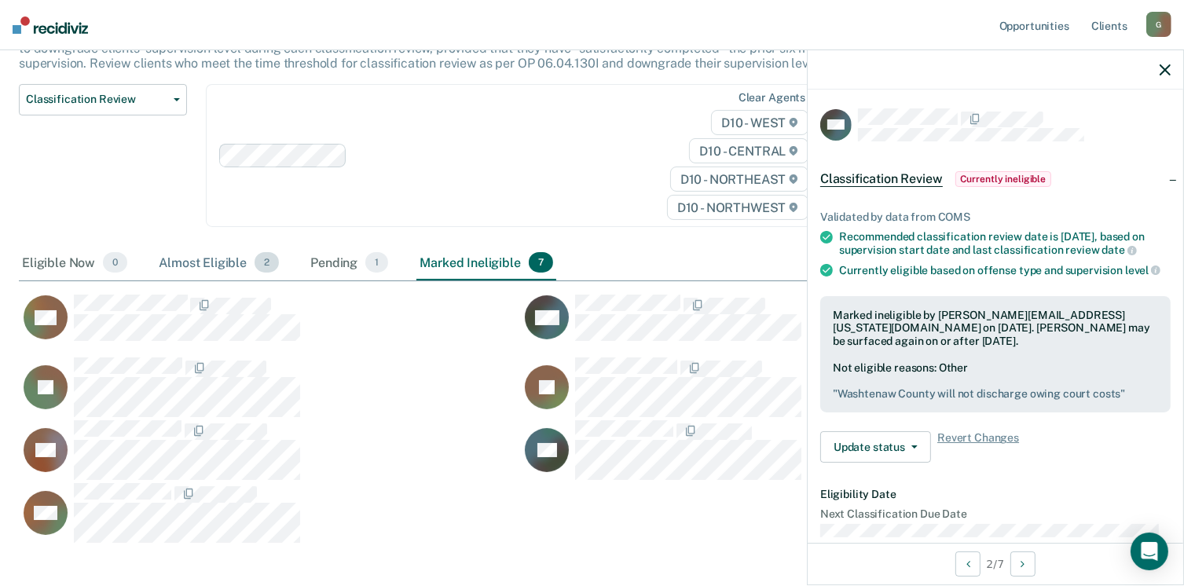
click at [180, 265] on div "Almost Eligible 2" at bounding box center [219, 263] width 127 height 35
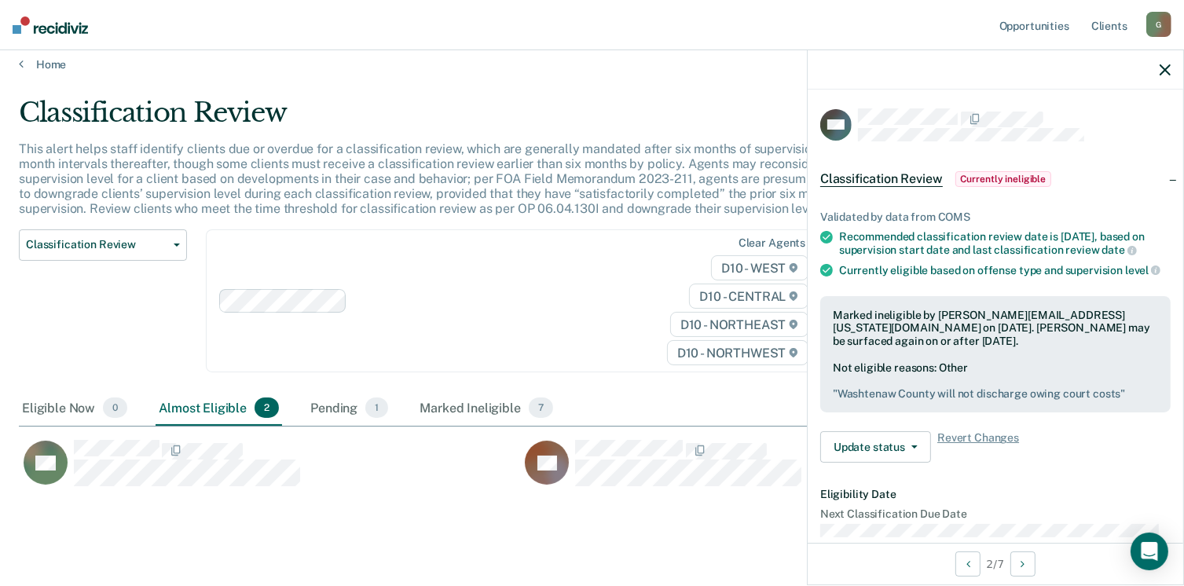
scroll to position [0, 0]
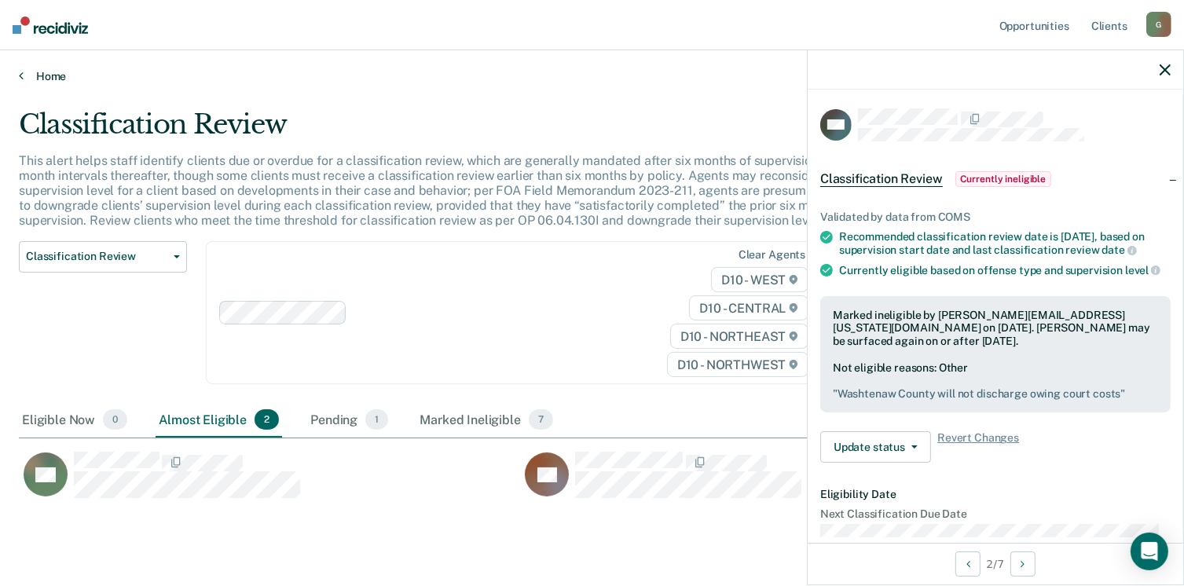
click at [19, 73] on icon at bounding box center [21, 75] width 5 height 13
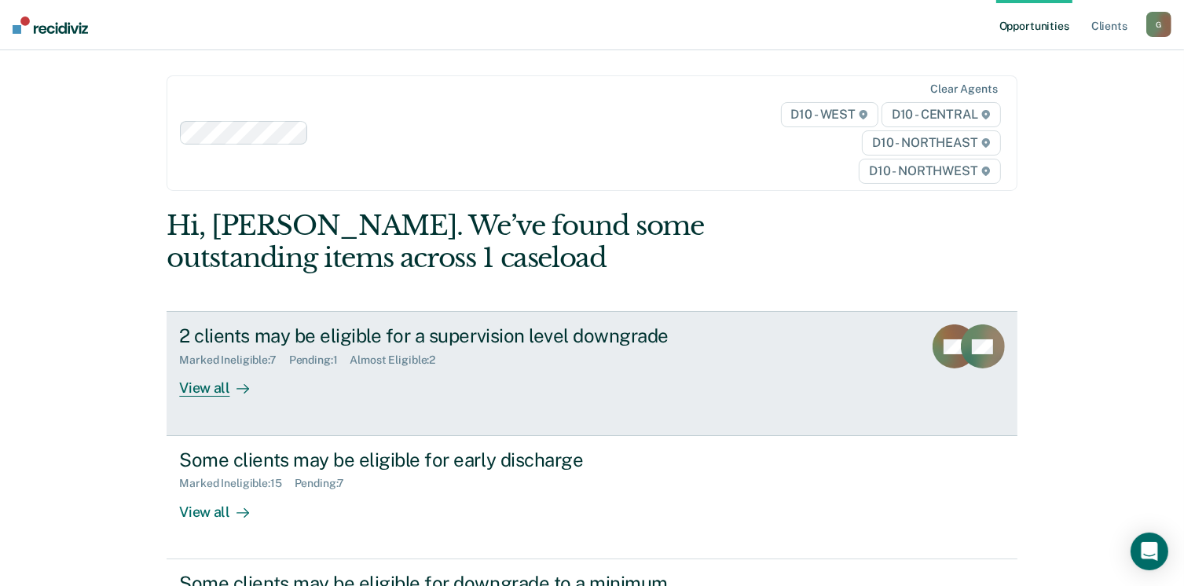
click at [206, 384] on div "View all" at bounding box center [223, 382] width 88 height 31
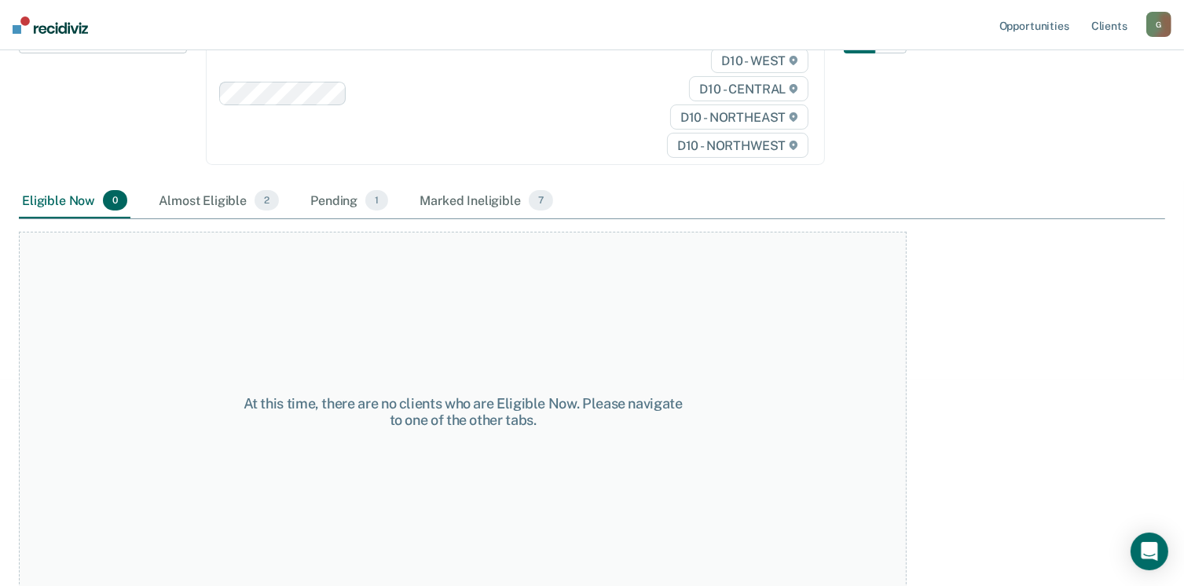
scroll to position [222, 0]
click at [215, 199] on div "Almost Eligible 2" at bounding box center [219, 199] width 127 height 35
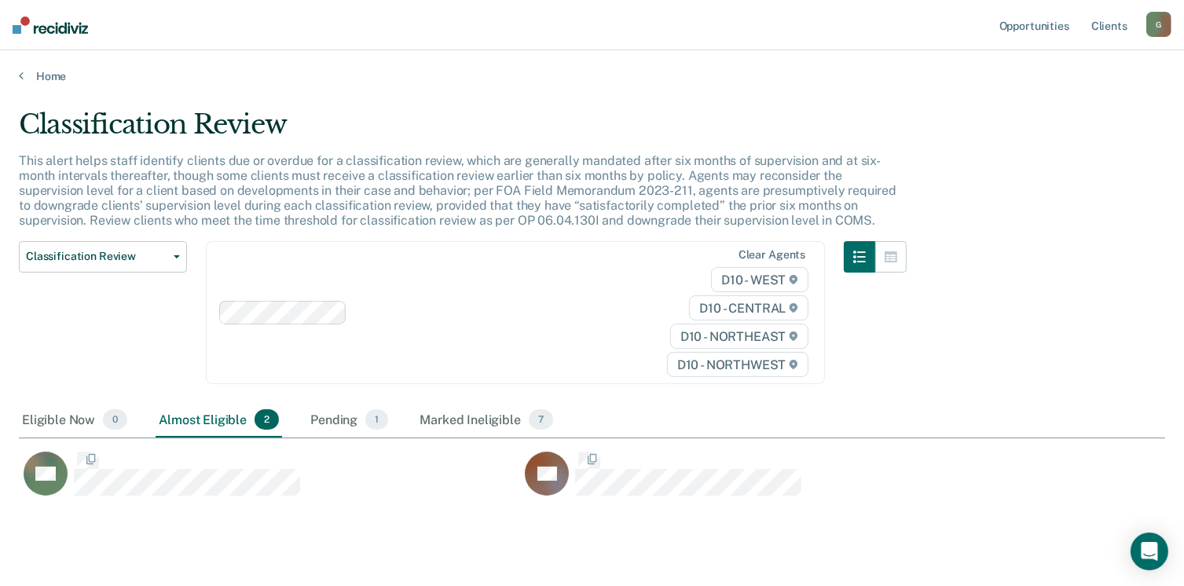
scroll to position [387, 1135]
click at [19, 77] on icon at bounding box center [21, 75] width 5 height 13
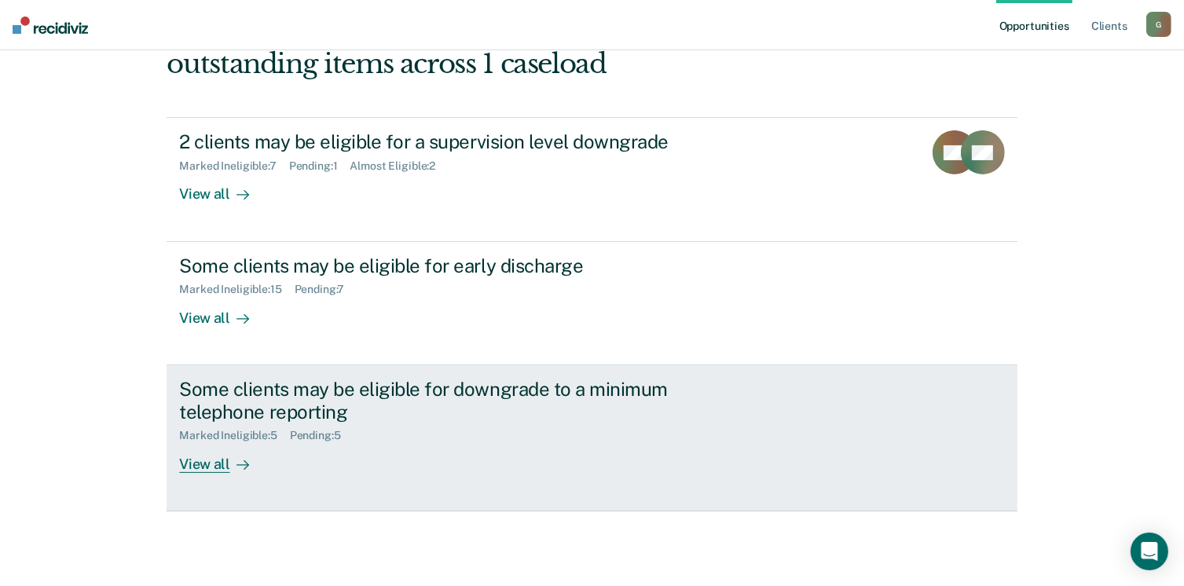
scroll to position [214, 0]
